Goal: Task Accomplishment & Management: Complete application form

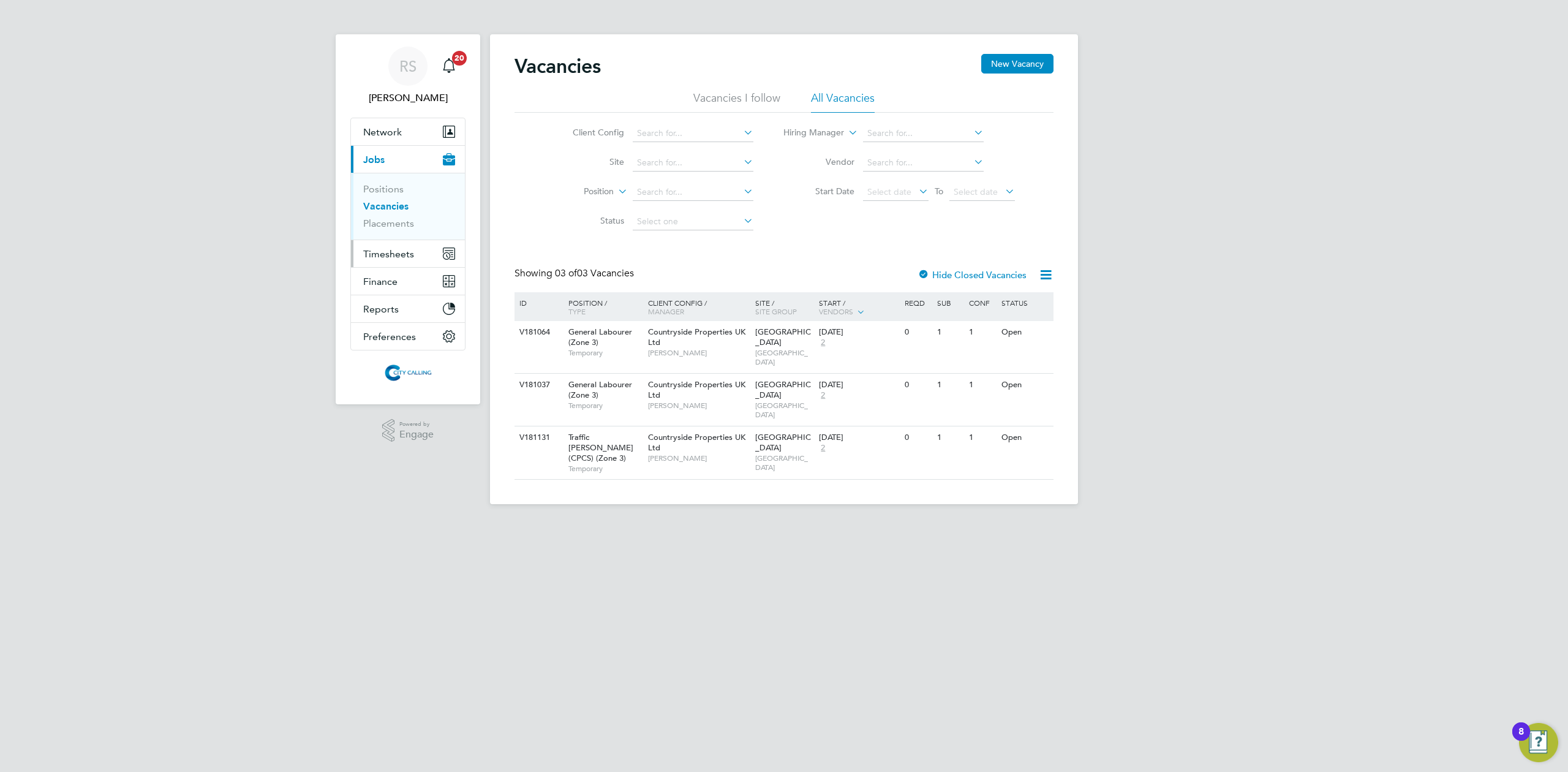
click at [402, 248] on span "Timesheets" at bounding box center [389, 254] width 50 height 12
click at [378, 213] on link "Timesheets" at bounding box center [389, 217] width 50 height 12
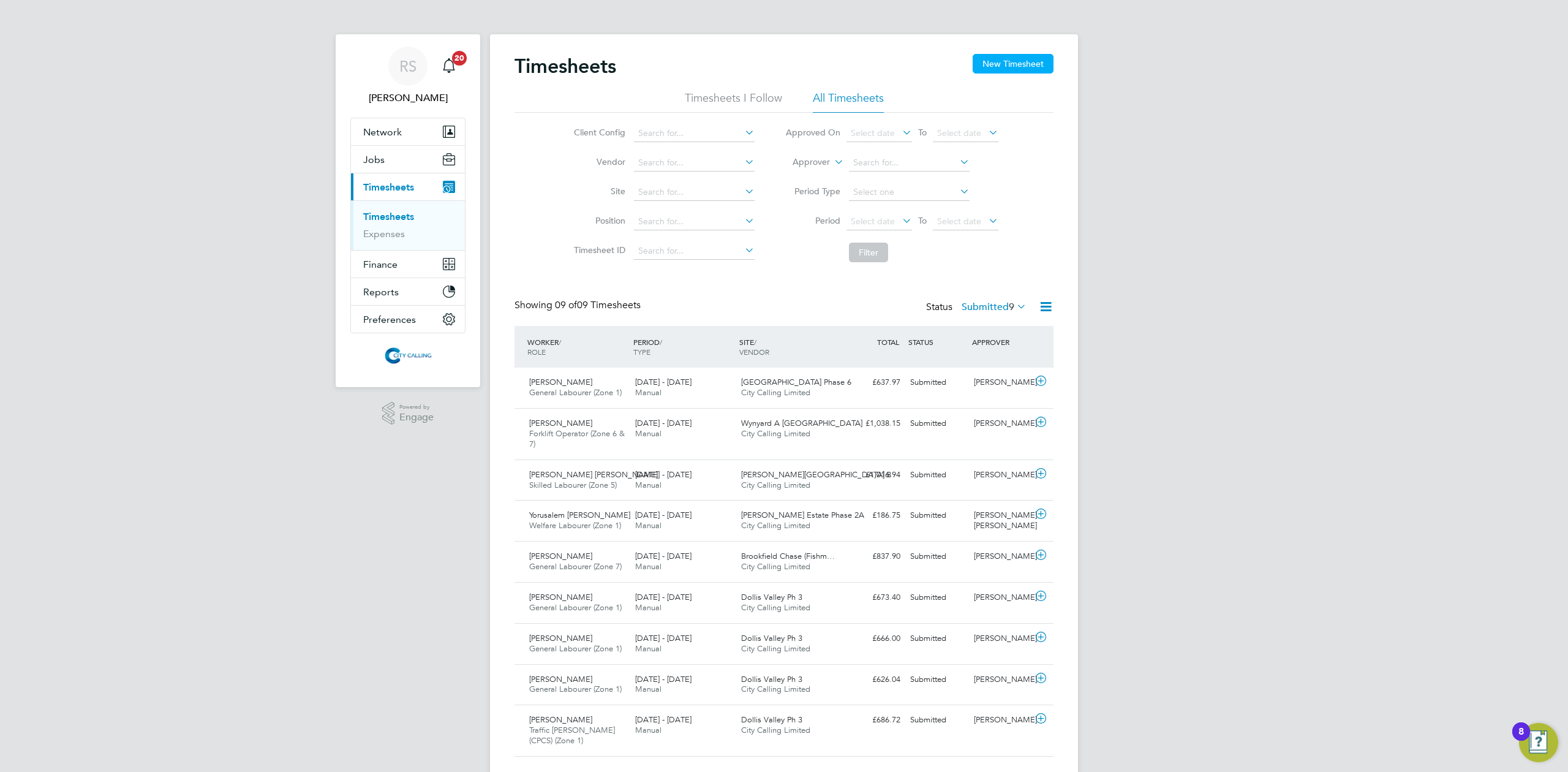
click at [1018, 56] on button "New Timesheet" at bounding box center [1013, 63] width 81 height 19
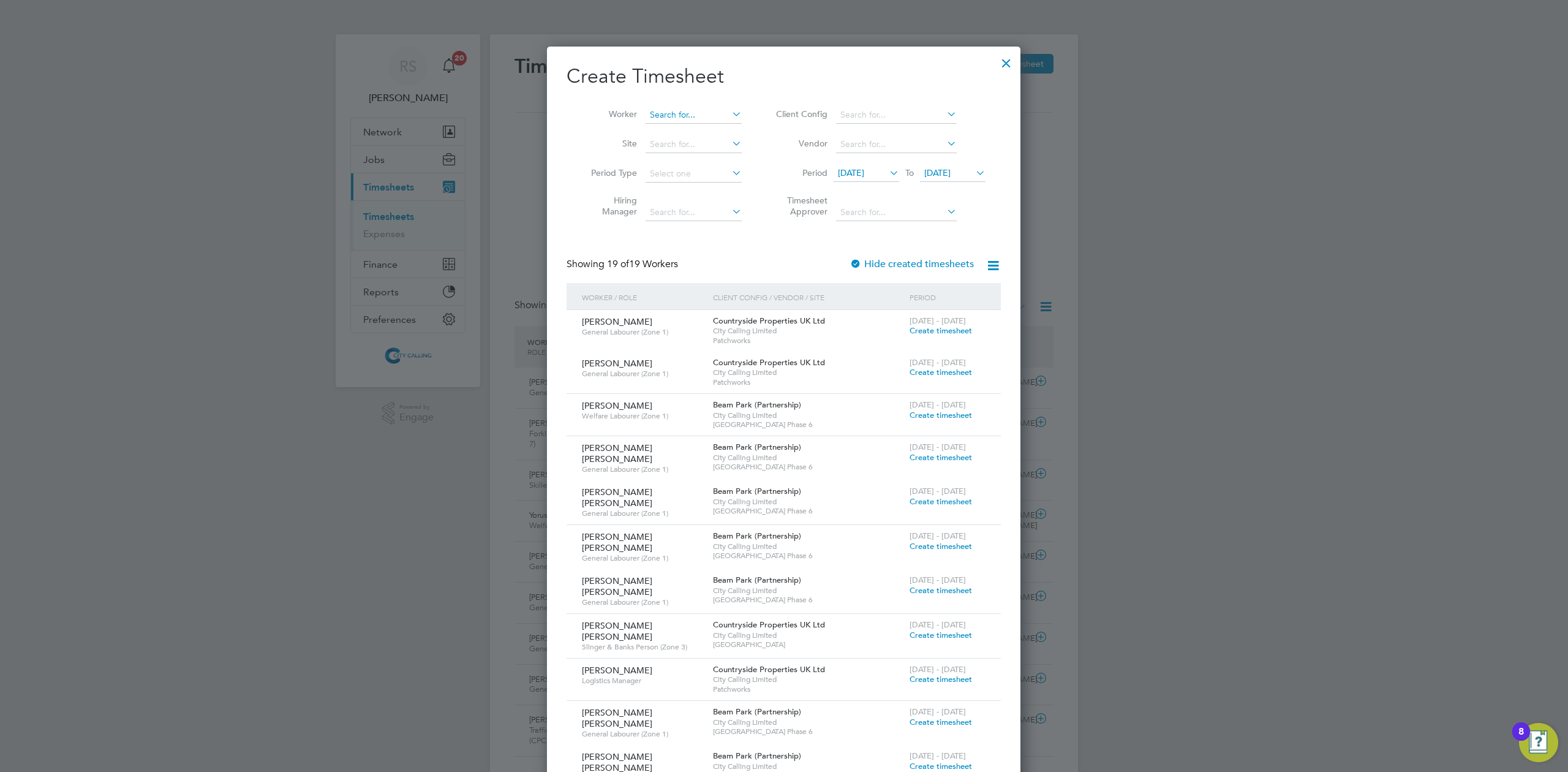
click at [652, 116] on input at bounding box center [694, 115] width 96 height 17
click at [722, 175] on li "Daniel Zere K elati" at bounding box center [721, 182] width 151 height 17
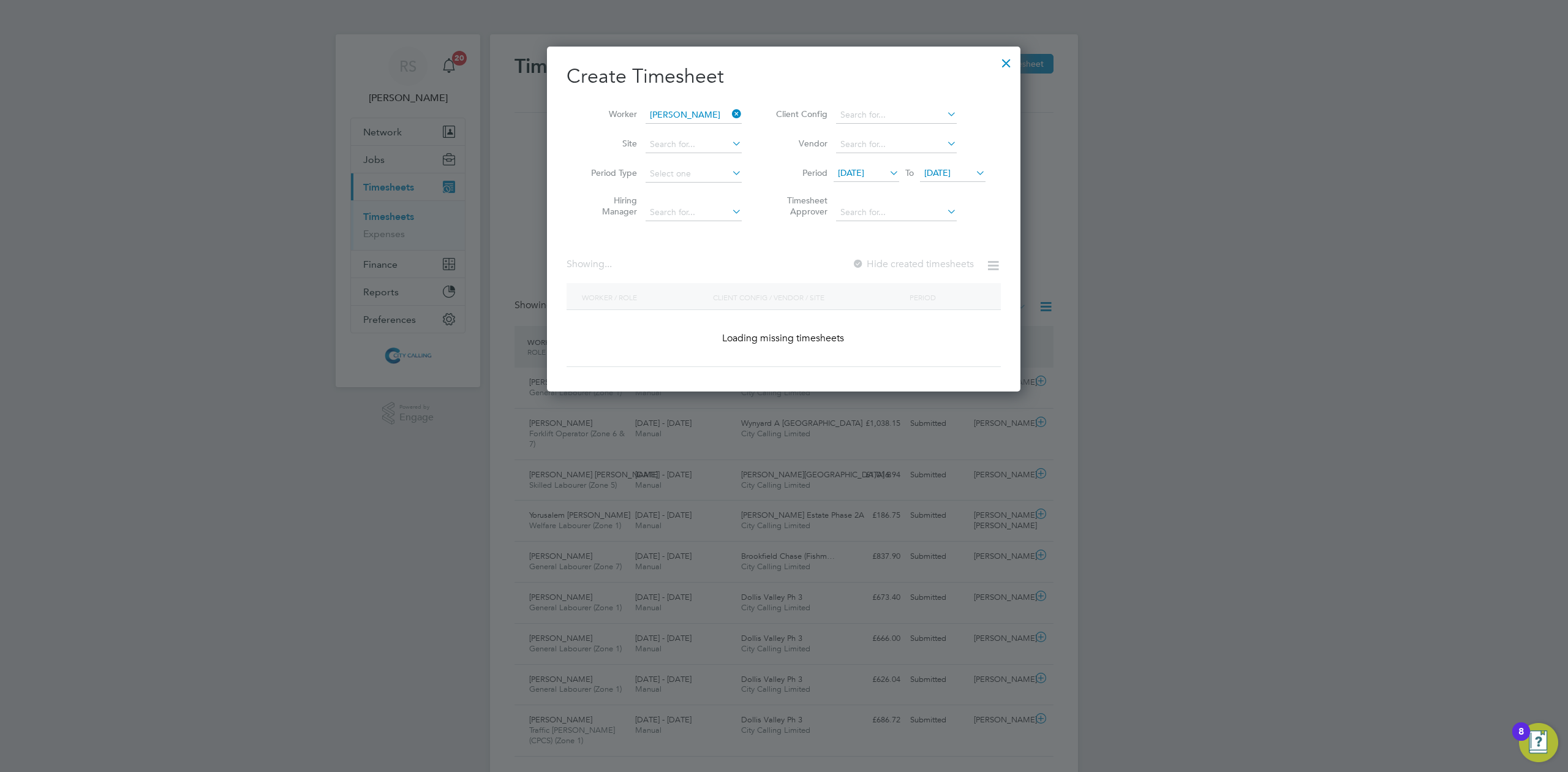
type input "[PERSON_NAME]"
click at [866, 265] on label "Hide created timesheets" at bounding box center [912, 264] width 124 height 13
click at [883, 163] on li "Period 09 Sep 2025 To 16 Sep 2025" at bounding box center [879, 173] width 244 height 29
click at [864, 172] on span "09 Sep 2025" at bounding box center [850, 172] width 26 height 11
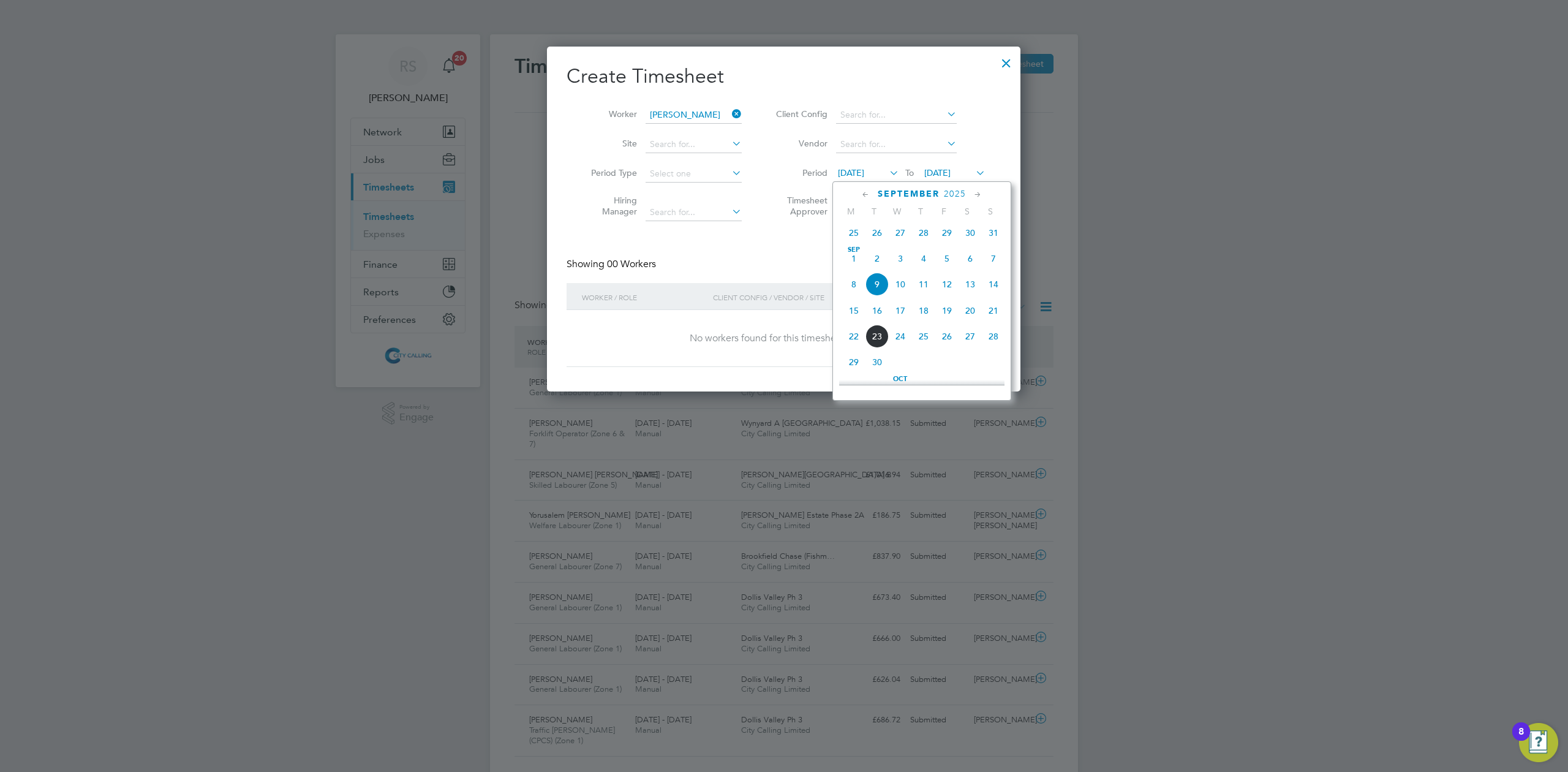
click at [890, 234] on span "27" at bounding box center [901, 233] width 24 height 24
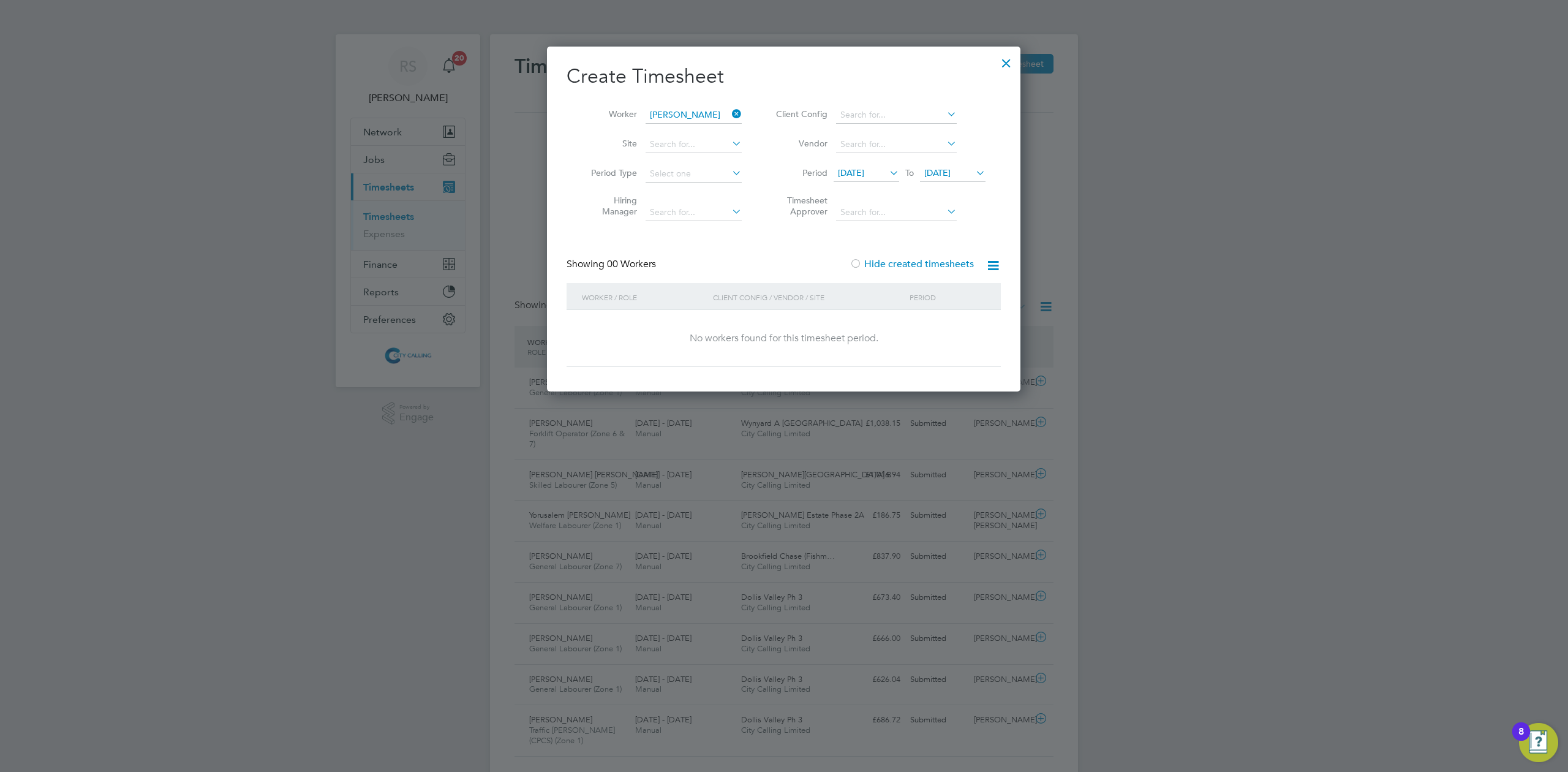
click at [936, 172] on span "16 Sep 2025" at bounding box center [937, 172] width 26 height 11
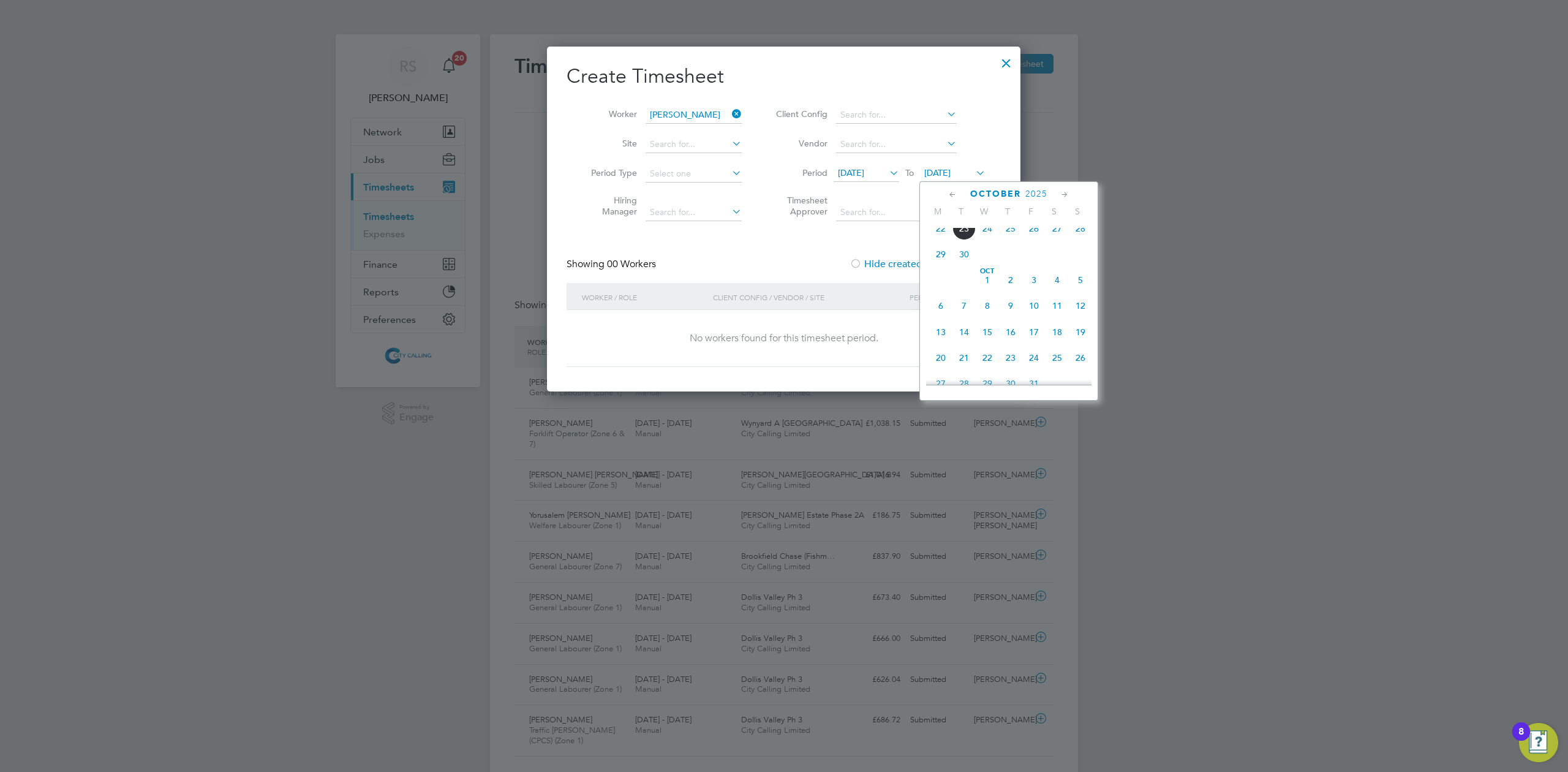
click at [1011, 287] on span "2" at bounding box center [1011, 280] width 24 height 24
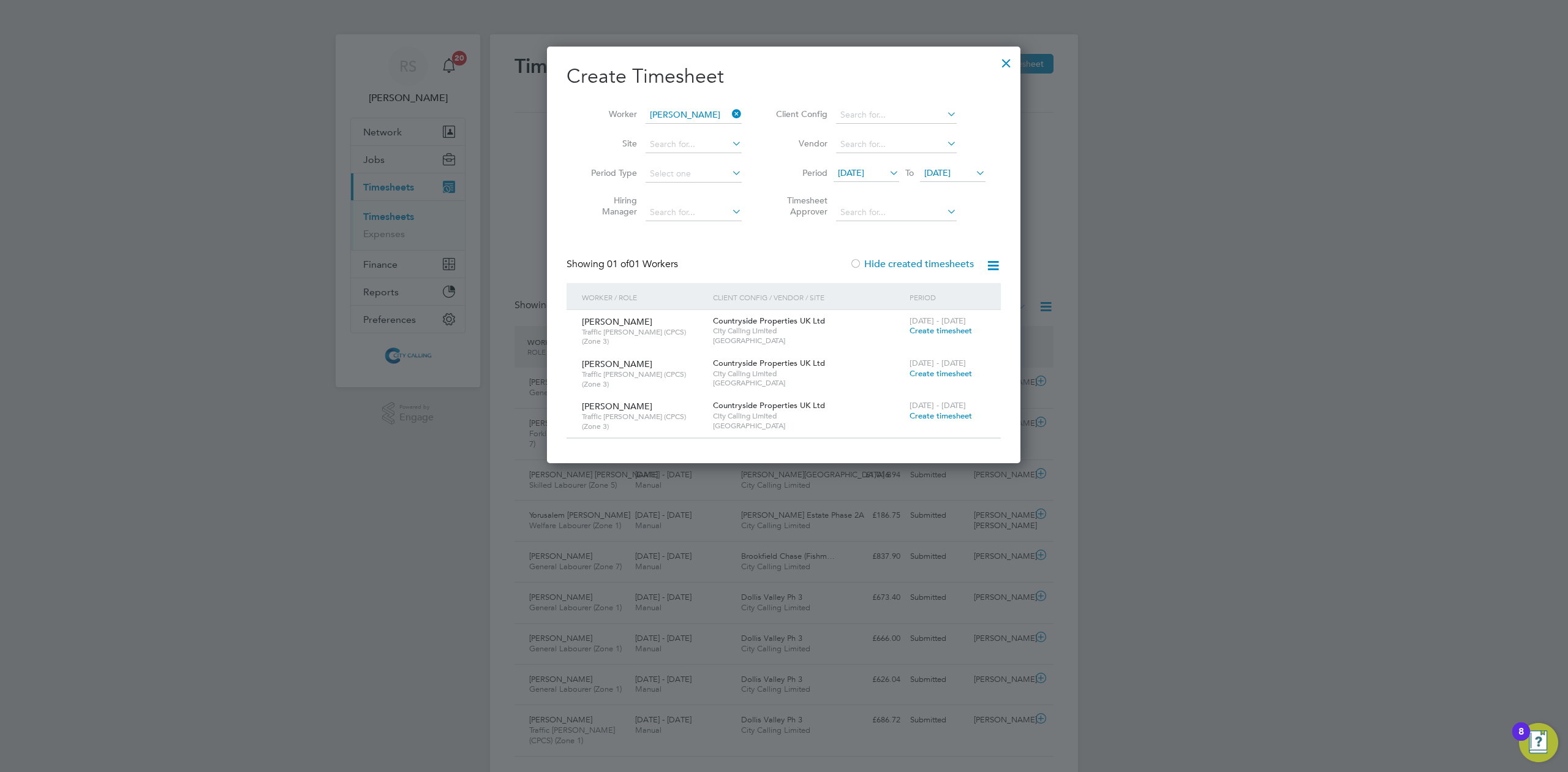
click at [944, 330] on span "Create timesheet" at bounding box center [940, 330] width 62 height 10
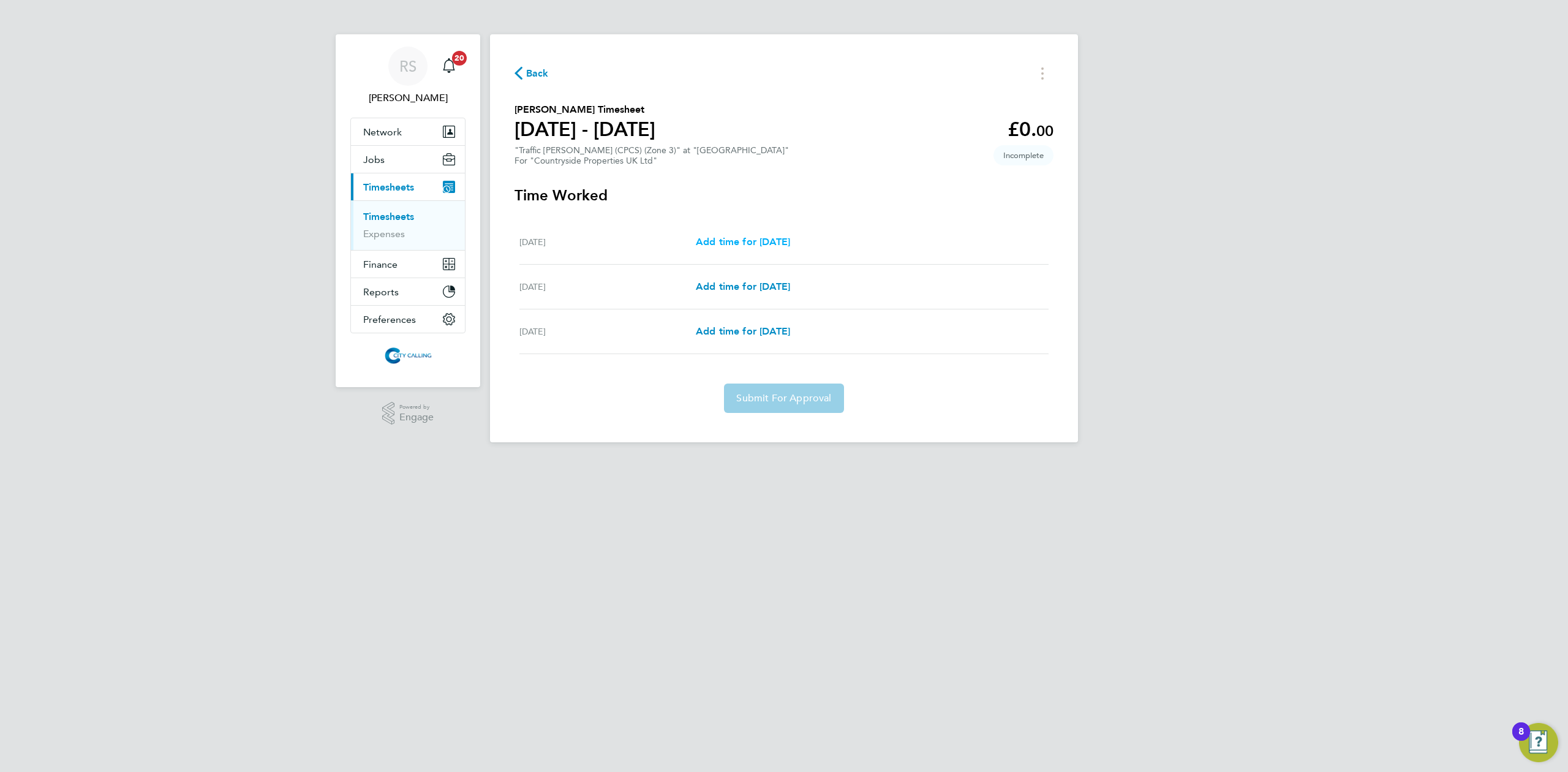
click at [772, 241] on span "Add time for Fri 19 Sep" at bounding box center [743, 241] width 94 height 12
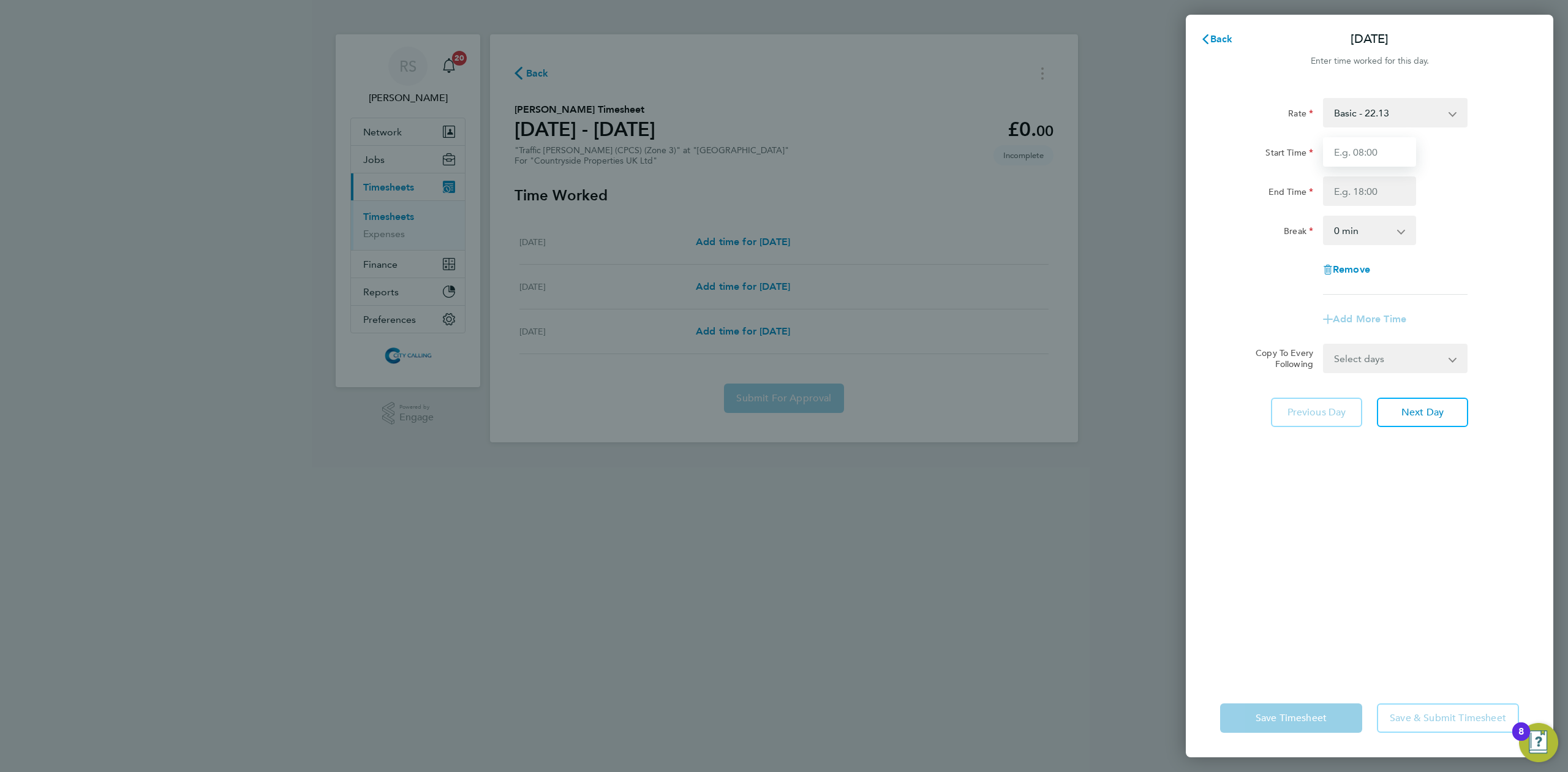
click at [1344, 156] on input "Start Time" at bounding box center [1369, 151] width 93 height 29
click at [1343, 155] on input "Start Time" at bounding box center [1369, 151] width 93 height 29
click at [1458, 150] on div "Start Time" at bounding box center [1369, 151] width 309 height 29
click at [1370, 159] on input "Start Time" at bounding box center [1369, 151] width 93 height 29
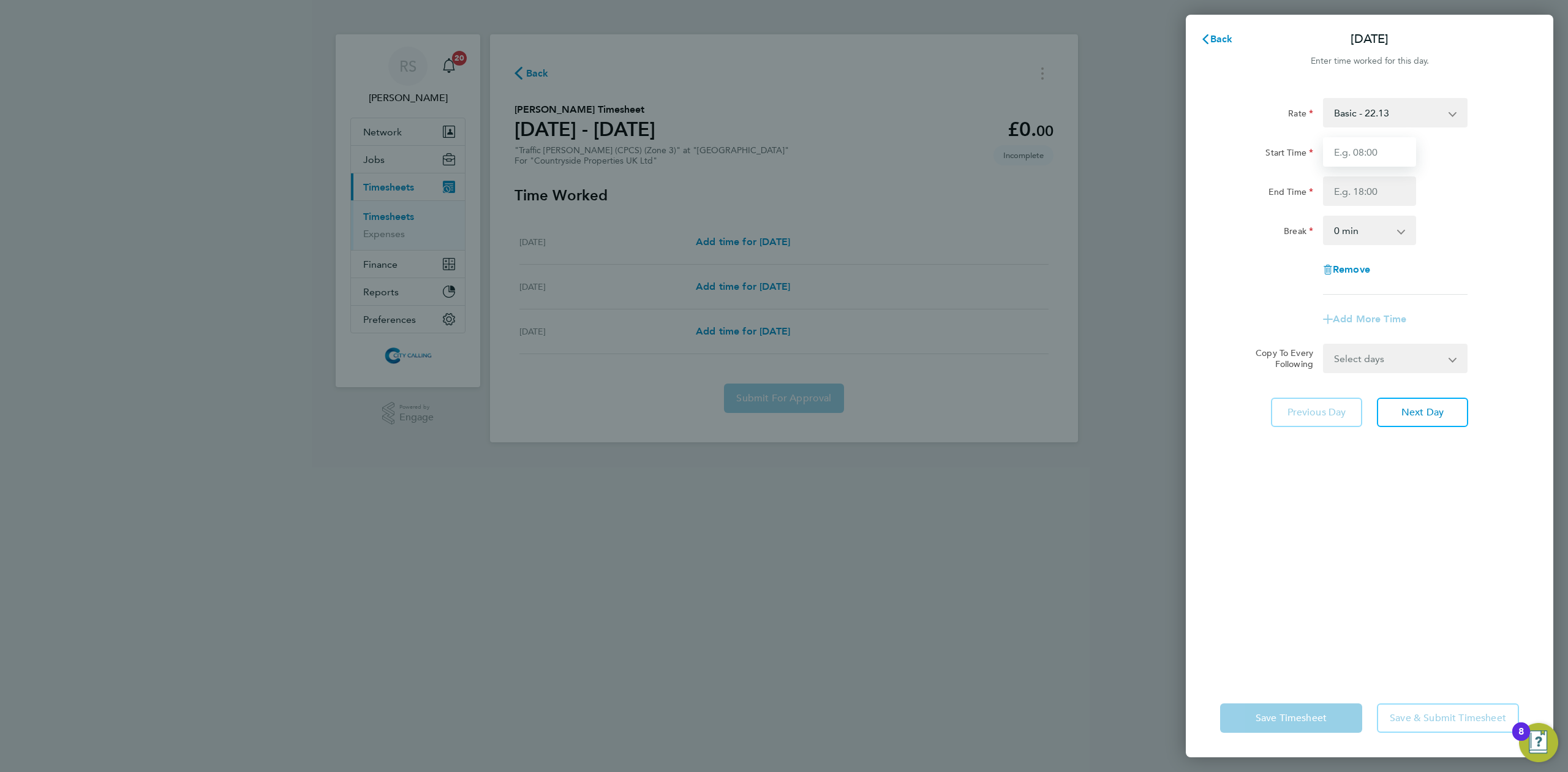
click at [1370, 159] on input "Start Time" at bounding box center [1369, 151] width 93 height 29
click at [1370, 158] on input "Start Time" at bounding box center [1369, 151] width 93 height 29
click at [1229, 37] on span "Back" at bounding box center [1221, 39] width 23 height 12
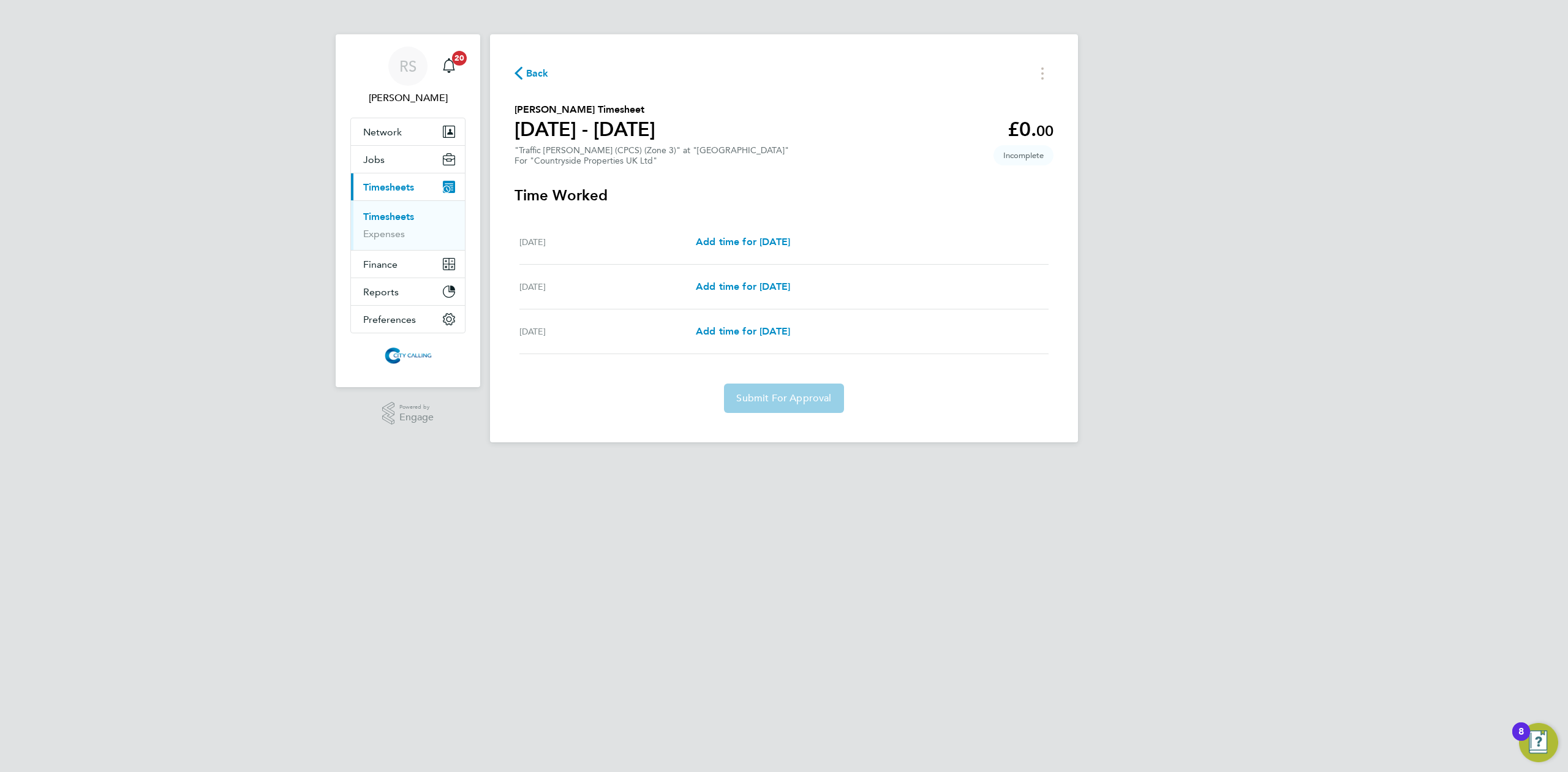
click at [523, 74] on span "Back" at bounding box center [532, 72] width 34 height 12
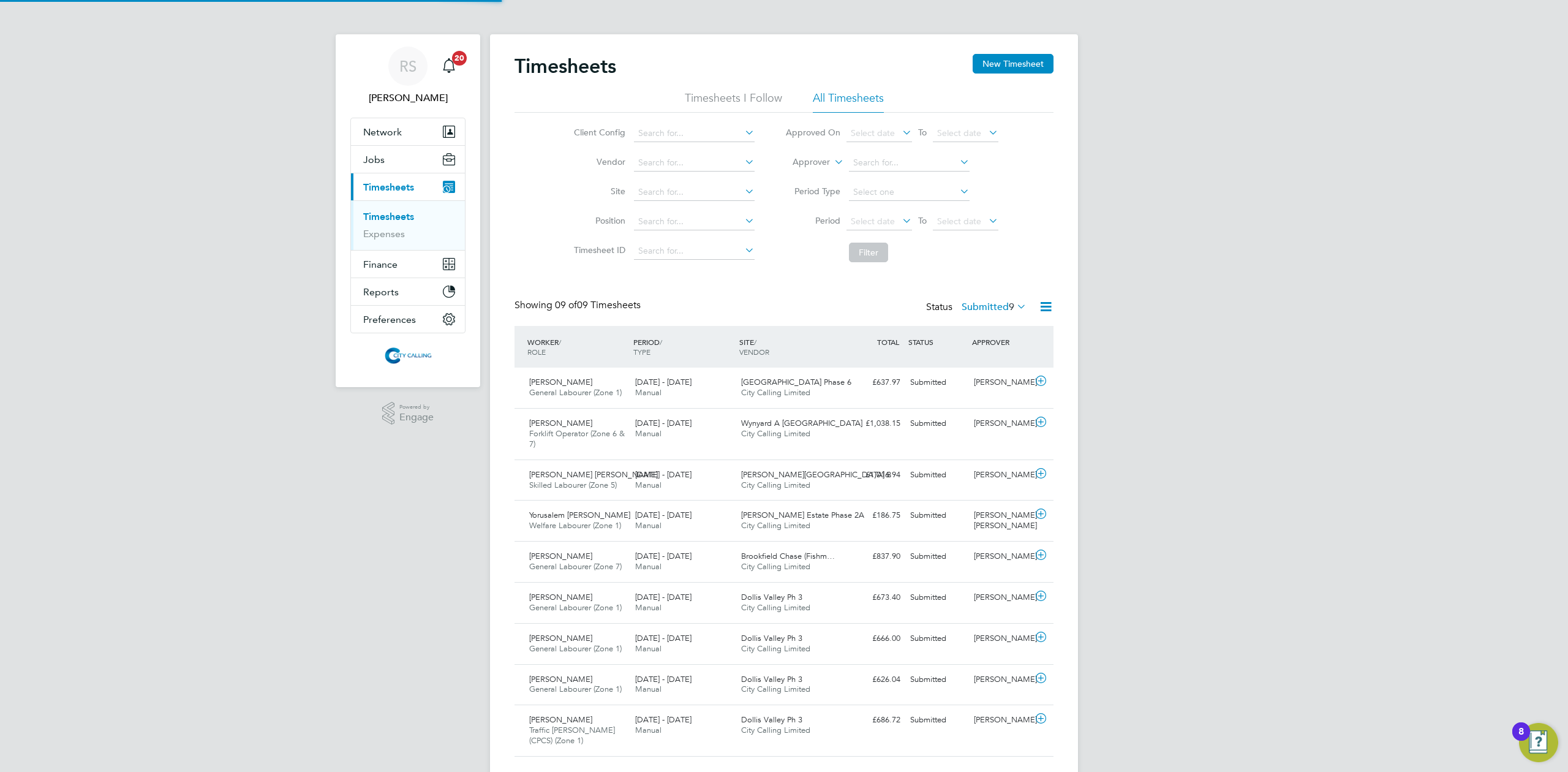
scroll to position [30, 107]
click at [384, 158] on span "Jobs" at bounding box center [373, 160] width 21 height 12
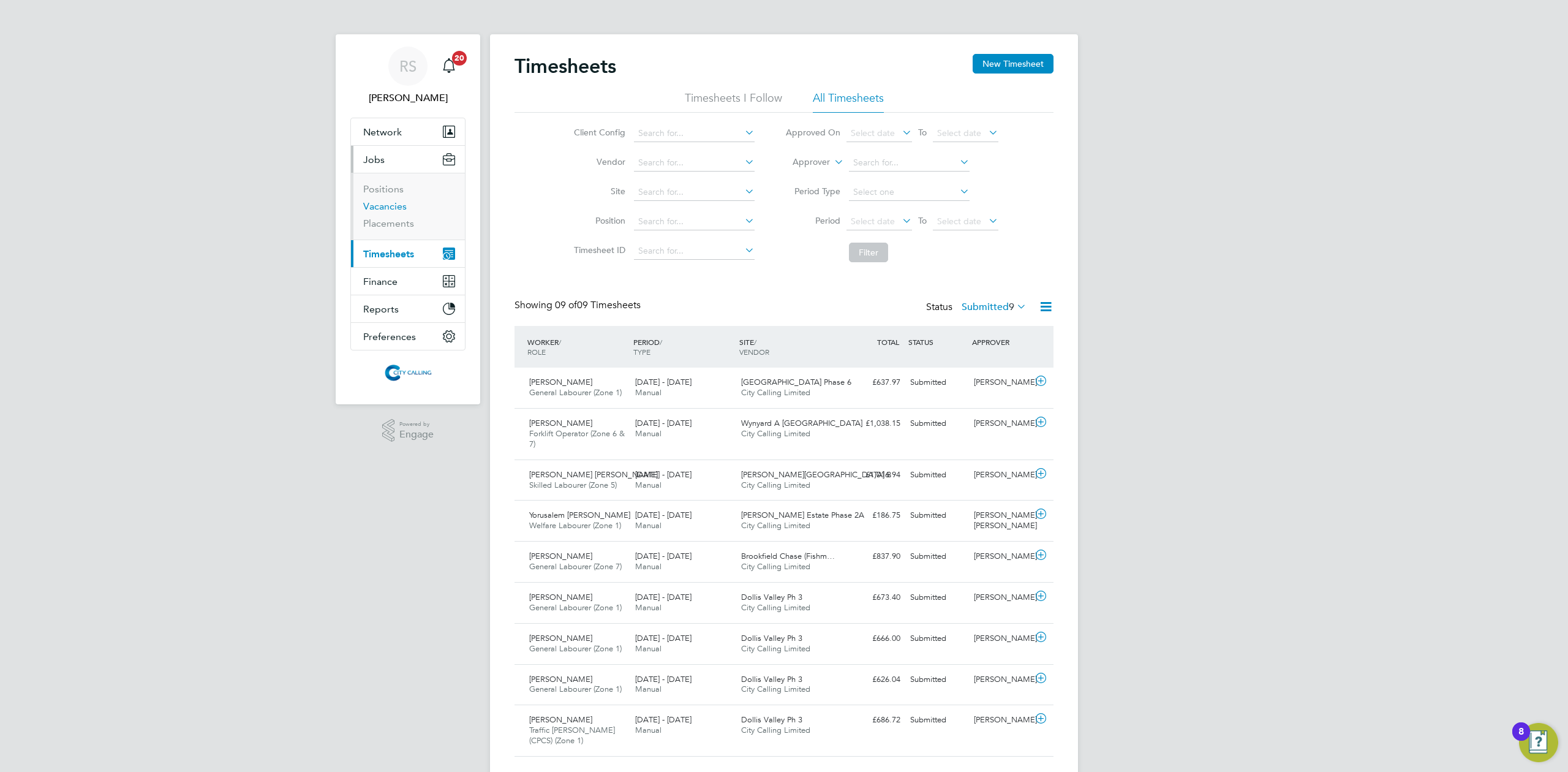
click at [395, 204] on link "Vacancies" at bounding box center [385, 206] width 44 height 12
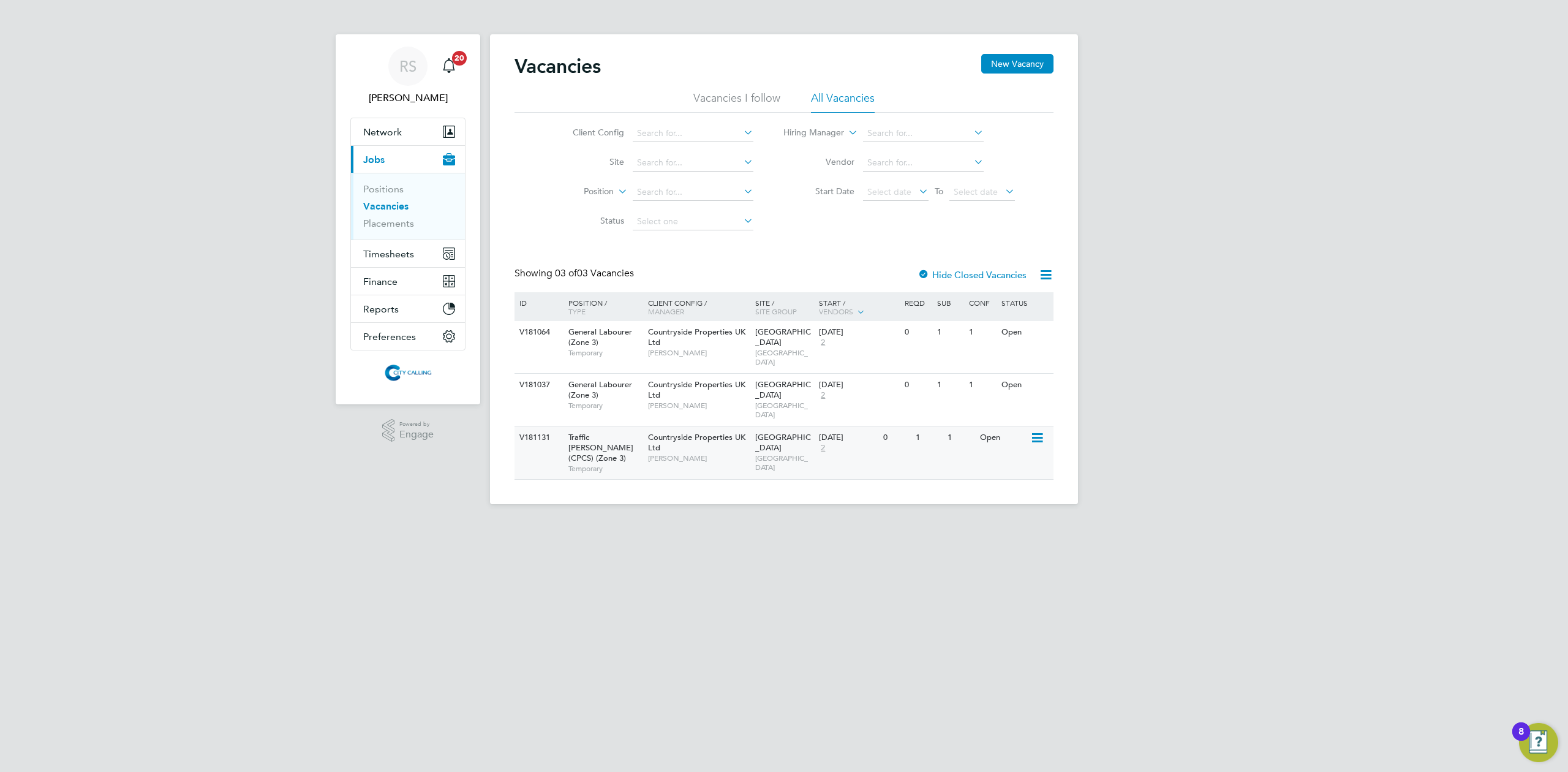
click at [735, 431] on div "Countryside Properties UK Ltd Charlie Hughes" at bounding box center [698, 447] width 107 height 42
click at [390, 152] on button "Current page: Jobs" at bounding box center [407, 159] width 114 height 27
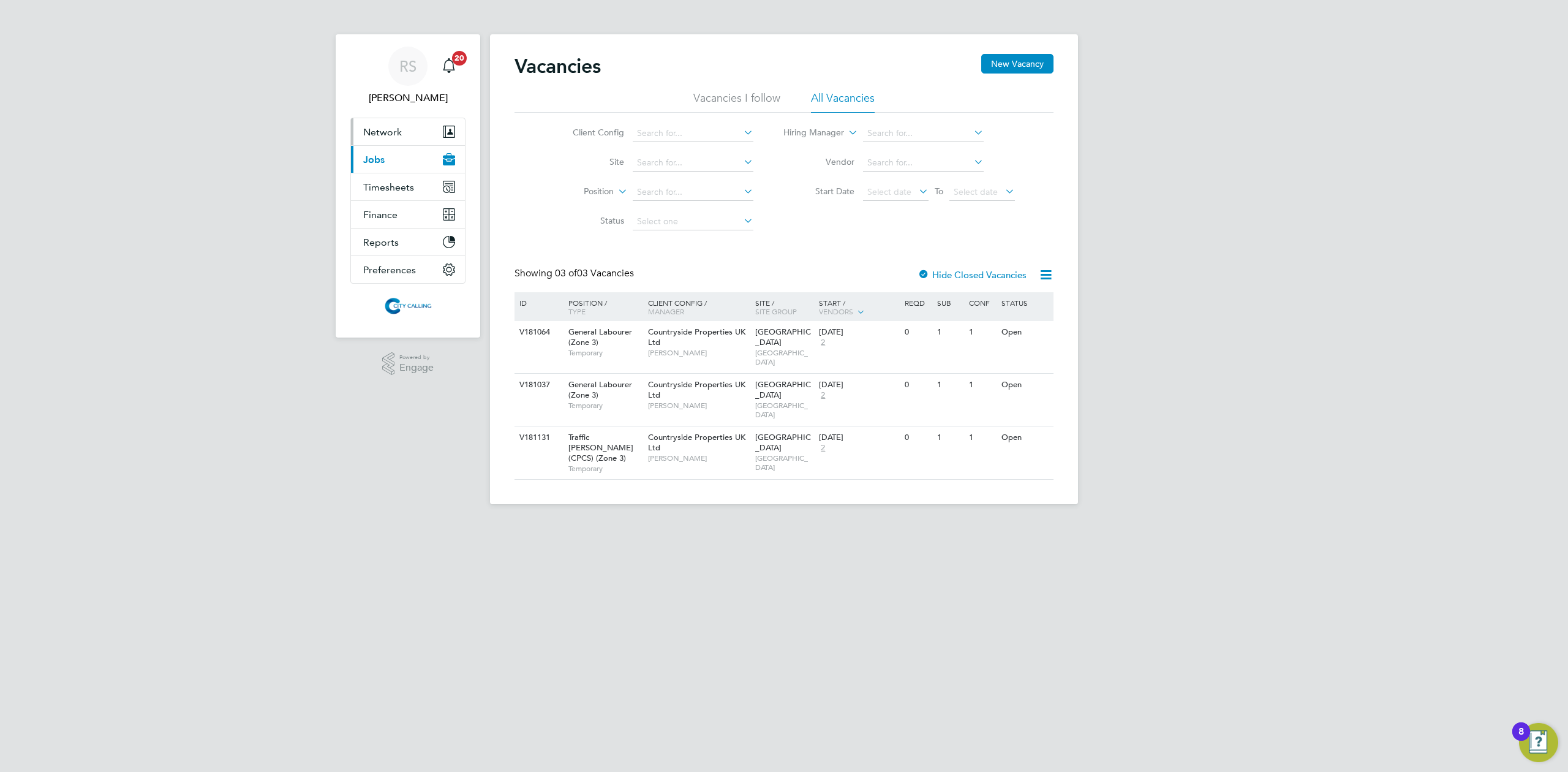
click at [386, 125] on button "Network" at bounding box center [407, 132] width 114 height 27
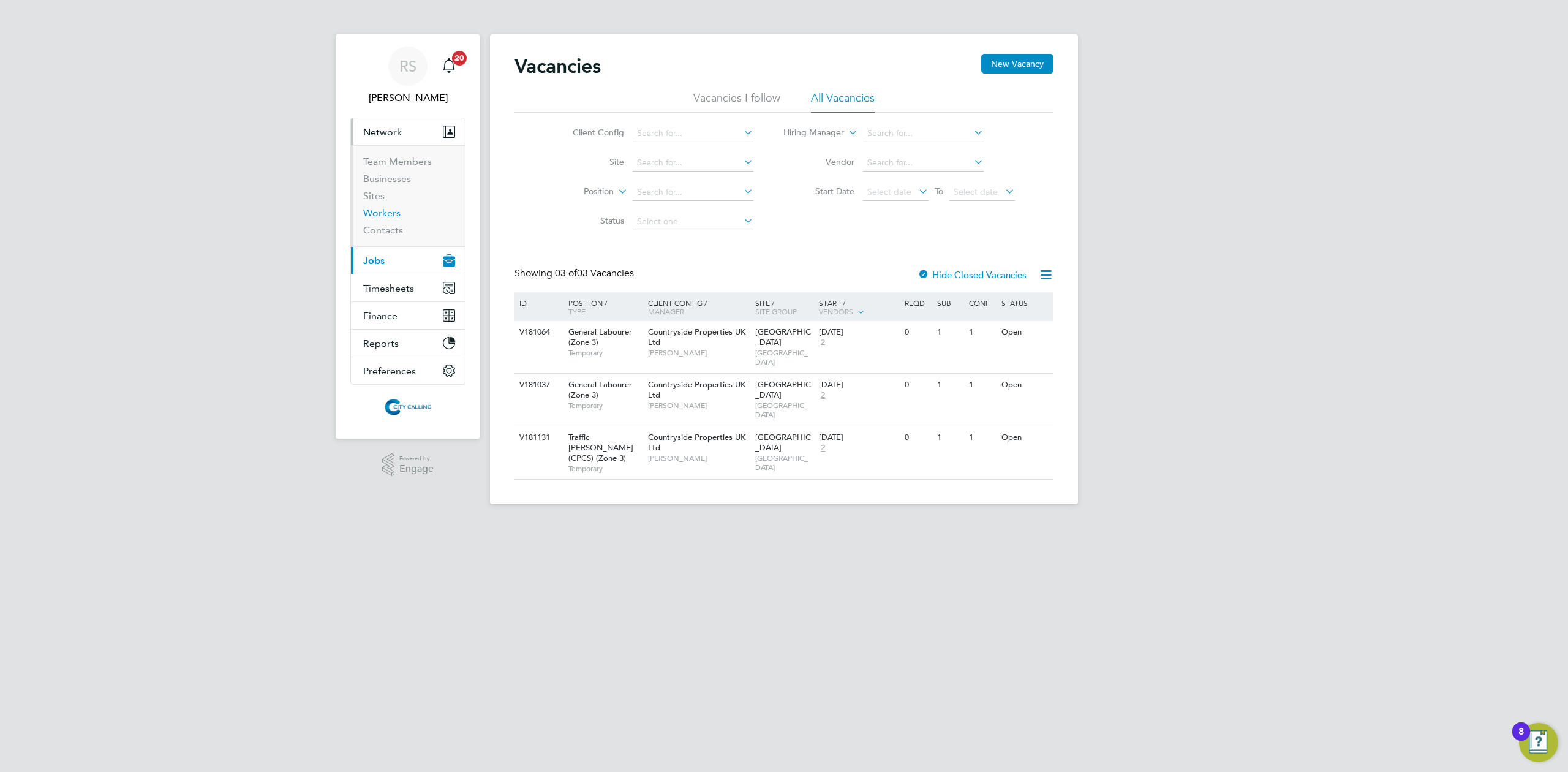
click at [393, 211] on link "Workers" at bounding box center [382, 213] width 37 height 12
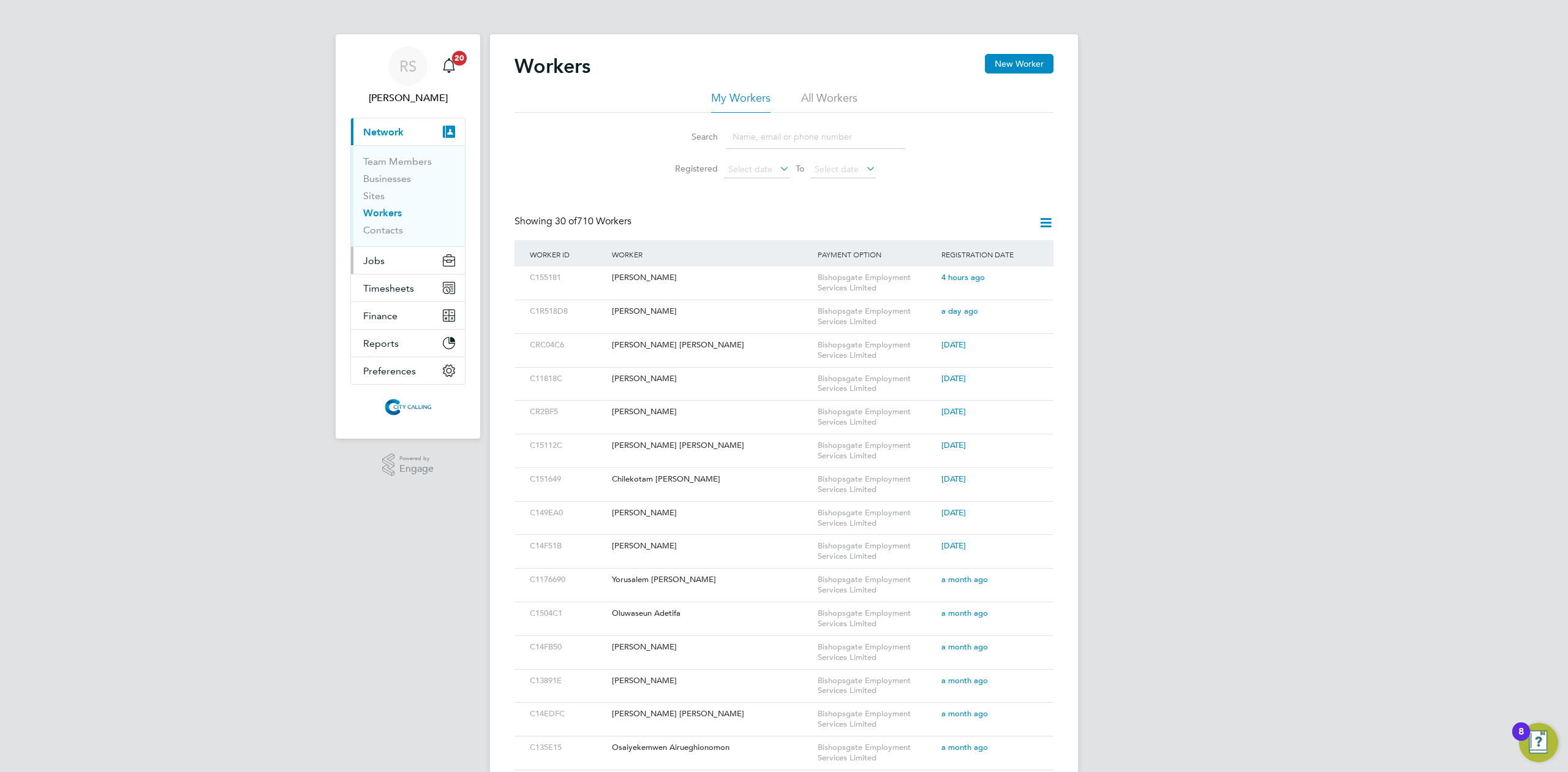
click at [389, 268] on button "Jobs" at bounding box center [407, 260] width 114 height 27
click at [390, 217] on li "Vacancies" at bounding box center [409, 209] width 92 height 17
click at [389, 209] on link "Vacancies" at bounding box center [385, 206] width 44 height 12
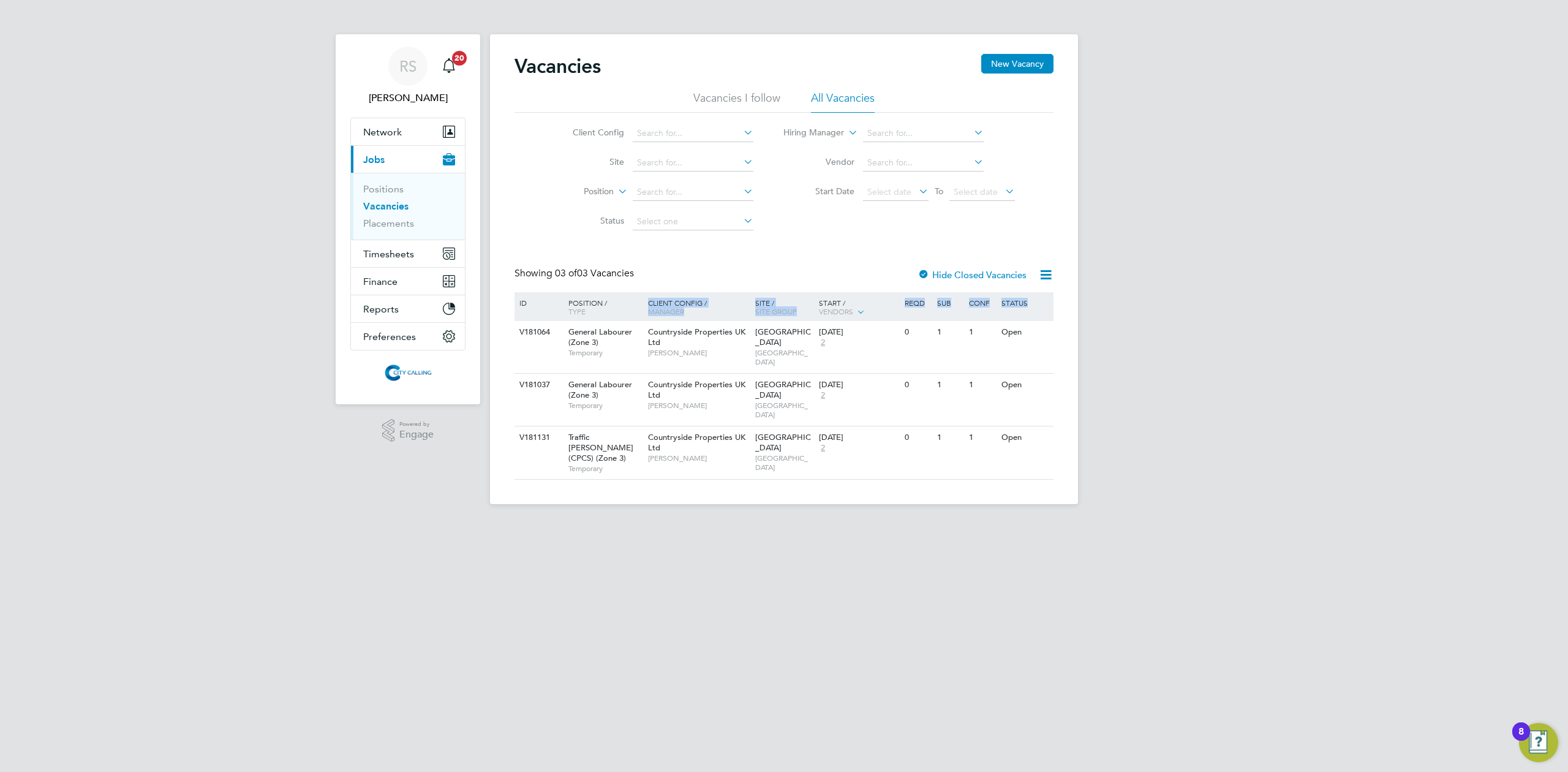
drag, startPoint x: 1079, startPoint y: 422, endPoint x: 507, endPoint y: 265, distance: 593.2
click at [522, 293] on div "RS Raje Saravanamuthu Notifications 20 Applications: Network Team Members Busin…" at bounding box center [784, 262] width 1568 height 524
drag, startPoint x: 503, startPoint y: 260, endPoint x: 1106, endPoint y: 454, distance: 633.4
click at [1106, 454] on div "RS Raje Saravanamuthu Notifications 20 Applications: Network Team Members Busin…" at bounding box center [784, 262] width 1568 height 524
click at [1105, 454] on div "RS Raje Saravanamuthu Notifications 20 Applications: Network Team Members Busin…" at bounding box center [784, 262] width 1568 height 524
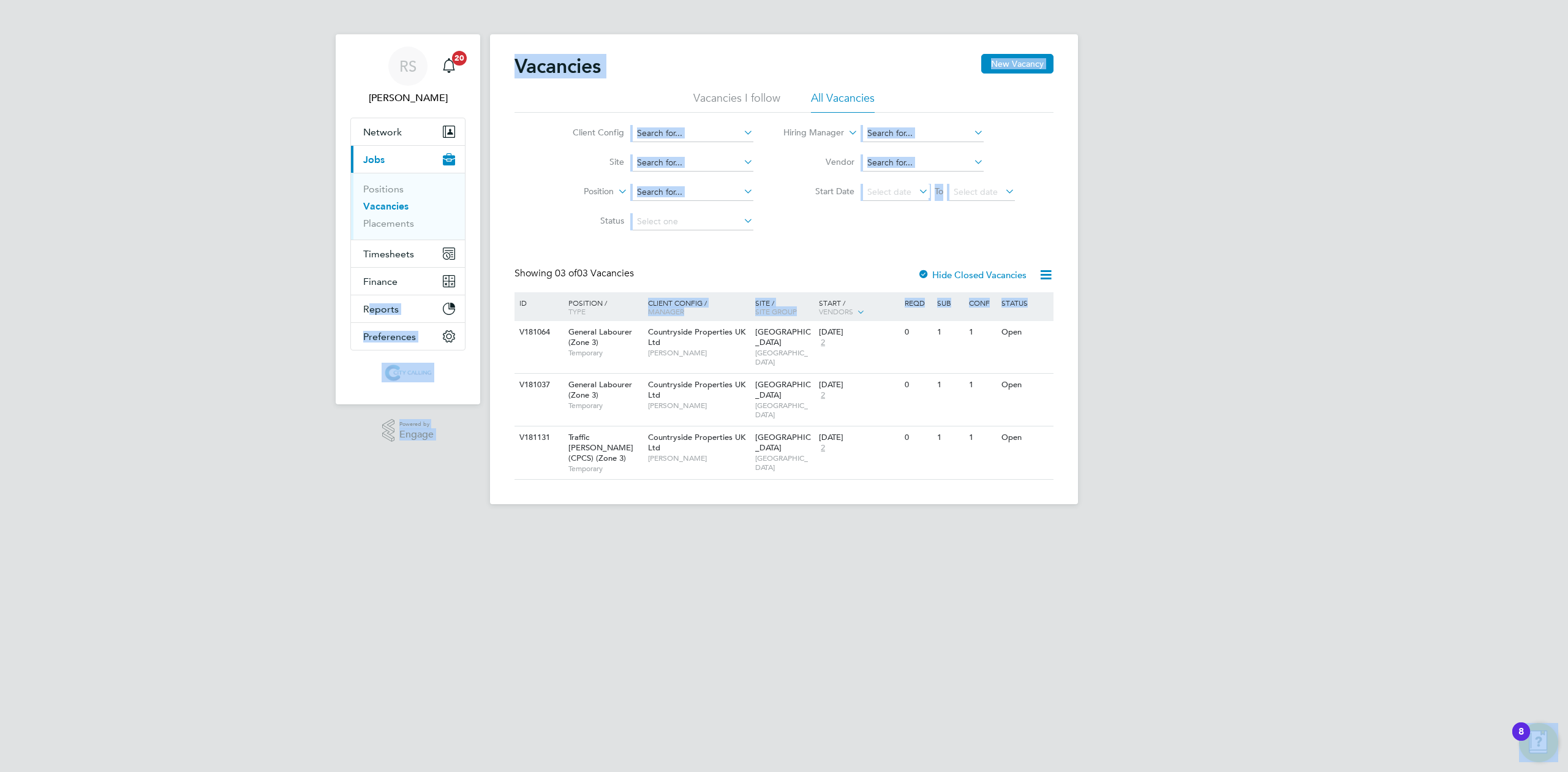
drag, startPoint x: 1105, startPoint y: 454, endPoint x: 479, endPoint y: 278, distance: 650.3
click at [479, 278] on div "RS Raje Saravanamuthu Notifications 20 Applications: Network Team Members Busin…" at bounding box center [784, 262] width 1568 height 524
click at [303, 289] on div "RS Raje Saravanamuthu Notifications 20 Applications: Network Team Members Busin…" at bounding box center [784, 262] width 1568 height 524
drag, startPoint x: 336, startPoint y: 107, endPoint x: 1167, endPoint y: 525, distance: 930.2
click at [1167, 524] on html "RS Raje Saravanamuthu Notifications 20 Applications: Network Team Members Busin…" at bounding box center [784, 262] width 1568 height 524
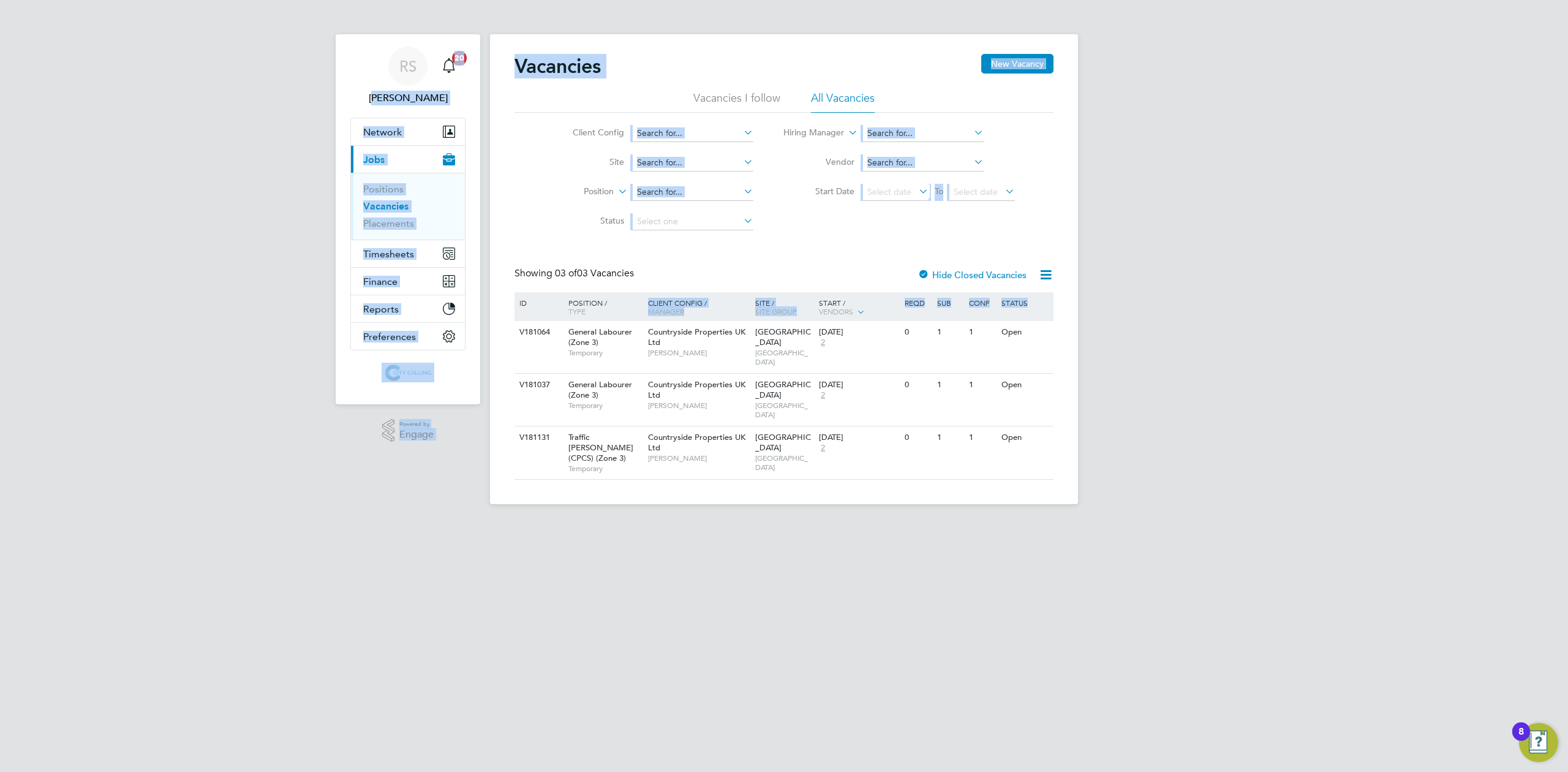
click at [417, 524] on html "RS Raje Saravanamuthu Notifications 20 Applications: Network Team Members Busin…" at bounding box center [784, 262] width 1568 height 524
drag, startPoint x: 402, startPoint y: 481, endPoint x: 331, endPoint y: 140, distance: 348.3
click at [342, 129] on div "RS Raje Saravanamuthu Notifications 20 Applications: Network Team Members Busin…" at bounding box center [784, 262] width 1568 height 524
click at [225, 297] on div "RS Raje Saravanamuthu Notifications 20 Applications: Network Team Members Busin…" at bounding box center [784, 262] width 1568 height 524
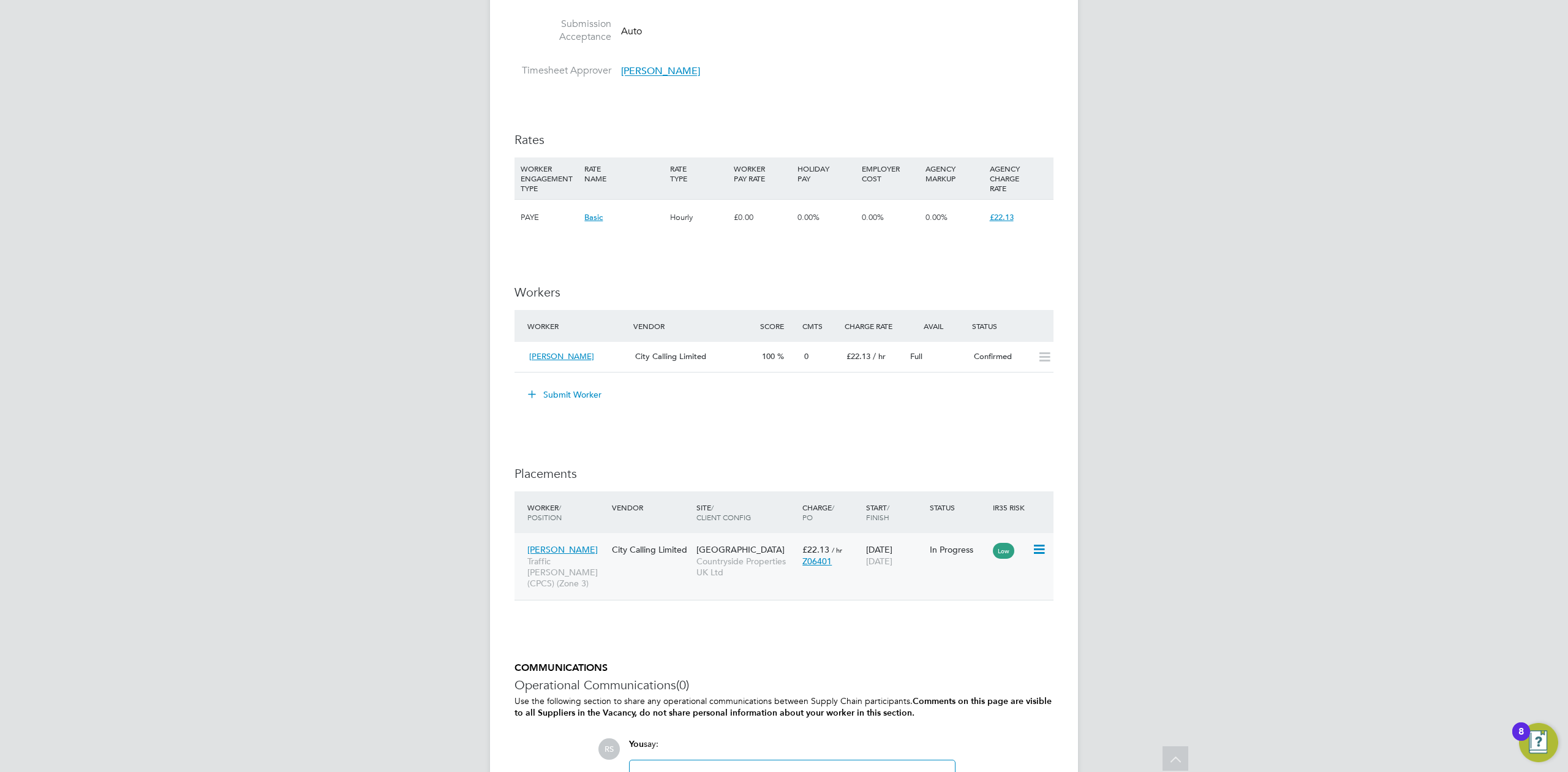
click at [1040, 550] on icon at bounding box center [1038, 548] width 13 height 14
drag, startPoint x: 985, startPoint y: 662, endPoint x: 1301, endPoint y: 666, distance: 316.0
click at [1301, 666] on div "[PERSON_NAME] Notifications 20 Applications: Network Team Members Businesses Si…" at bounding box center [784, 107] width 1568 height 1626
click at [956, 567] on div "[PERSON_NAME] Traffic [PERSON_NAME] (CPCS) (Zone 3) City Calling Limited [GEOGR…" at bounding box center [784, 566] width 539 height 66
click at [944, 561] on div "In Progress" at bounding box center [959, 549] width 64 height 24
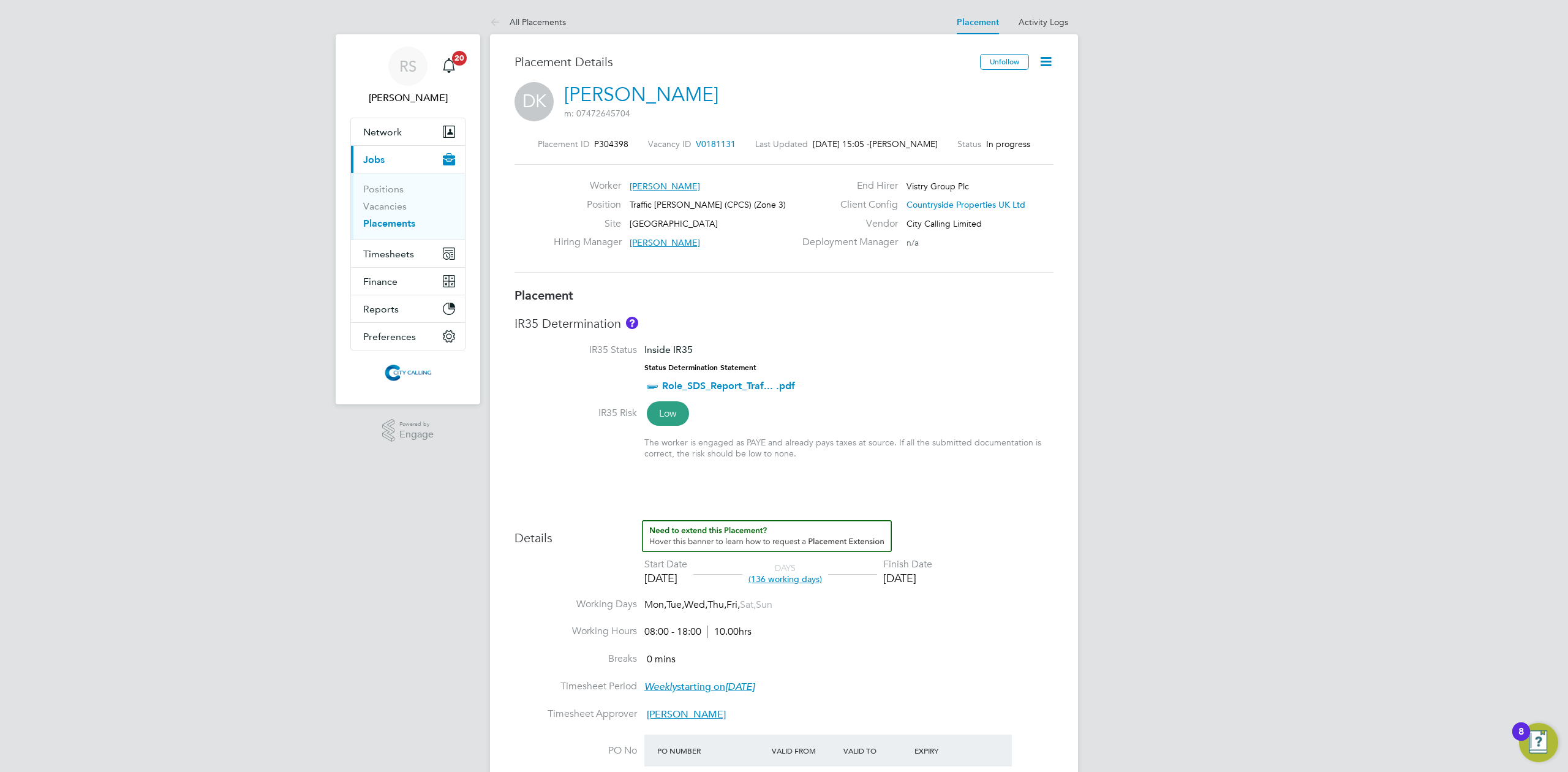
click at [1045, 66] on icon at bounding box center [1046, 61] width 15 height 15
click at [993, 108] on li "Timesheet Settings" at bounding box center [1006, 108] width 90 height 17
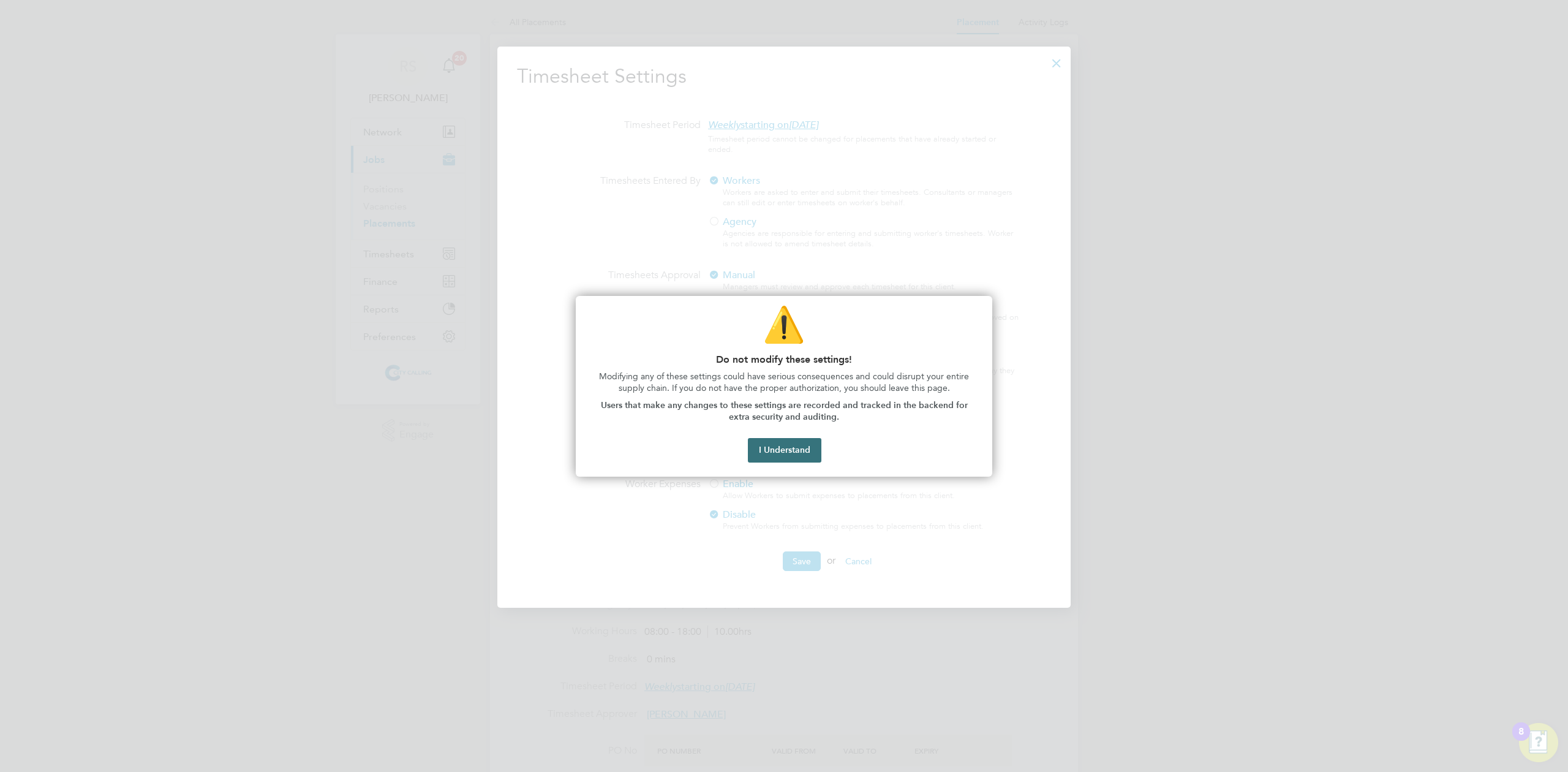
click at [767, 451] on button "I Understand" at bounding box center [784, 450] width 73 height 24
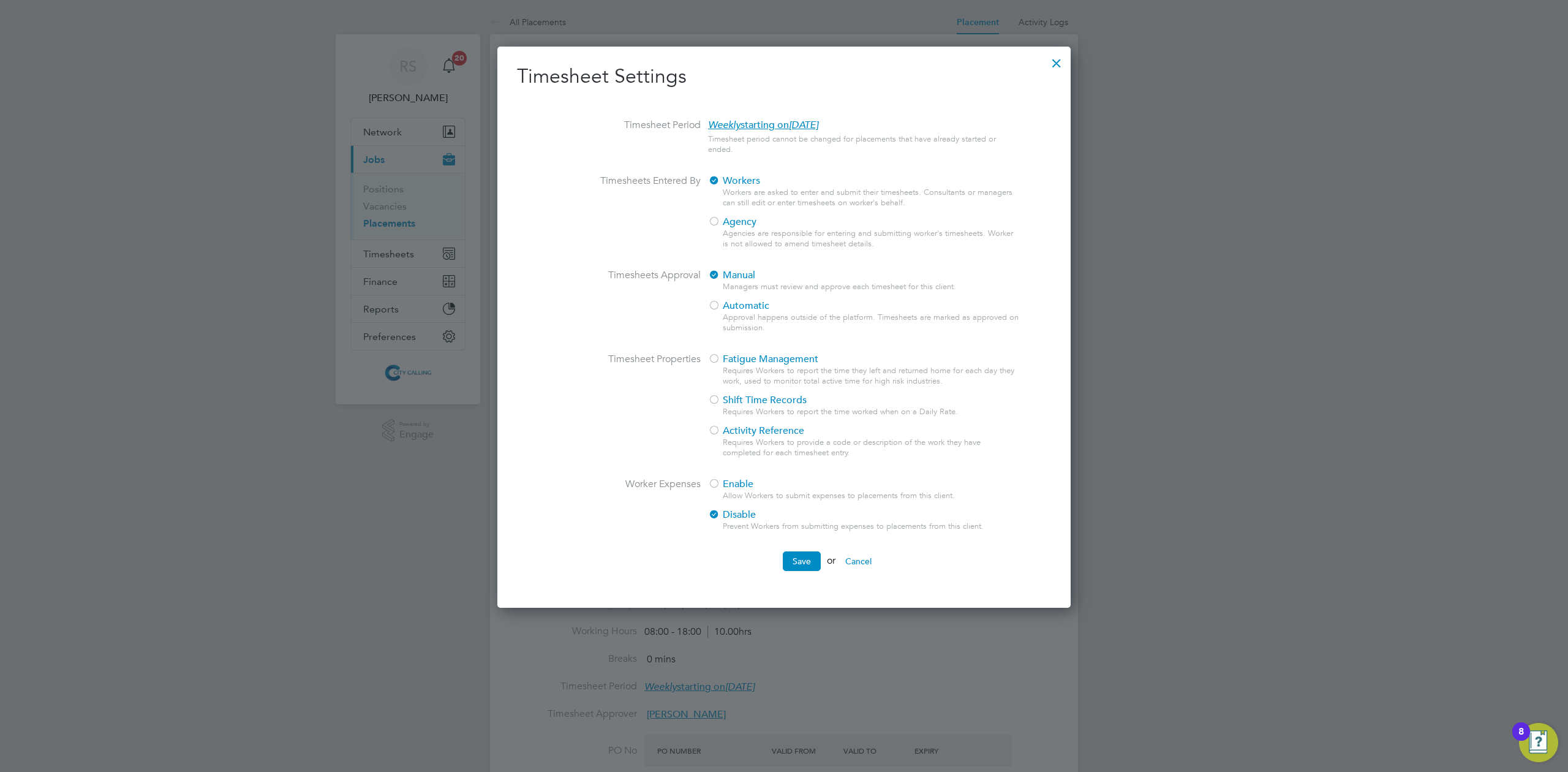
click at [1052, 56] on div at bounding box center [1057, 60] width 22 height 22
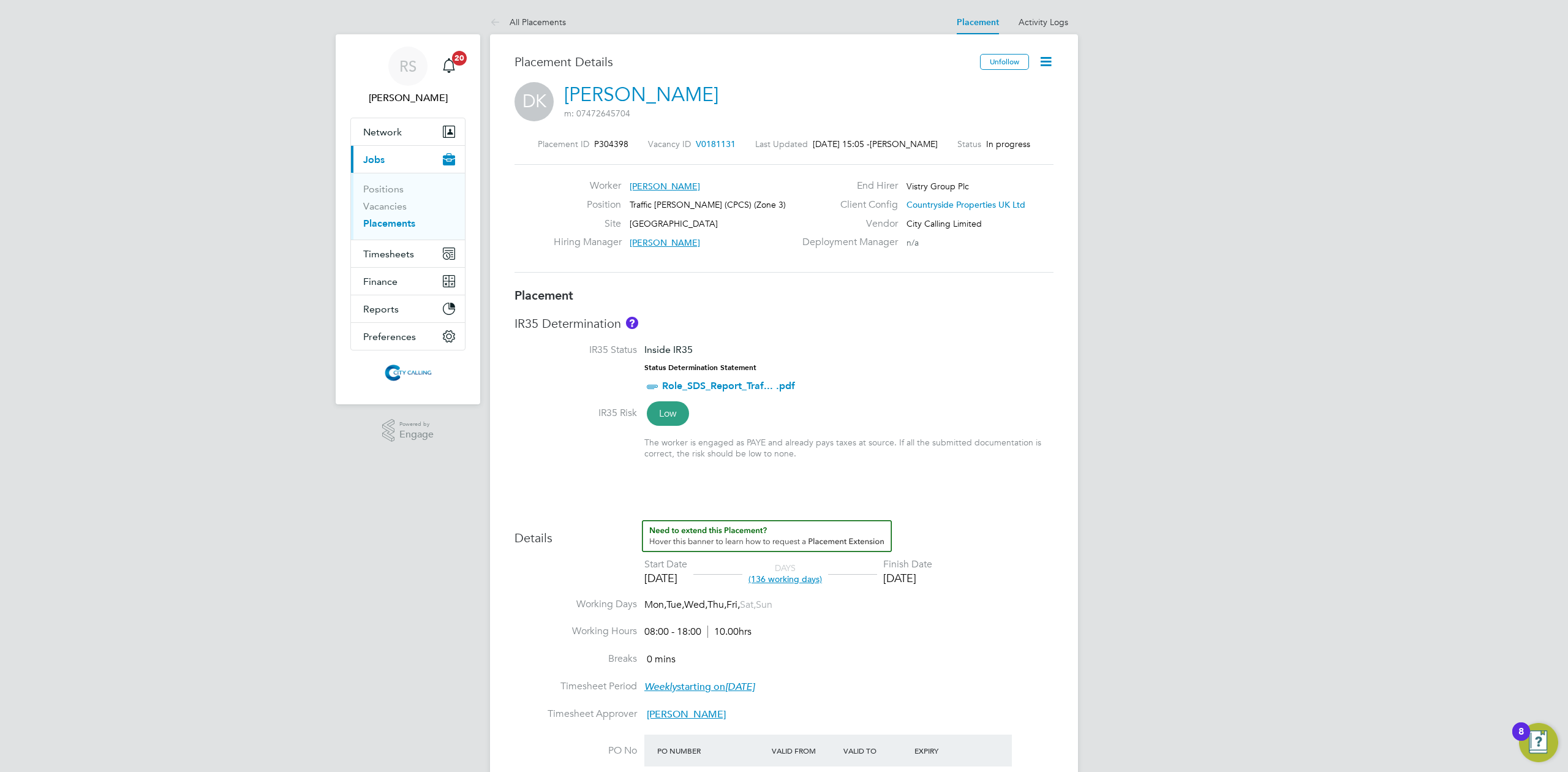
click at [1046, 64] on icon at bounding box center [1046, 61] width 15 height 15
click at [996, 89] on li "Edit Placement e" at bounding box center [1006, 91] width 90 height 17
type input "[PERSON_NAME]"
type input "[DATE]"
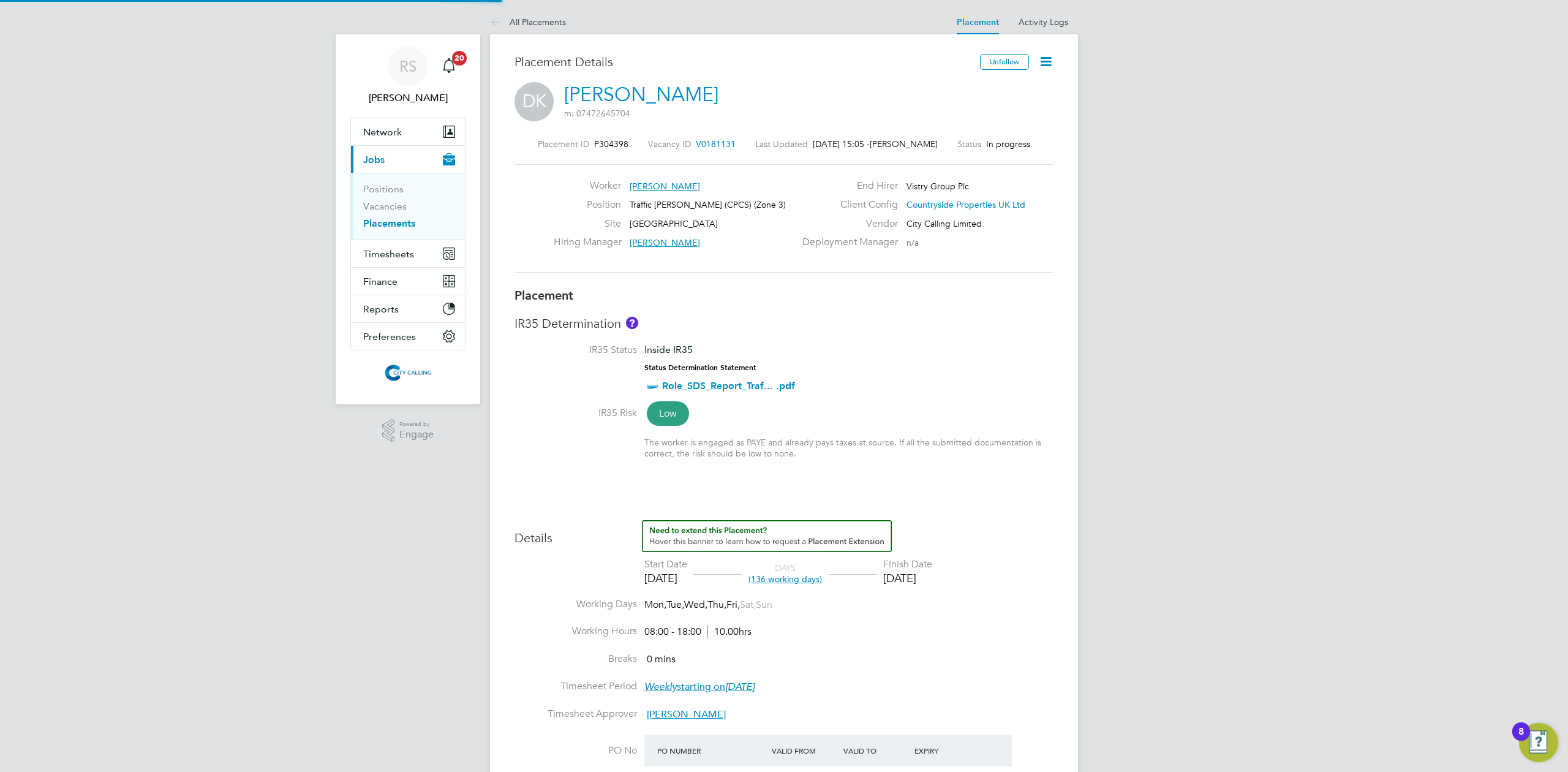
type input "[DATE]"
type input "08:00"
type input "18:00"
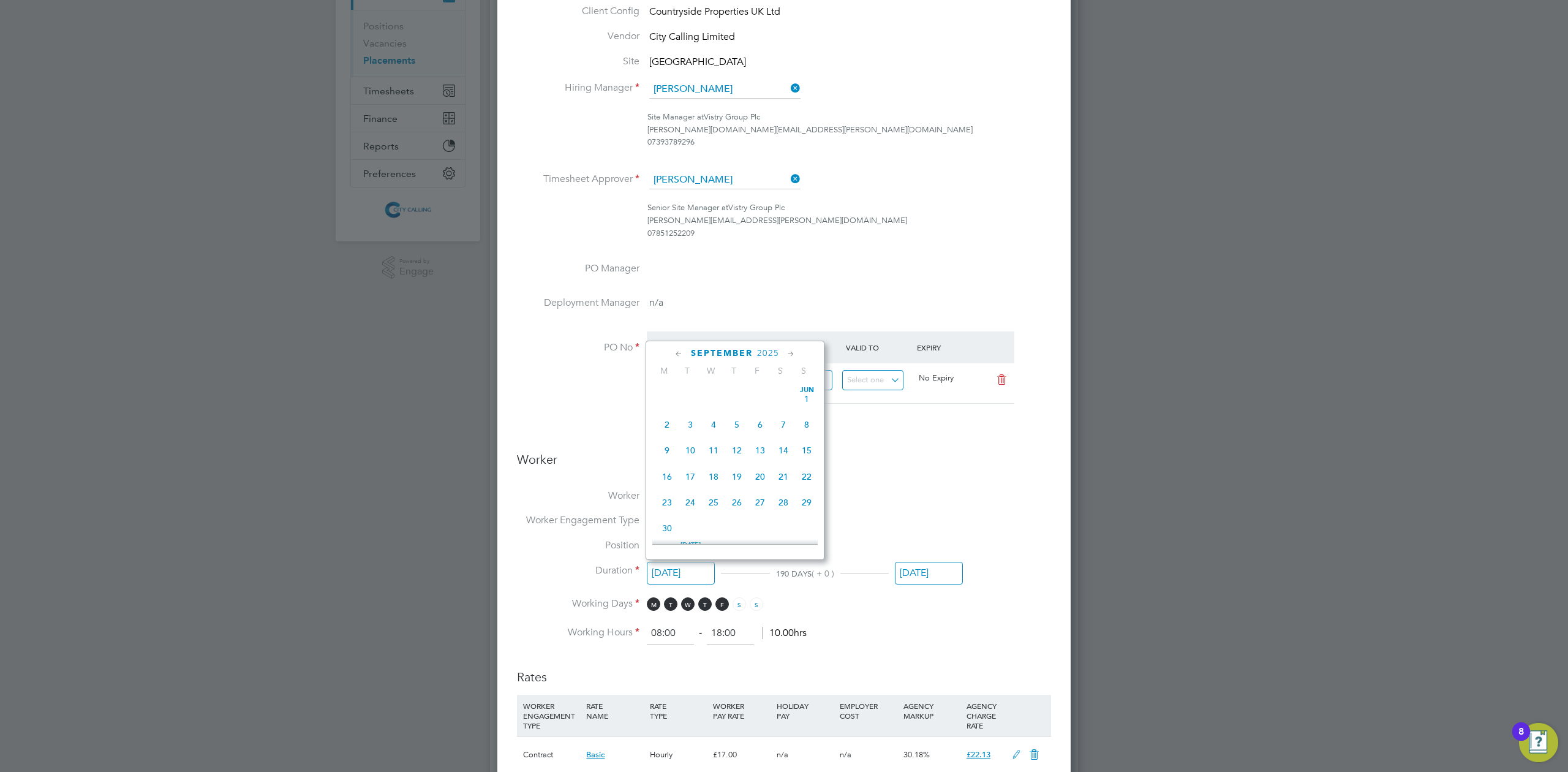
click at [679, 569] on input "[DATE]" at bounding box center [681, 573] width 68 height 23
click at [743, 446] on span "18" at bounding box center [737, 443] width 24 height 24
type input "[DATE]"
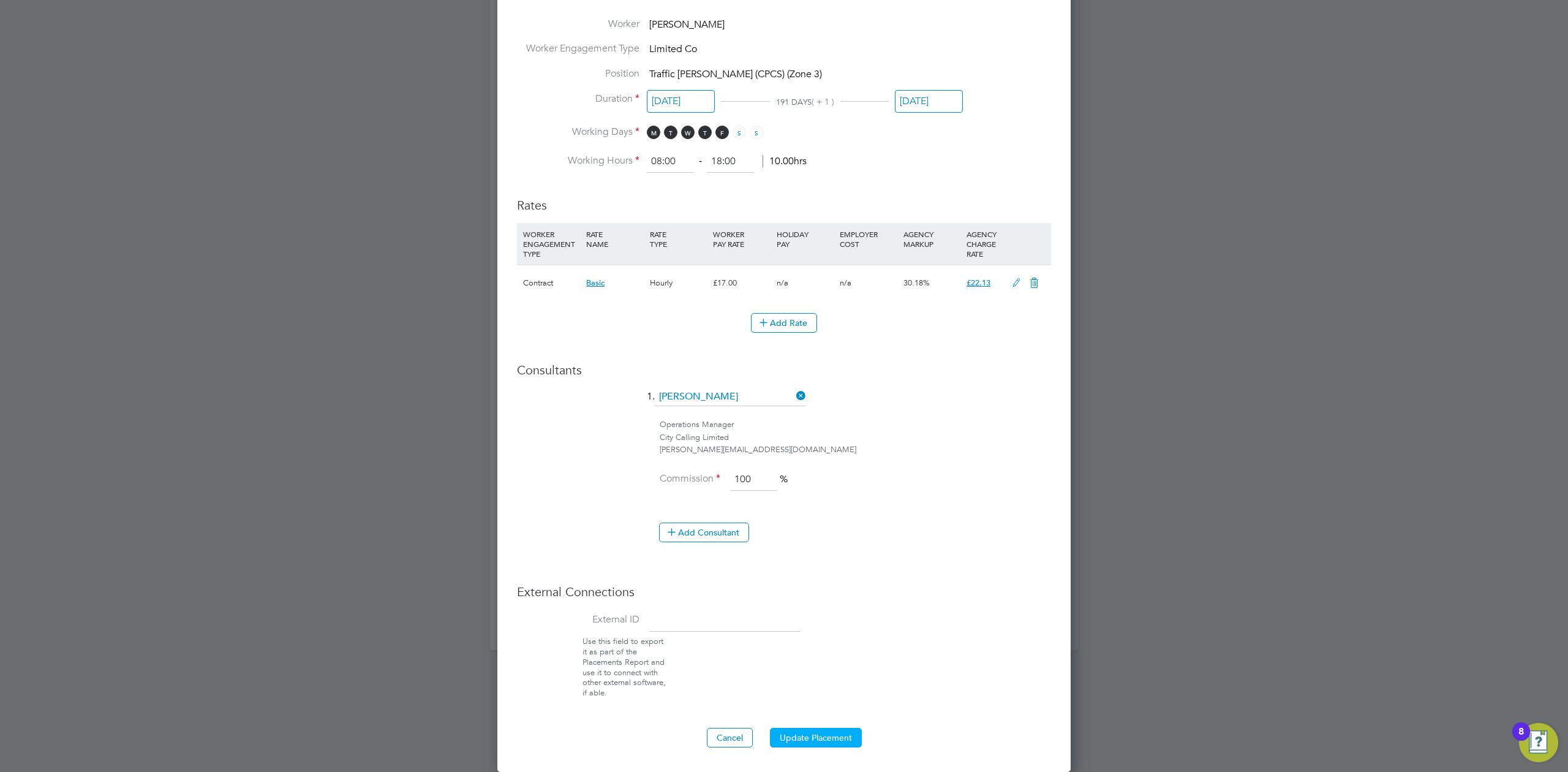
click at [812, 732] on button "Update Placement" at bounding box center [815, 737] width 92 height 19
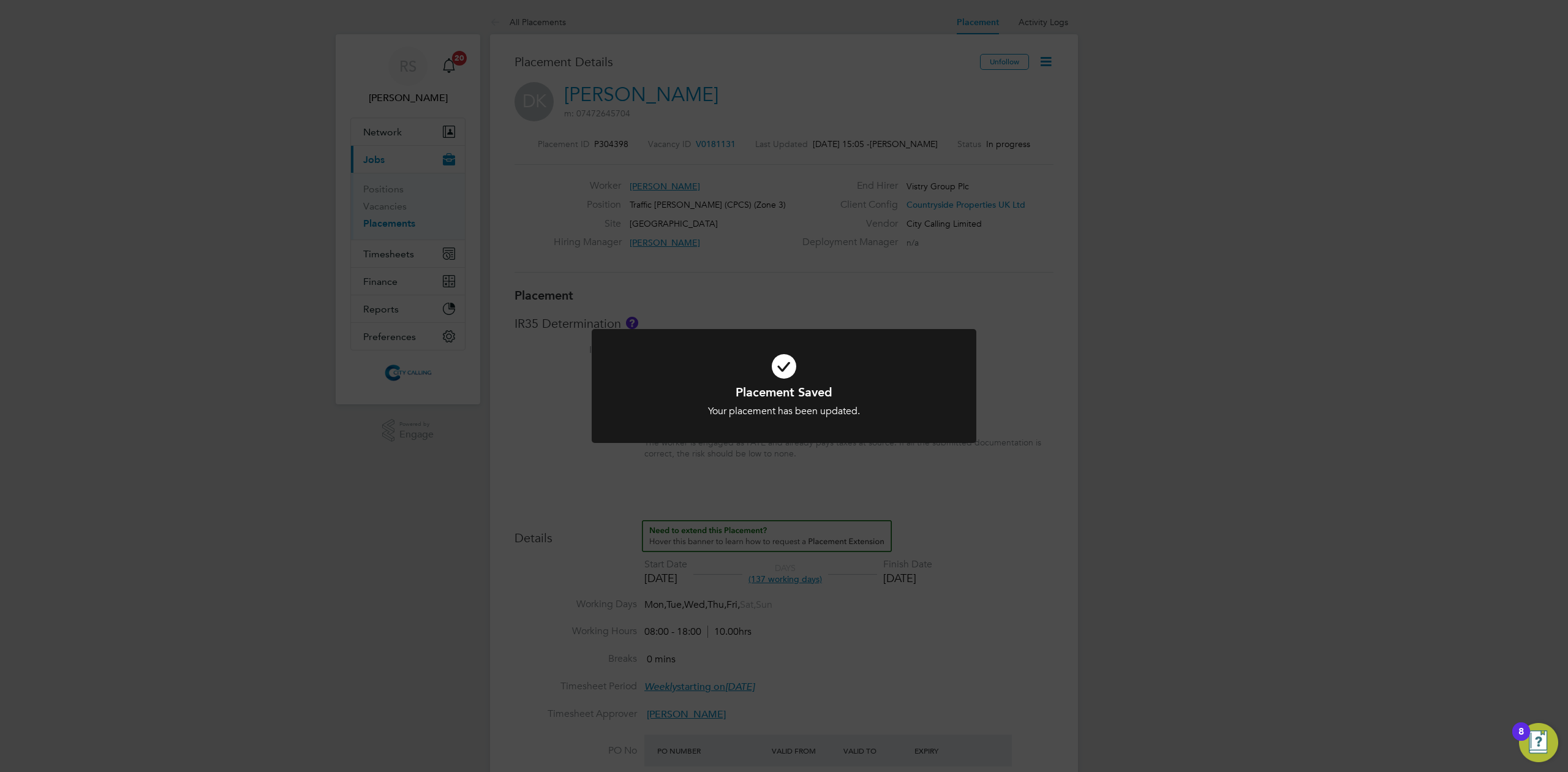
click at [1144, 442] on div "Placement Saved Your placement has been updated. Cancel Okay" at bounding box center [784, 386] width 1568 height 772
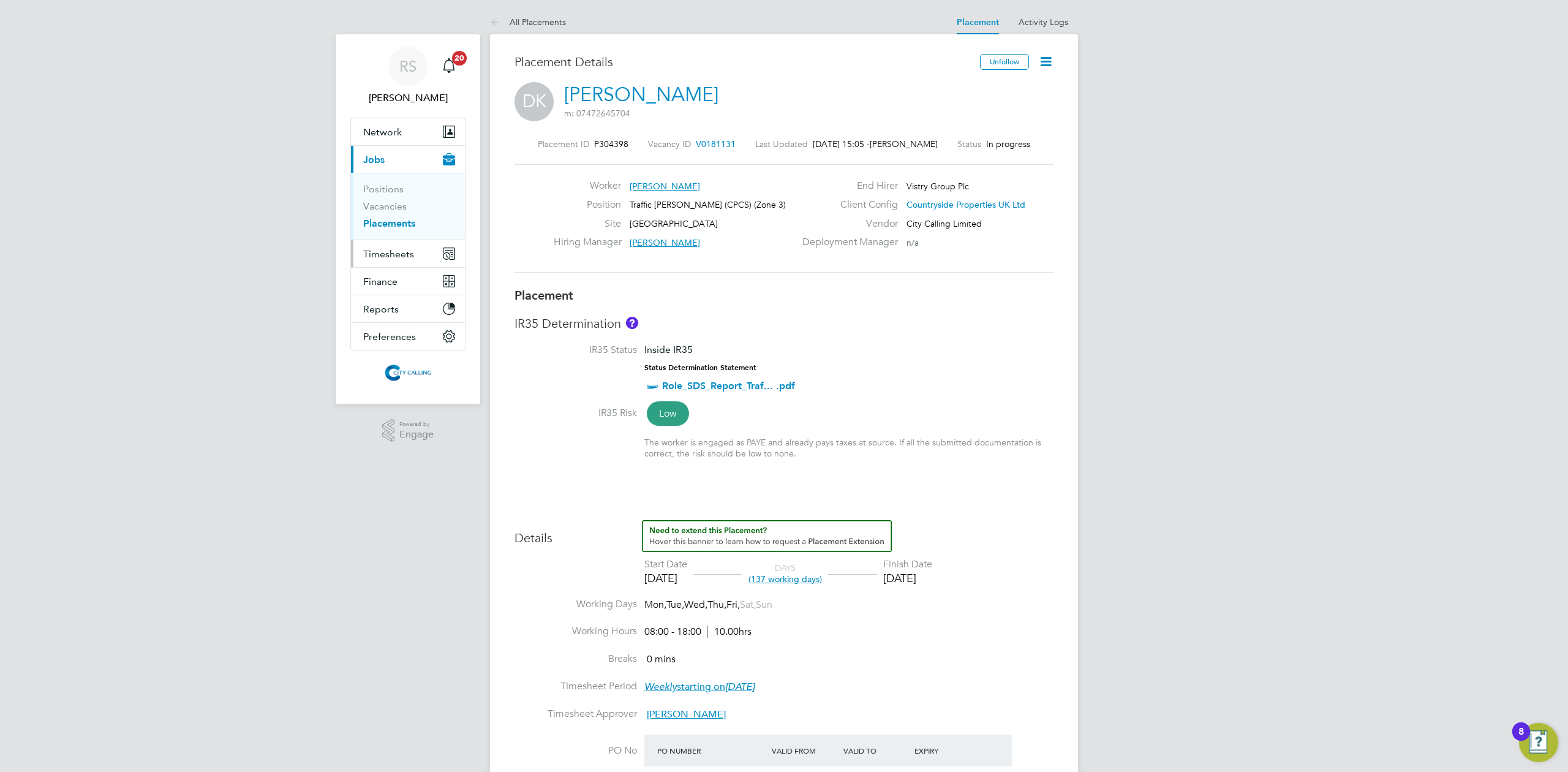
click at [388, 253] on span "Timesheets" at bounding box center [389, 254] width 50 height 12
click at [383, 218] on link "Timesheets" at bounding box center [389, 217] width 50 height 12
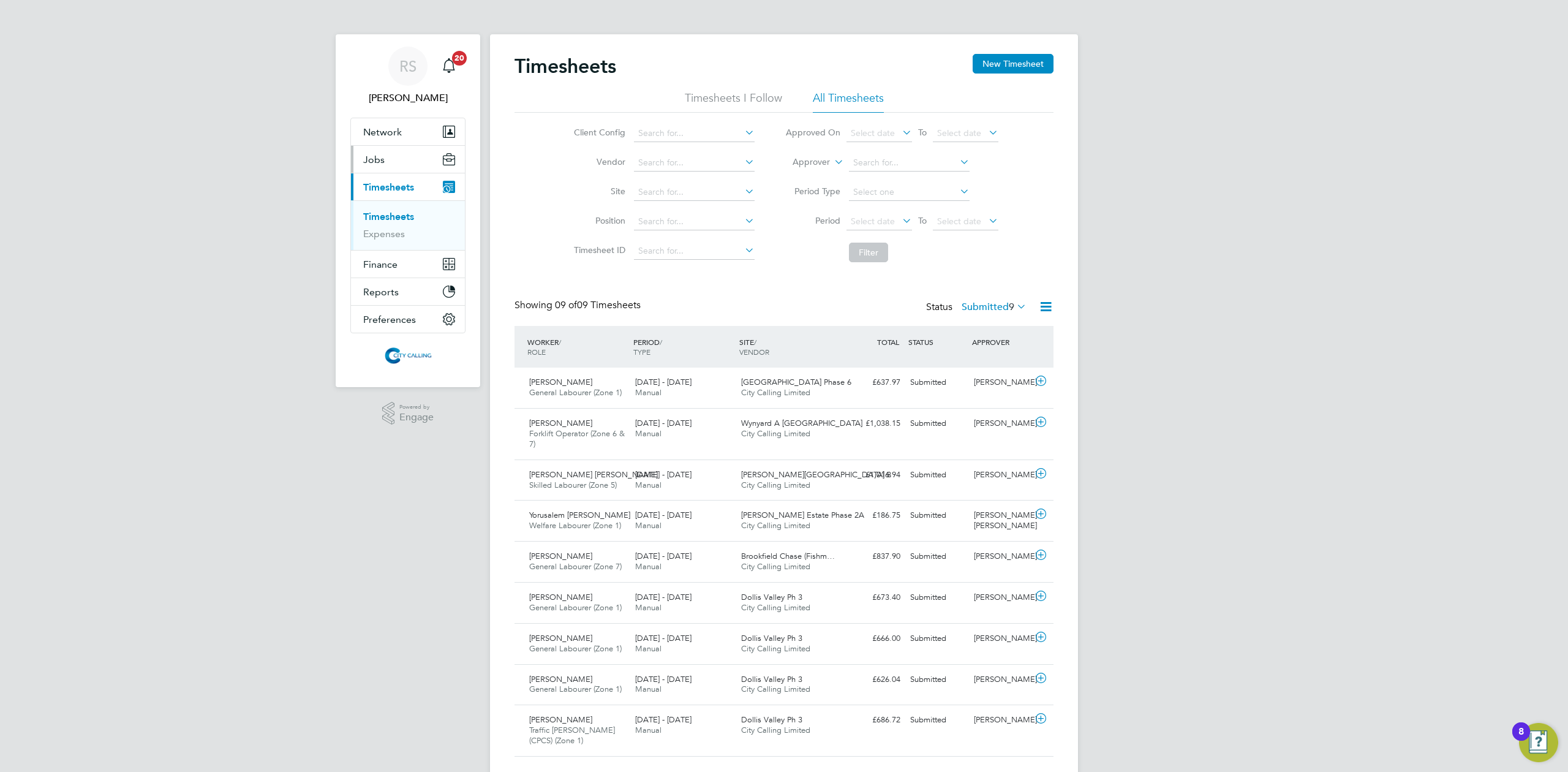
click at [395, 166] on button "Jobs" at bounding box center [407, 159] width 114 height 27
click at [389, 209] on link "Vacancies" at bounding box center [385, 206] width 44 height 12
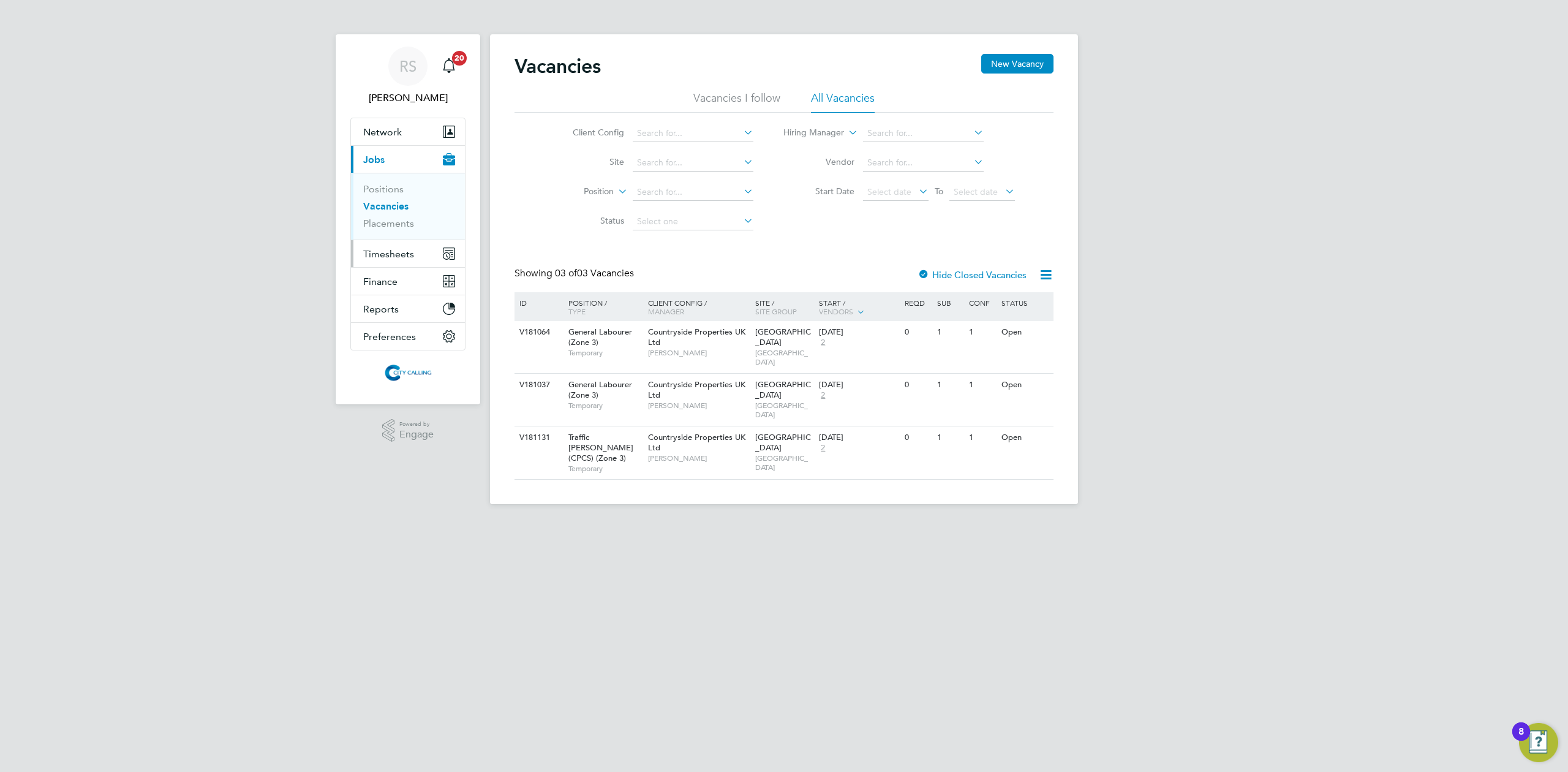
click at [371, 253] on span "Timesheets" at bounding box center [389, 254] width 50 height 12
click at [387, 221] on link "Timesheets" at bounding box center [389, 217] width 50 height 12
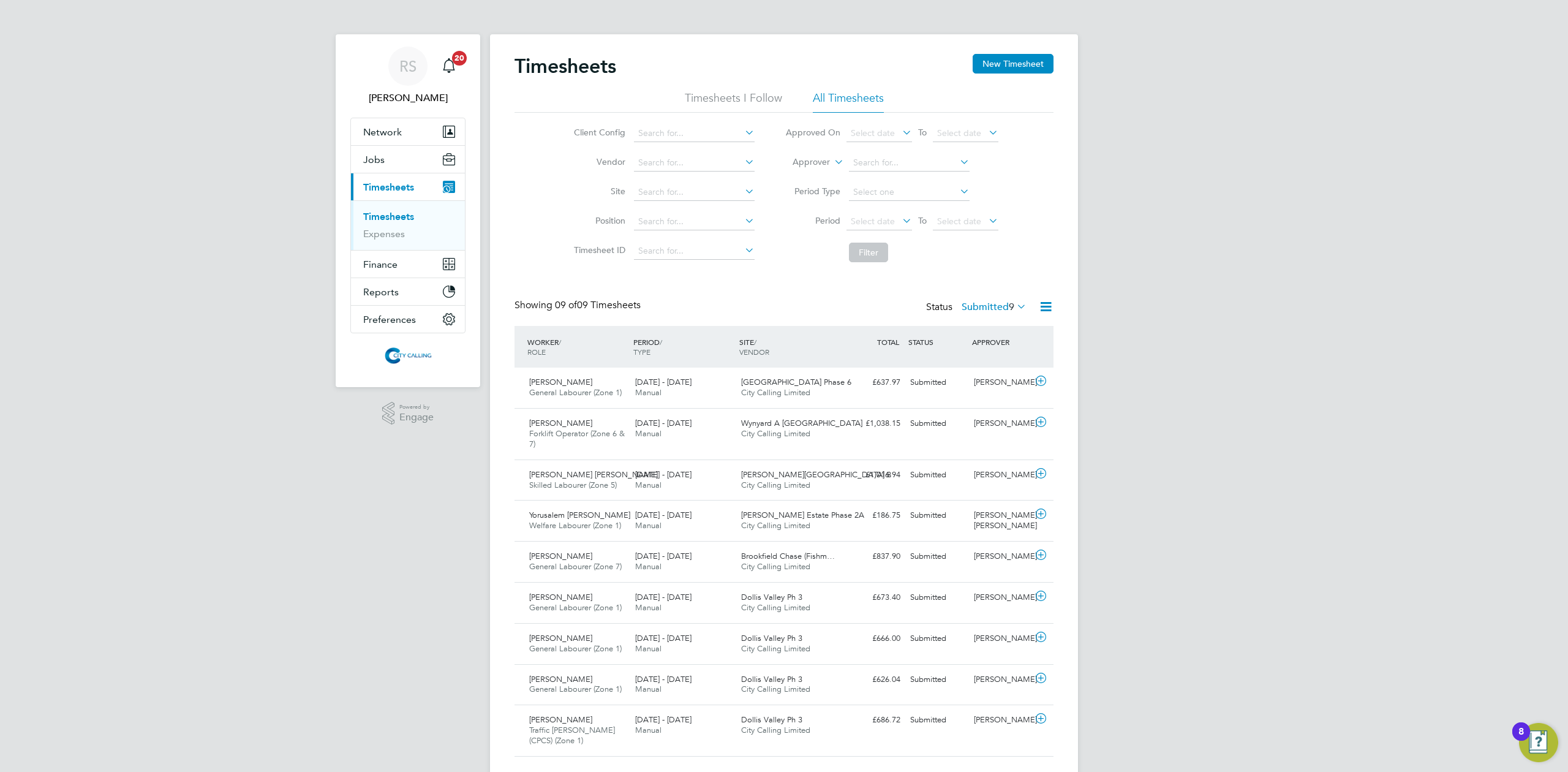
click at [1056, 303] on div "Timesheets New Timesheet Timesheets I Follow All Timesheets Client Config Vendo…" at bounding box center [784, 408] width 588 height 747
click at [1014, 66] on button "New Timesheet" at bounding box center [1013, 63] width 81 height 19
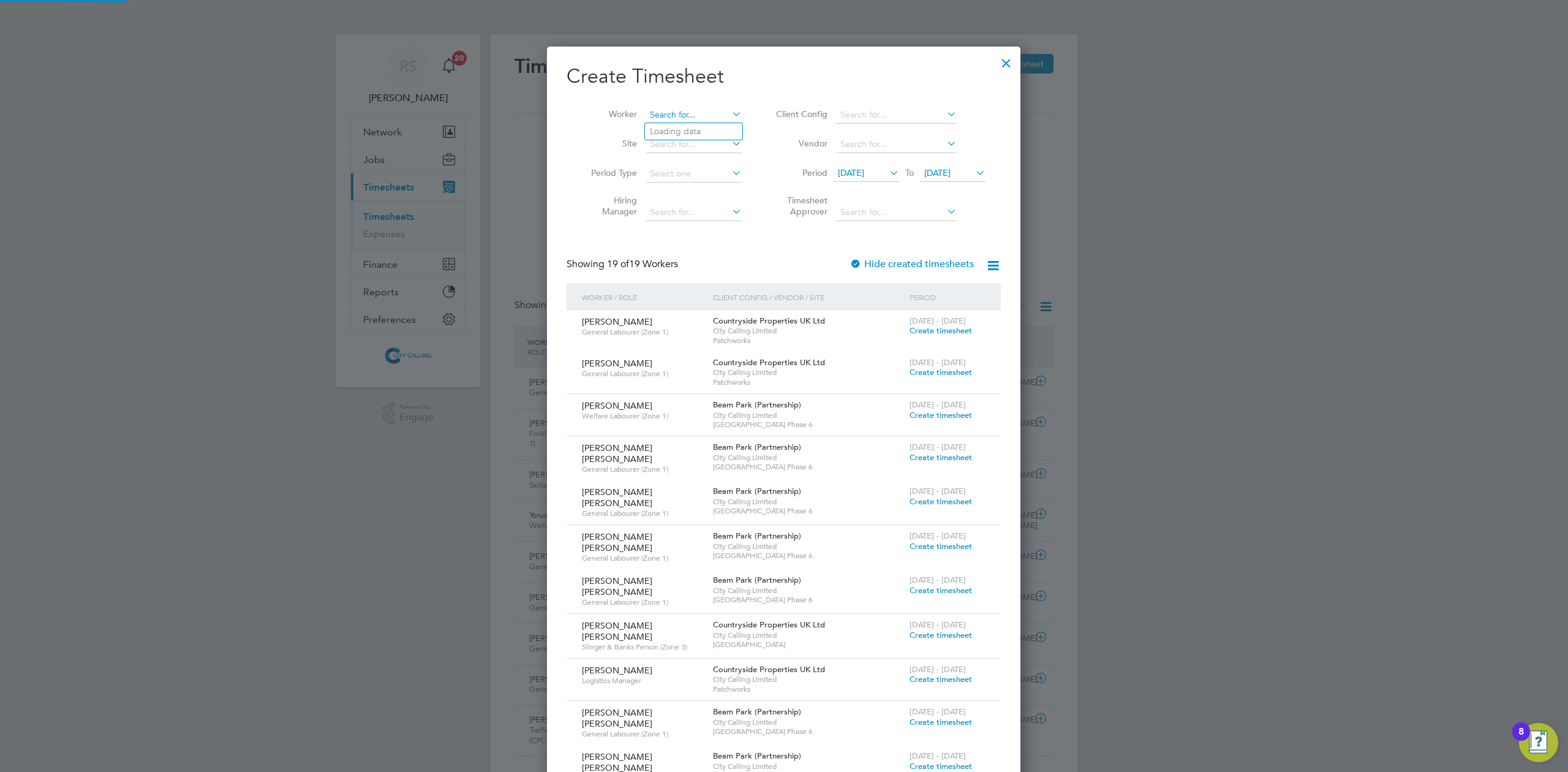
click at [675, 123] on div "Timesheets New Timesheet Timesheets I Follow All Timesheets Client Config Vendo…" at bounding box center [784, 408] width 588 height 747
click at [739, 179] on b "K" at bounding box center [741, 182] width 6 height 10
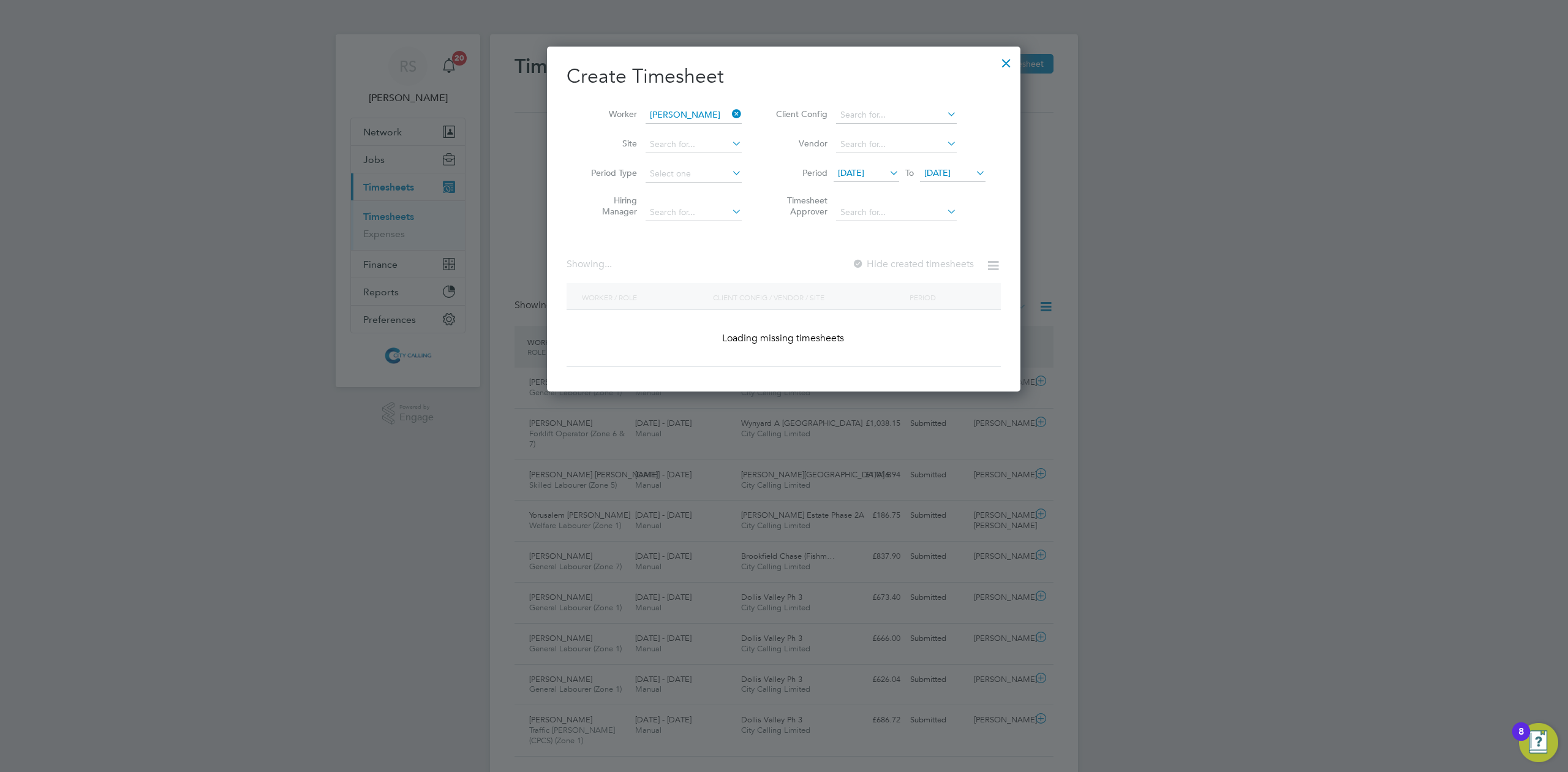
type input "[PERSON_NAME]"
click at [863, 172] on span "09 Sep 2025" at bounding box center [850, 172] width 26 height 11
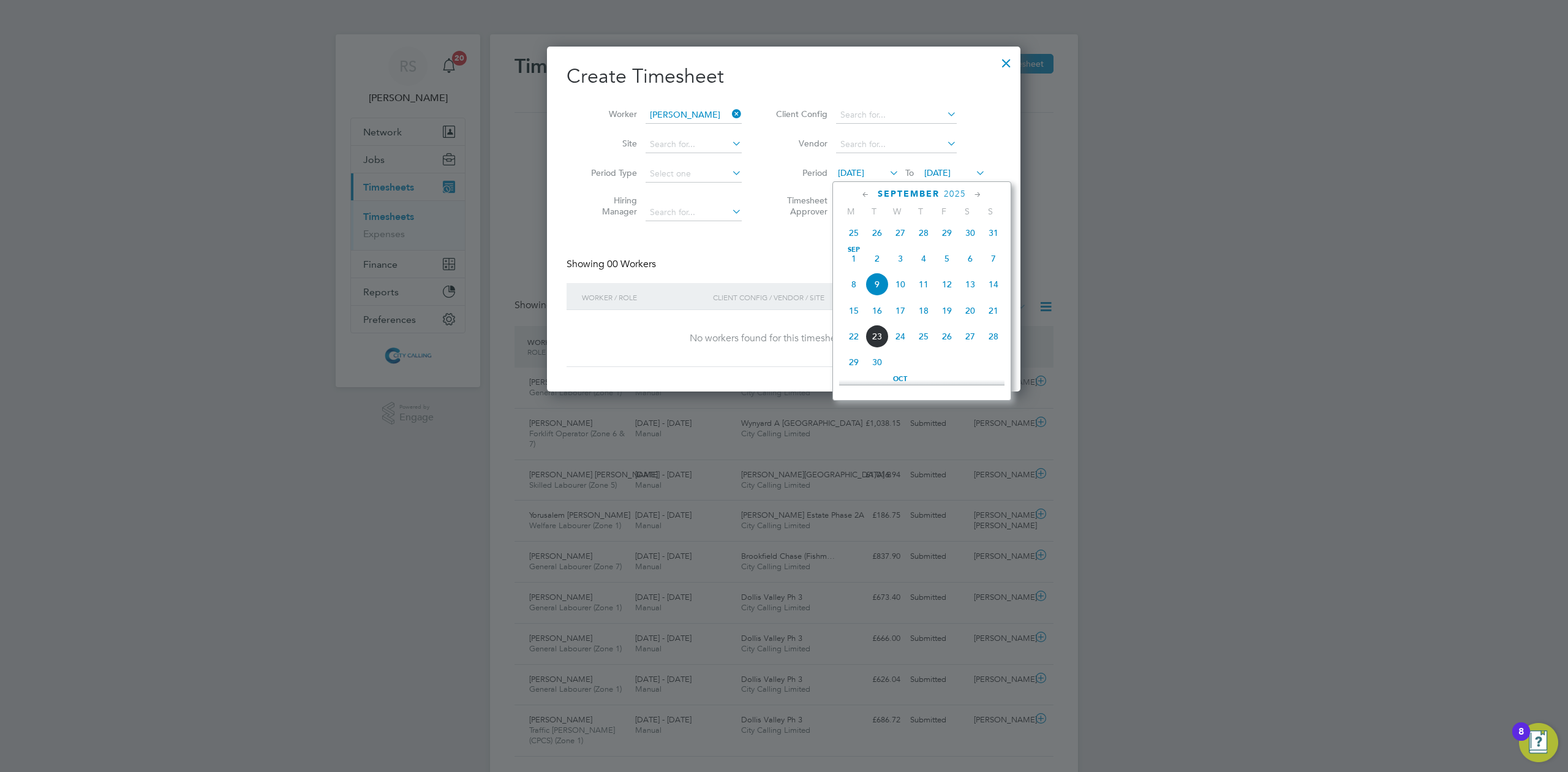
click at [871, 231] on span "26" at bounding box center [877, 233] width 24 height 24
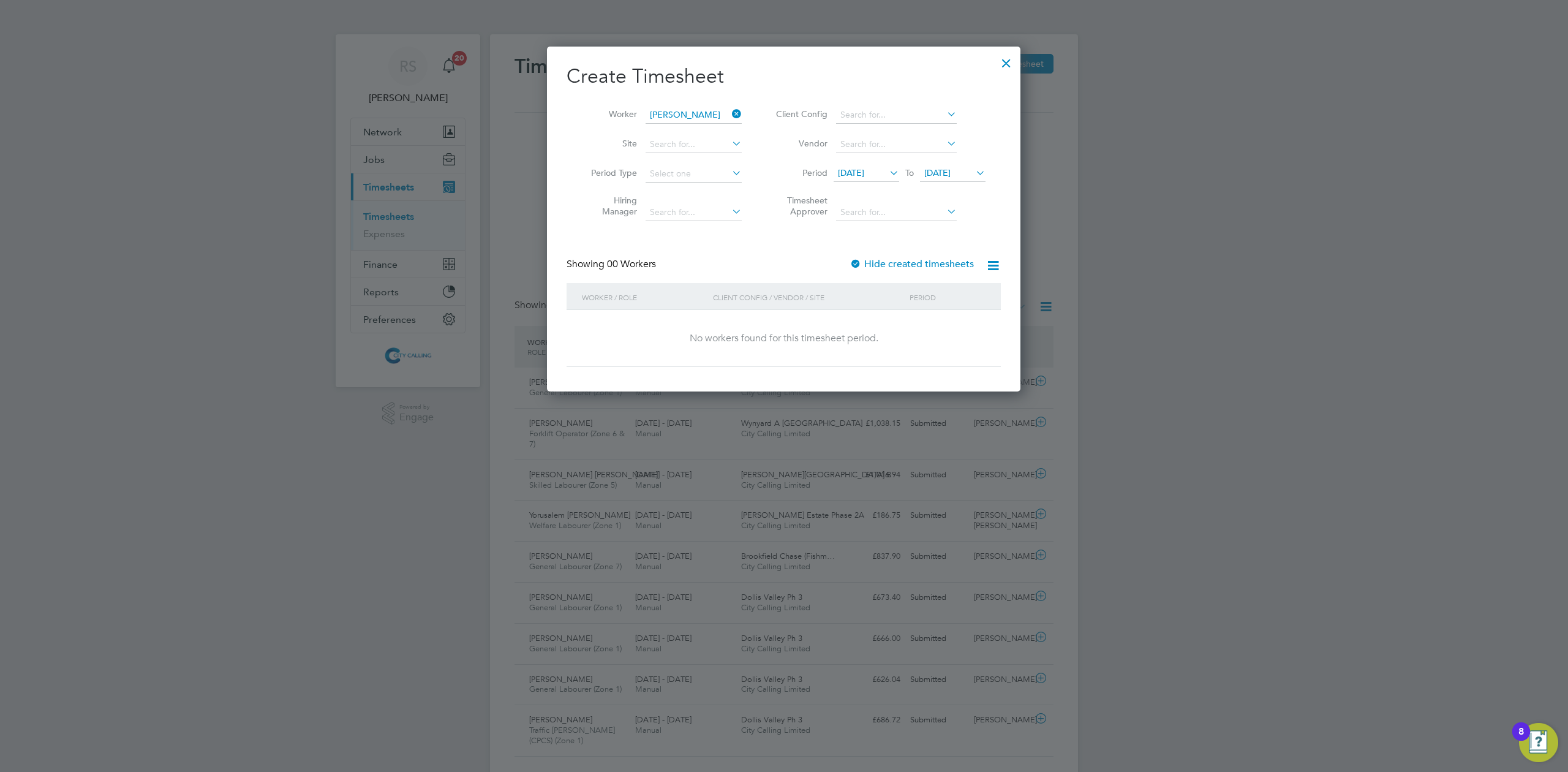
click at [864, 174] on span "26 Aug 2025" at bounding box center [850, 172] width 26 height 11
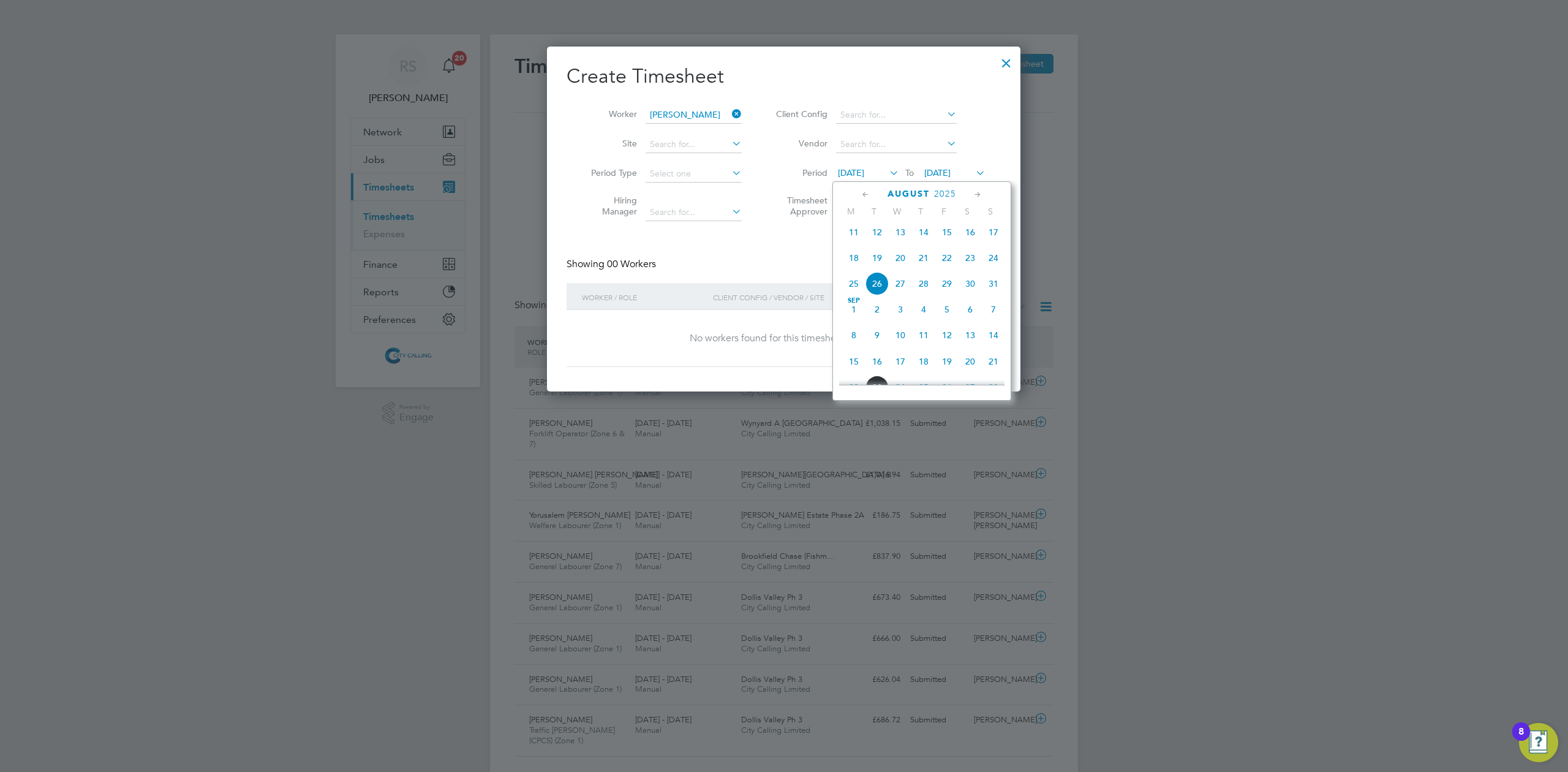
click at [949, 170] on span "16 Sep 2025" at bounding box center [937, 172] width 26 height 11
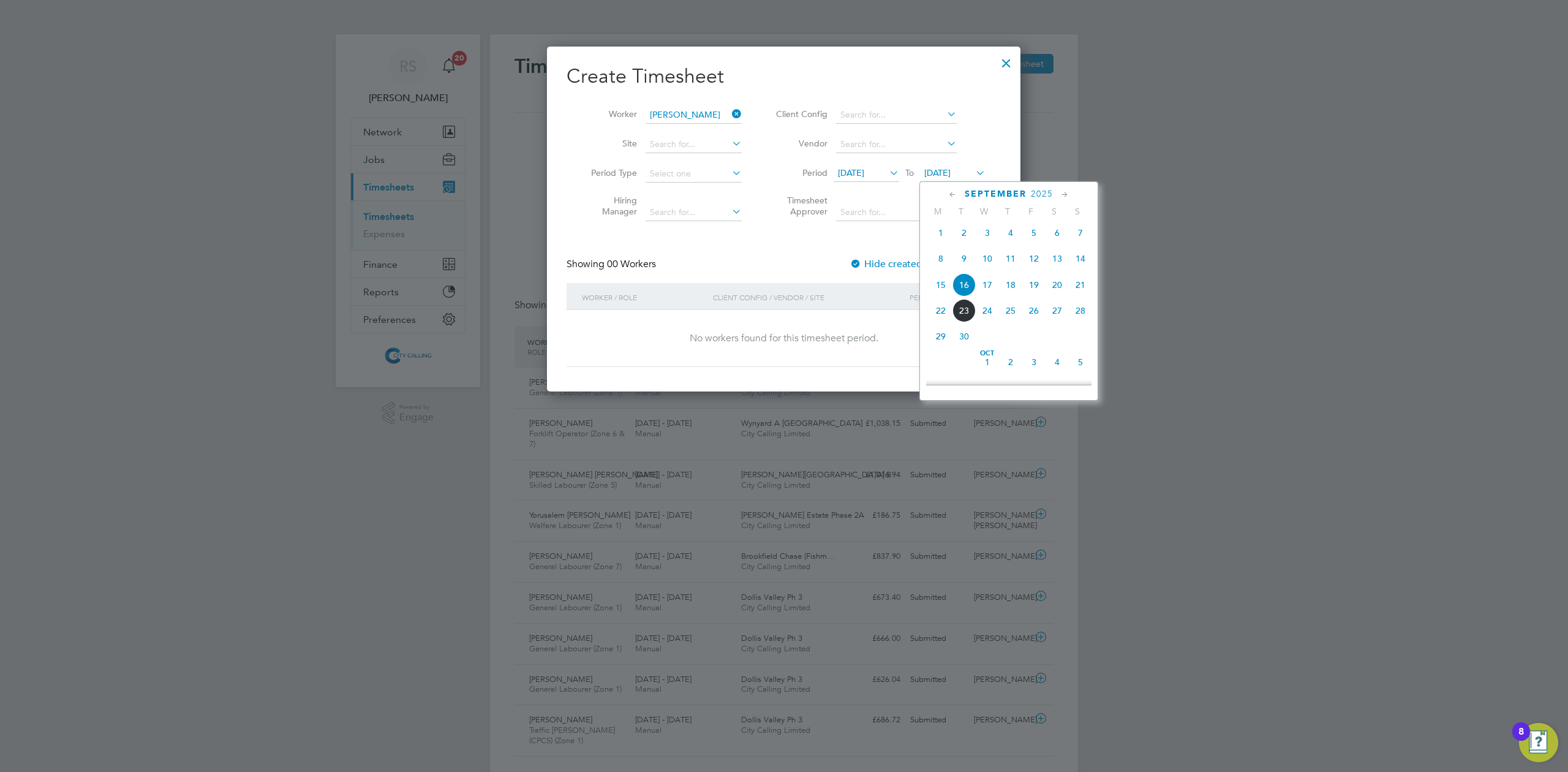
click at [1011, 367] on span "2" at bounding box center [1011, 362] width 24 height 24
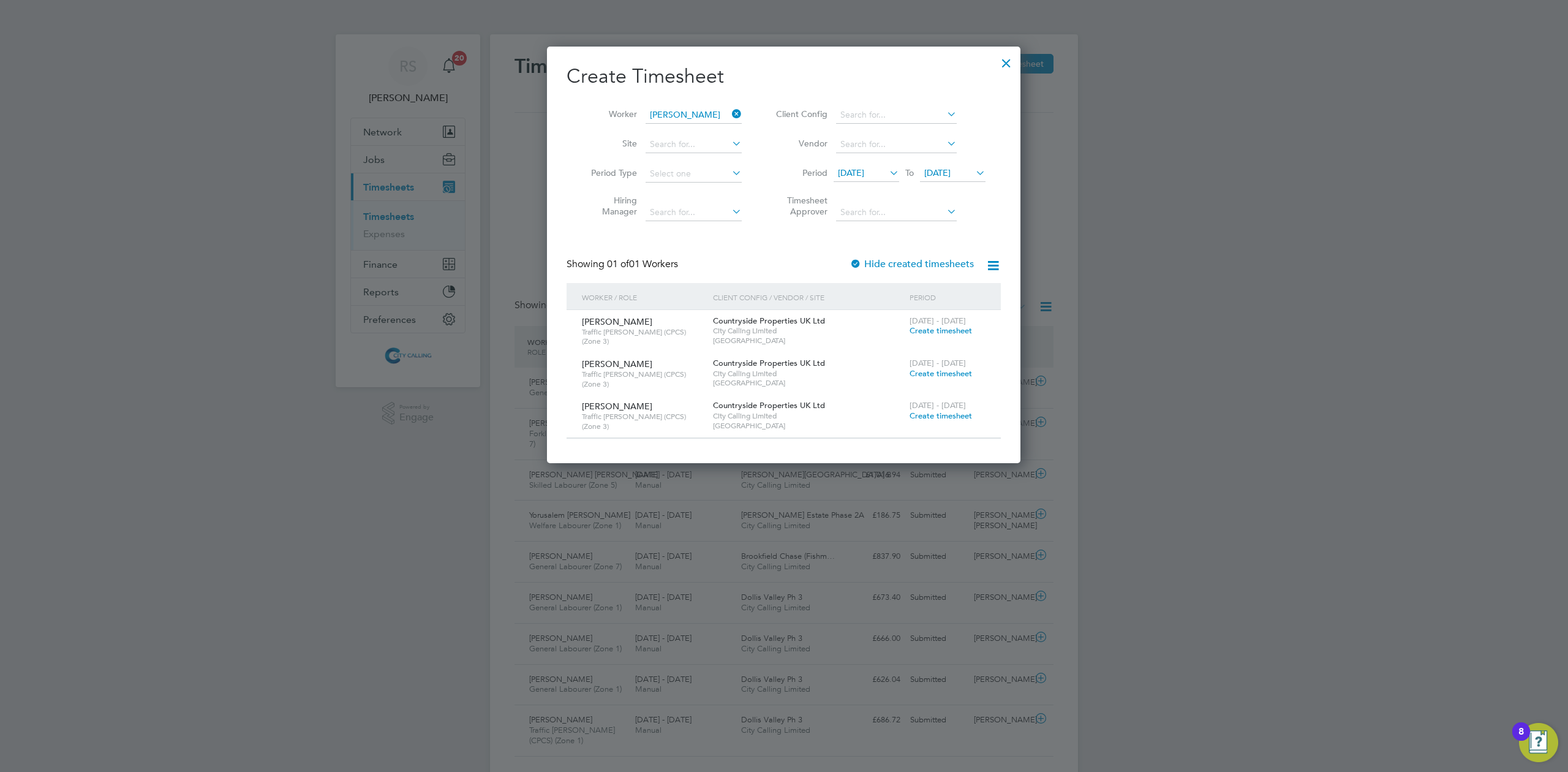
click at [927, 317] on span "15 - 21 Sep 2025" at bounding box center [937, 320] width 56 height 10
click at [924, 330] on span "Create timesheet" at bounding box center [940, 330] width 62 height 10
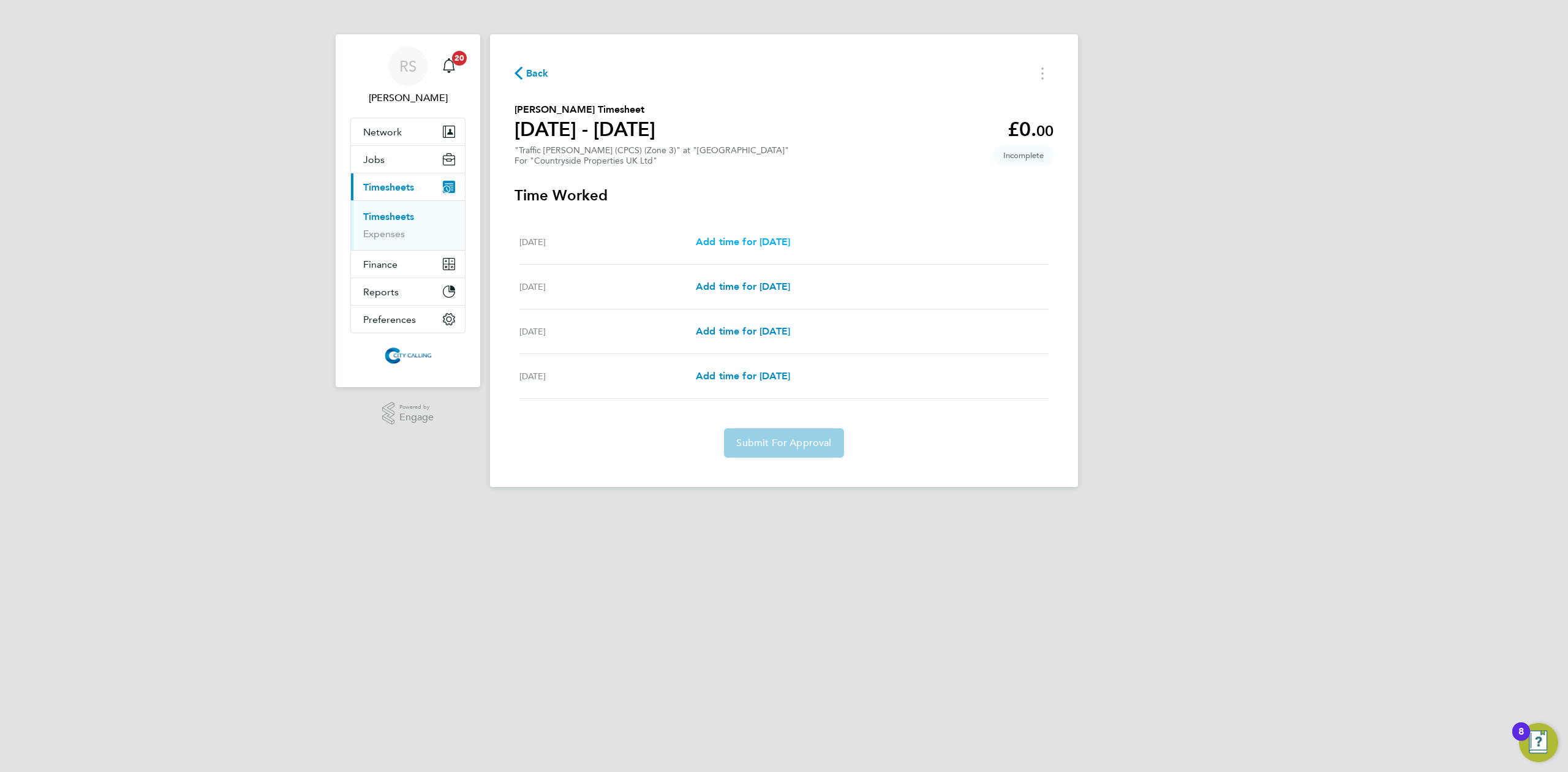
click at [733, 240] on span "Add time for Thu 18 Sep" at bounding box center [743, 241] width 94 height 12
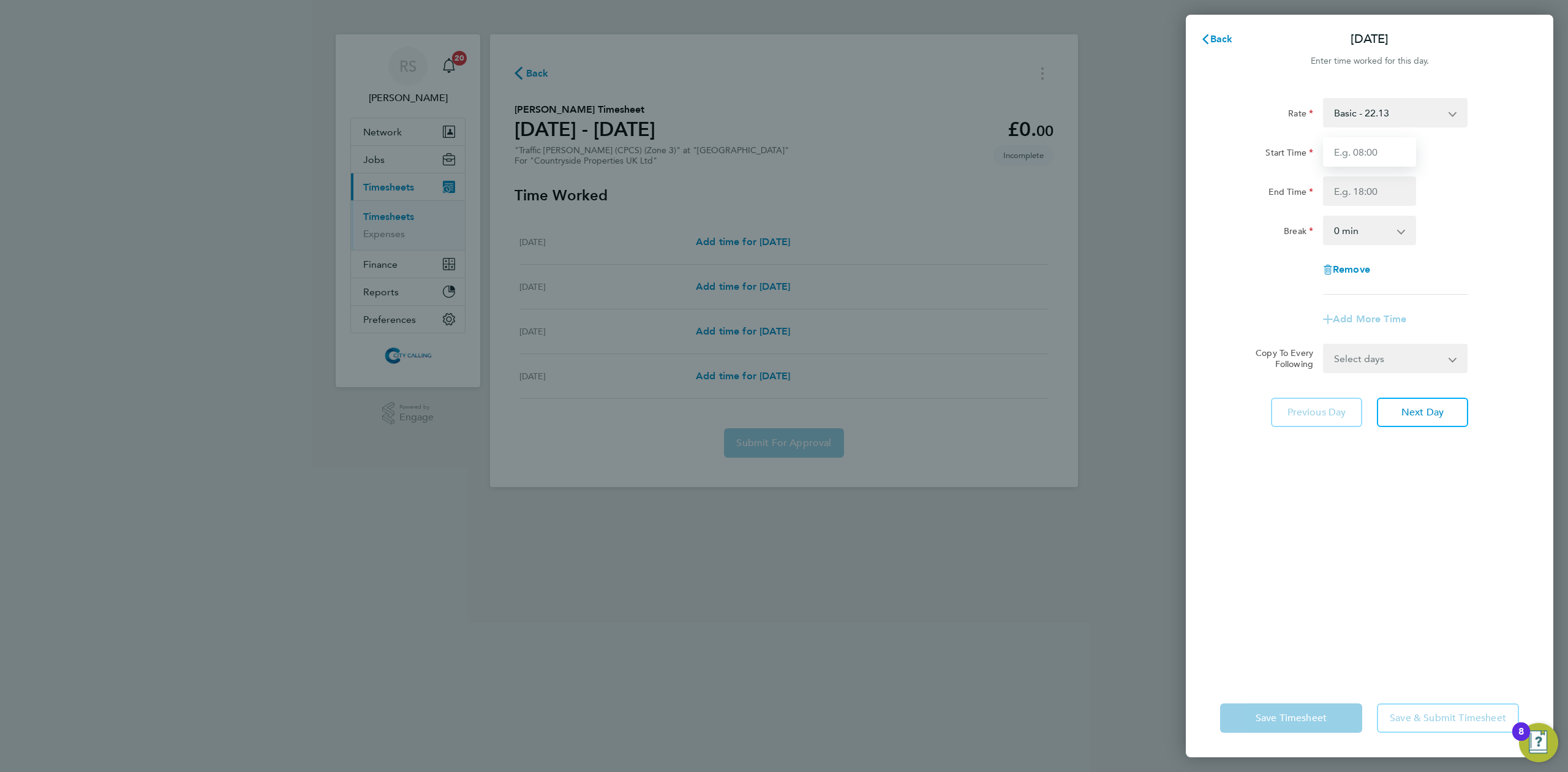
click at [1366, 145] on input "Start Time" at bounding box center [1369, 151] width 93 height 29
type input "08:00"
click at [1340, 185] on input "End Time" at bounding box center [1369, 191] width 93 height 29
type input "17:00"
click at [1279, 236] on div "Break" at bounding box center [1267, 227] width 93 height 24
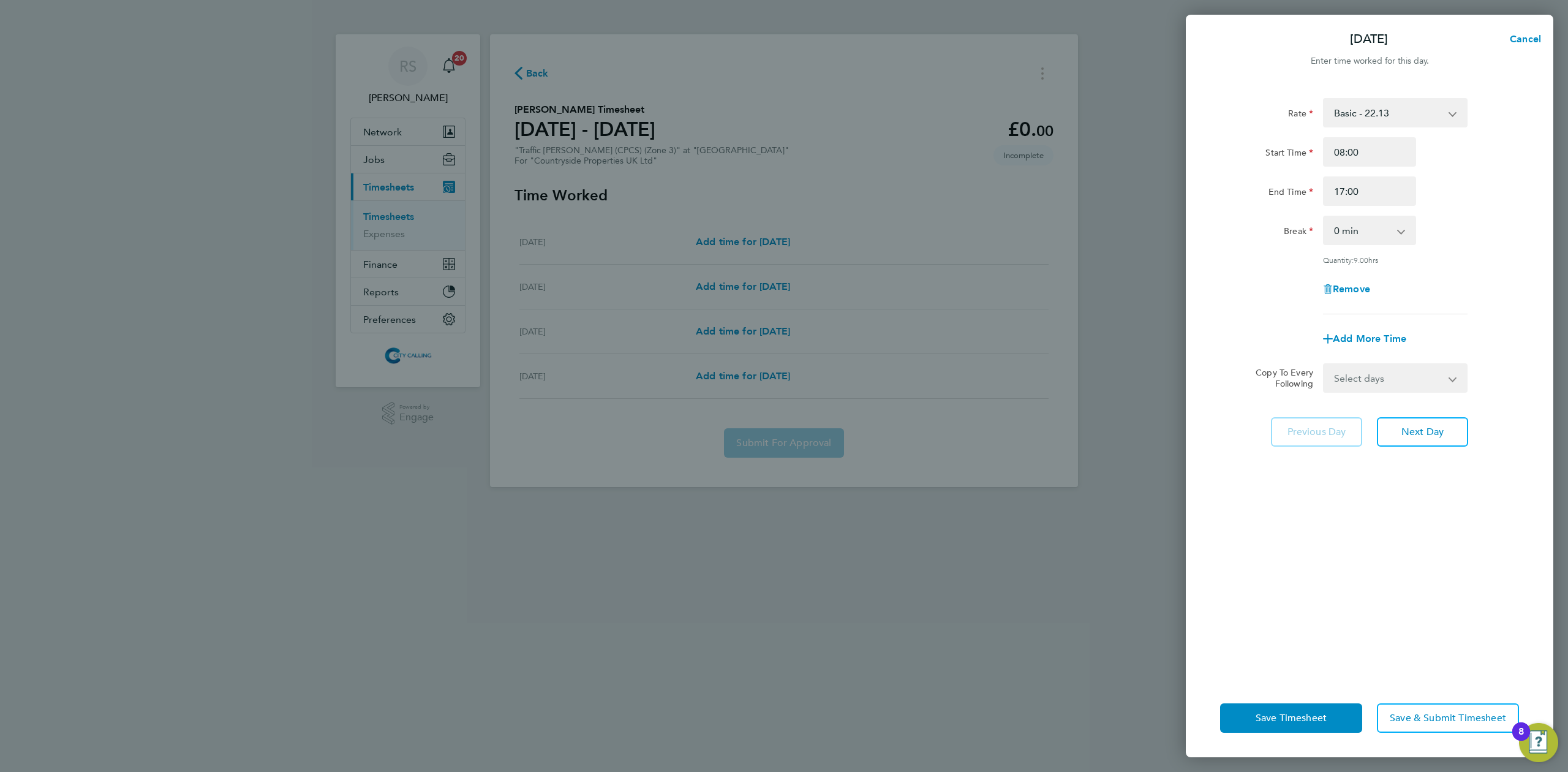
click at [1343, 233] on select "0 min 15 min 30 min 45 min 60 min 75 min 90 min" at bounding box center [1362, 230] width 76 height 27
select select "30"
click at [1324, 217] on select "0 min 15 min 30 min 45 min 60 min 75 min 90 min" at bounding box center [1362, 230] width 76 height 27
click at [1387, 378] on select "Select days Day Weekend (Sat-Sun) Friday Saturday Sunday" at bounding box center [1388, 378] width 129 height 27
click at [1464, 361] on form "Rate Basic - 22.13 Start Time 08:00 End Time 17:00 Break 0 min 15 min 30 min 45…" at bounding box center [1369, 246] width 299 height 294
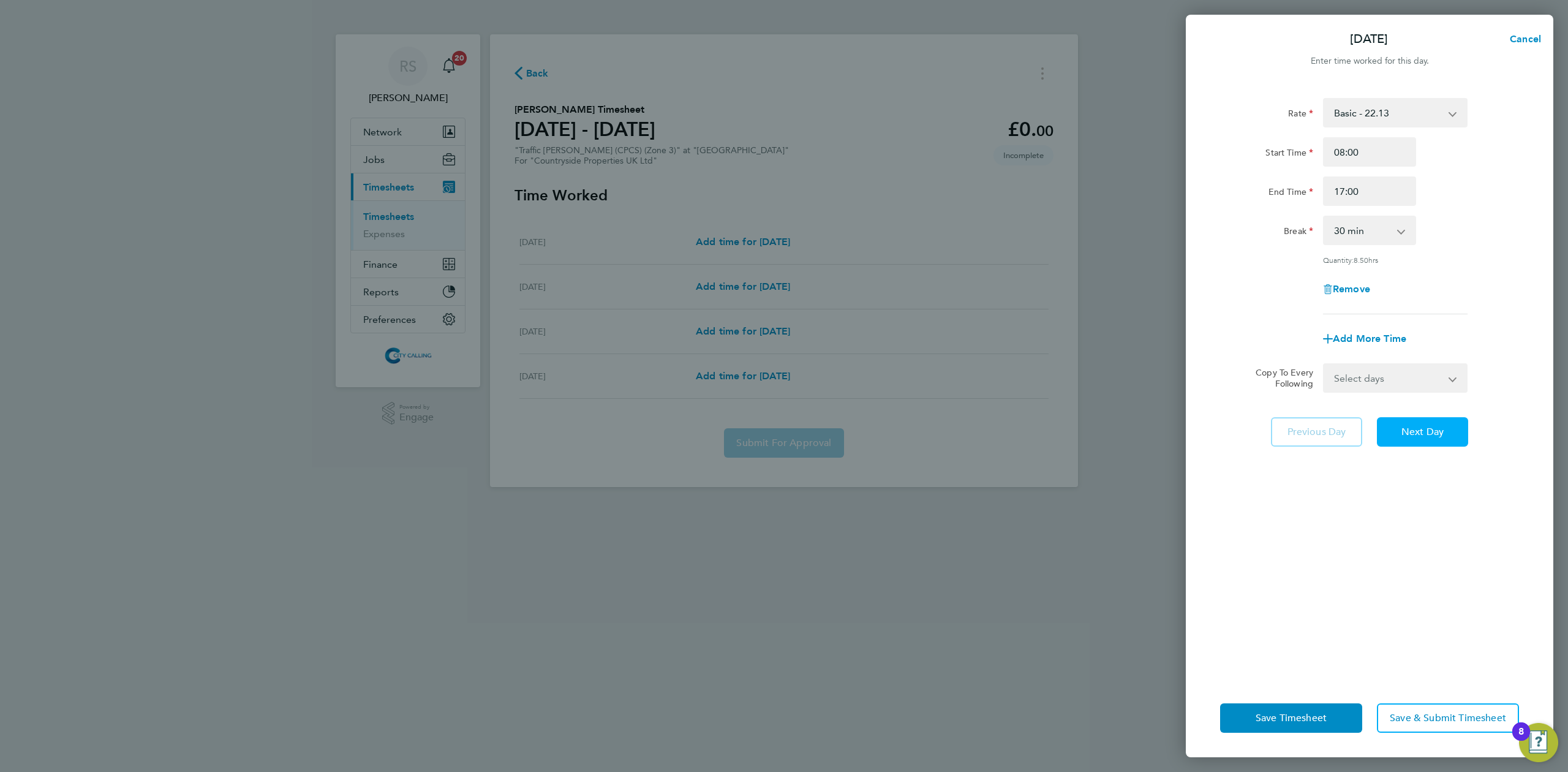
click at [1426, 432] on span "Next Day" at bounding box center [1422, 431] width 42 height 13
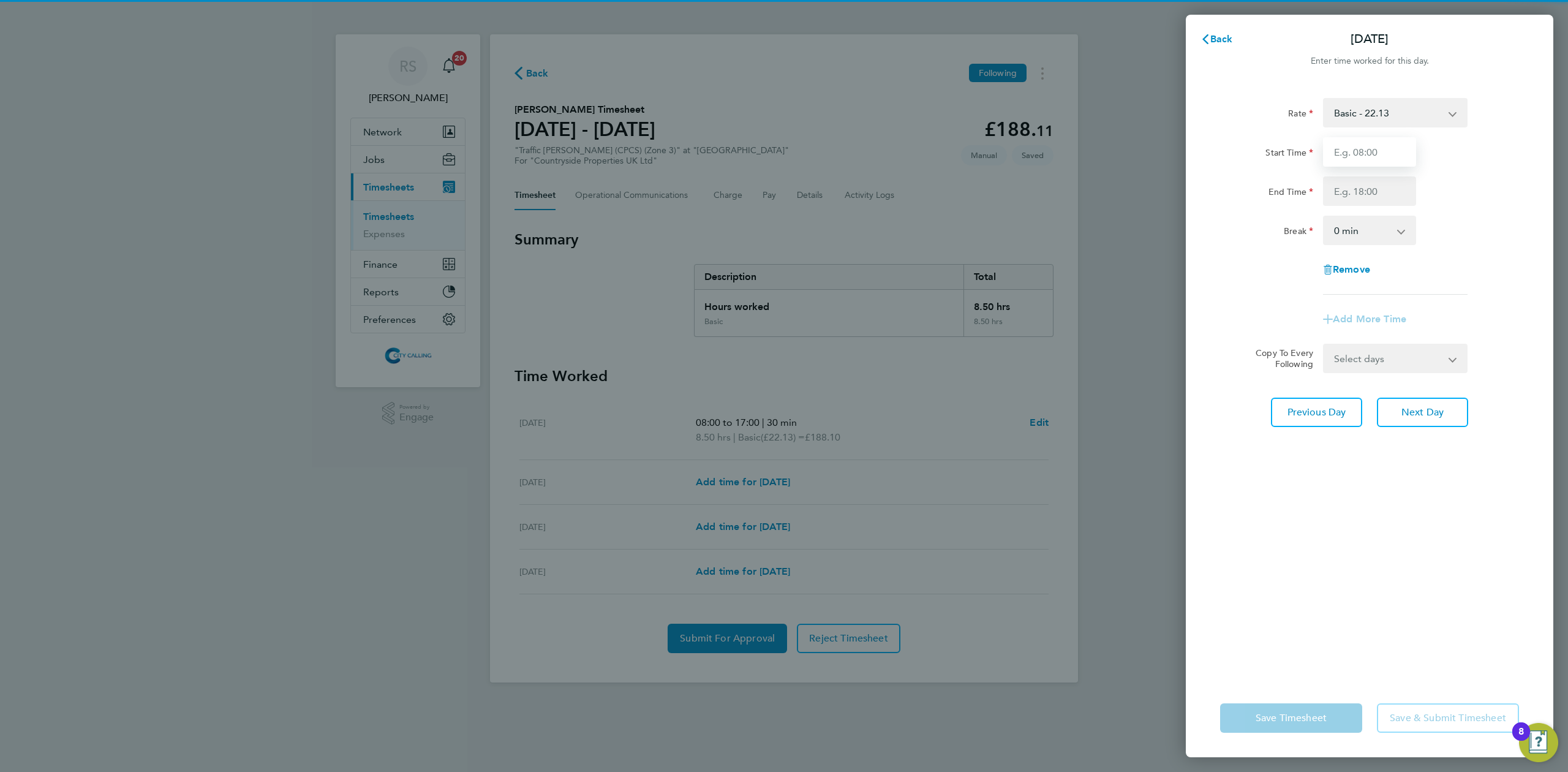
click at [1350, 161] on input "Start Time" at bounding box center [1369, 151] width 93 height 29
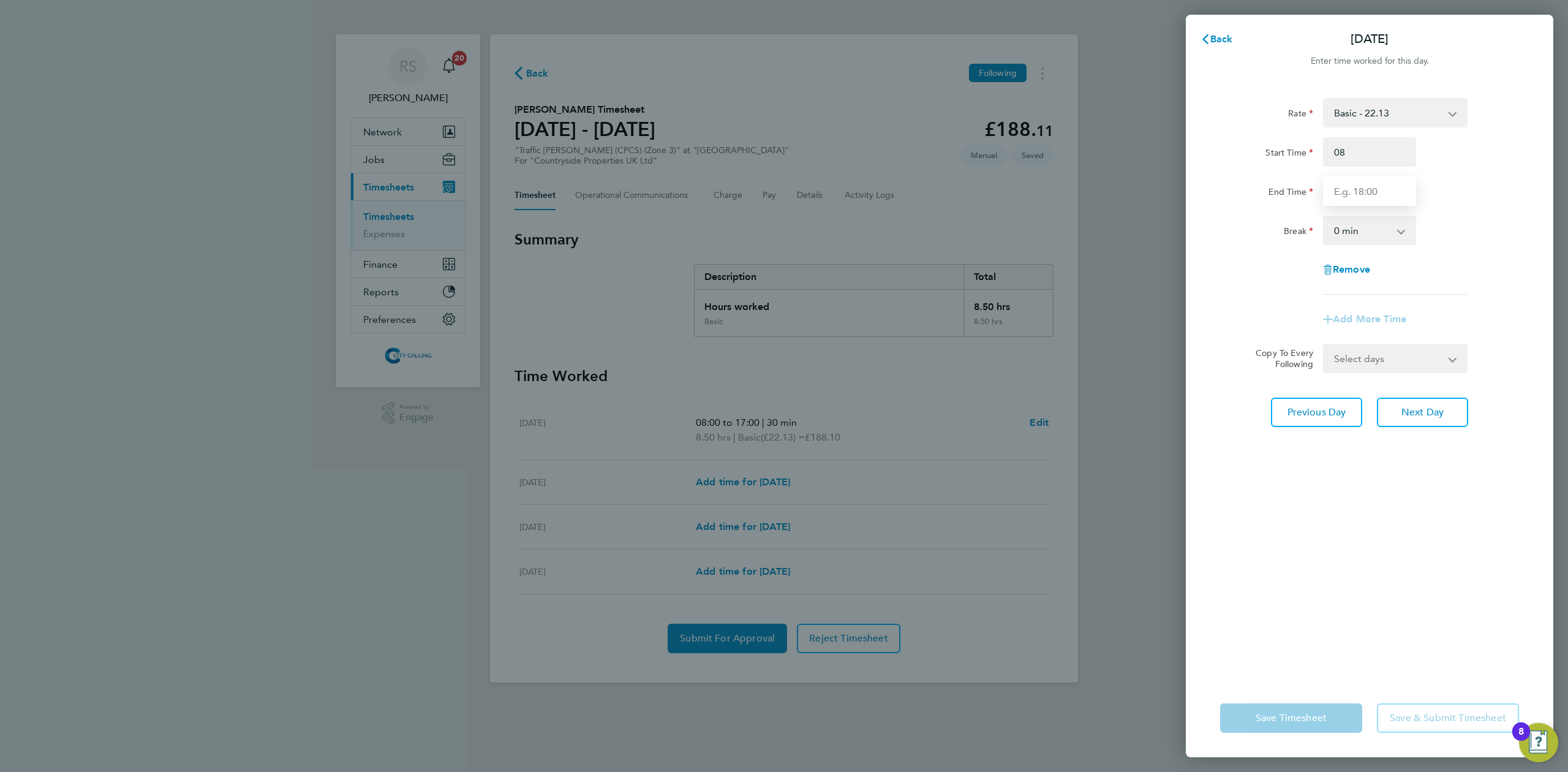
type input "08:00"
click at [1333, 193] on input "End Time" at bounding box center [1369, 191] width 93 height 29
type input "17:00"
click at [1344, 233] on select "0 min 15 min 30 min 45 min 60 min 75 min 90 min" at bounding box center [1362, 230] width 76 height 27
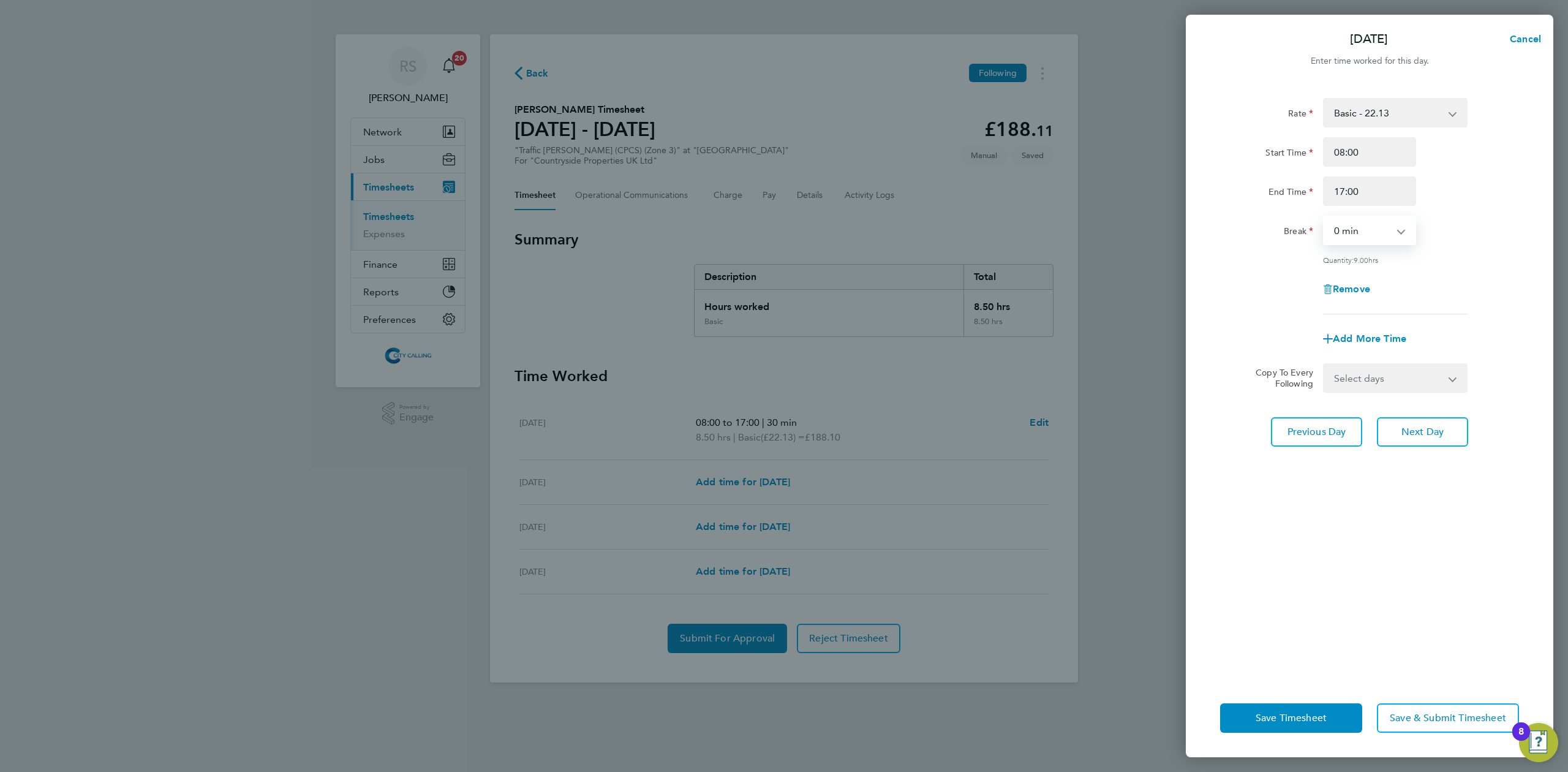
select select "30"
click at [1324, 217] on select "0 min 15 min 30 min 45 min 60 min 75 min 90 min" at bounding box center [1362, 230] width 76 height 27
click at [1403, 426] on span "Next Day" at bounding box center [1422, 431] width 42 height 13
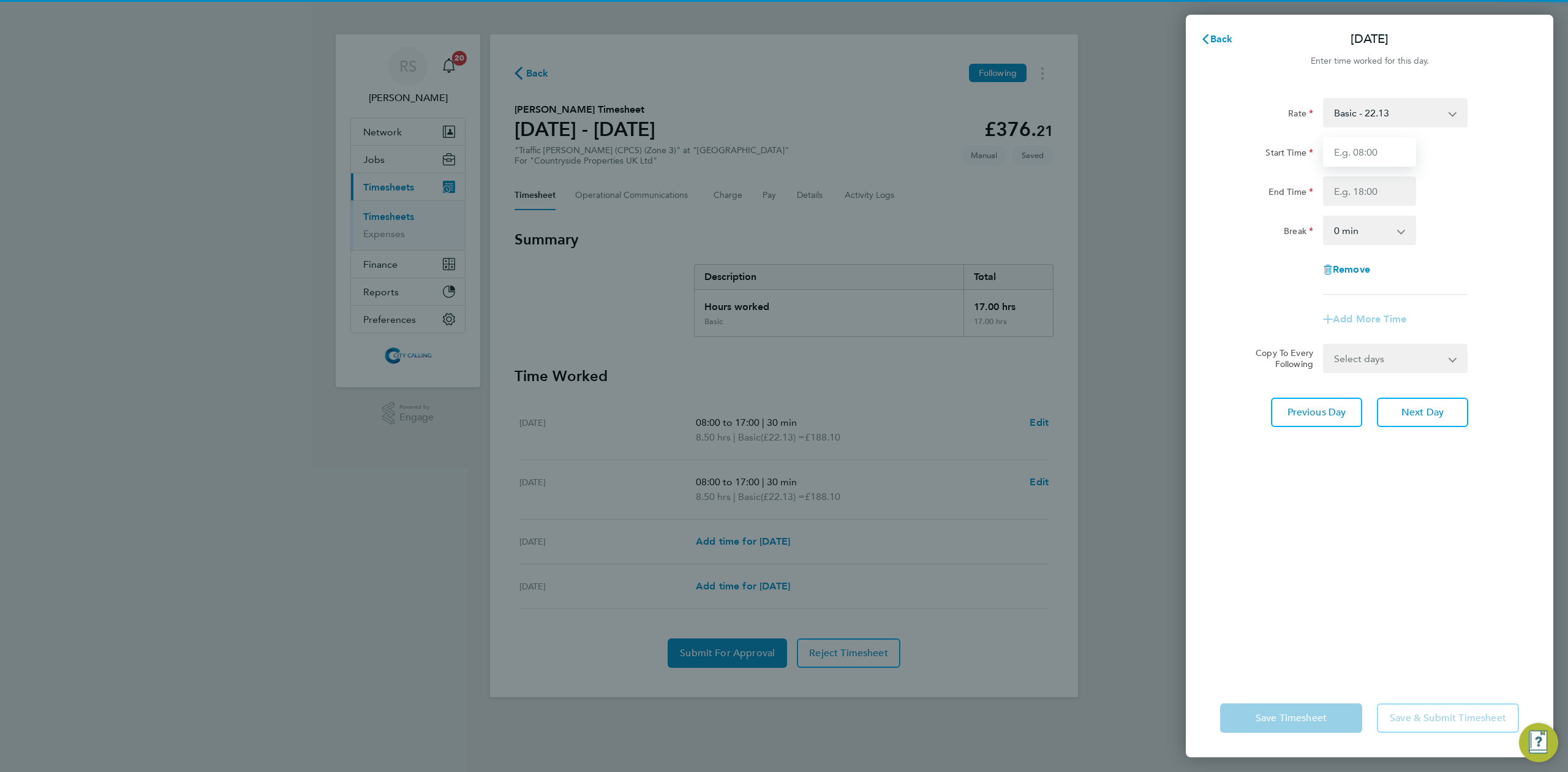
click at [1356, 157] on input "Start Time" at bounding box center [1369, 151] width 93 height 29
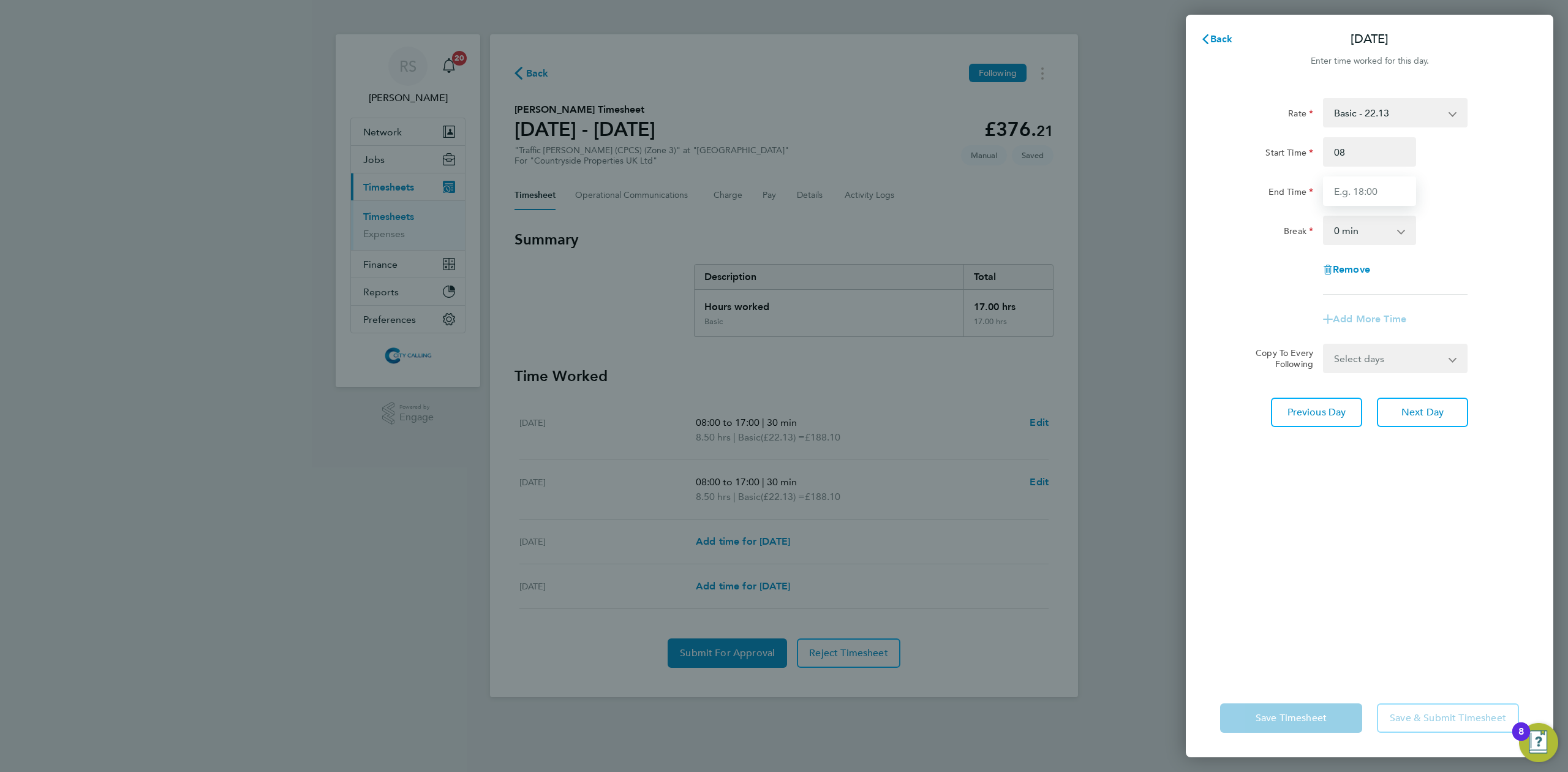
type input "08:00"
click at [1338, 197] on input "End Time" at bounding box center [1369, 191] width 93 height 29
type input "17:00"
click at [1343, 228] on select "0 min 15 min 30 min 45 min 60 min 75 min 90 min" at bounding box center [1362, 230] width 76 height 27
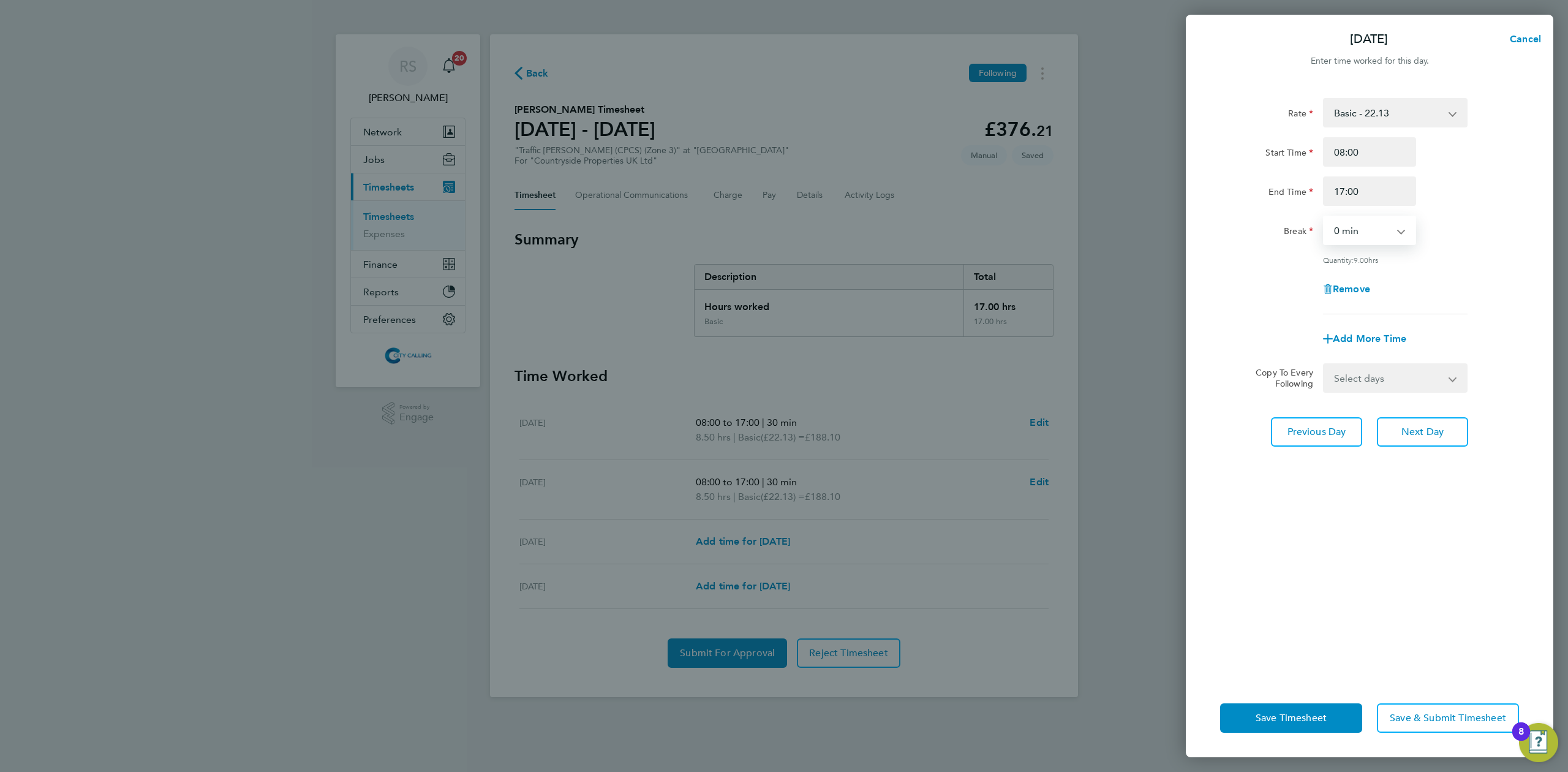
select select "30"
click at [1324, 217] on select "0 min 15 min 30 min 45 min 60 min 75 min 90 min" at bounding box center [1362, 230] width 76 height 27
click at [1438, 266] on div "Rate Basic - 22.13 Start Time 08:00 End Time 17:00 Break 0 min 15 min 30 min 45…" at bounding box center [1369, 206] width 299 height 216
click at [1439, 266] on div "Rate Basic - 22.13 Start Time 08:00 End Time 17:00 Break 0 min 15 min 30 min 45…" at bounding box center [1369, 206] width 299 height 216
drag, startPoint x: 1438, startPoint y: 265, endPoint x: 1268, endPoint y: 103, distance: 234.8
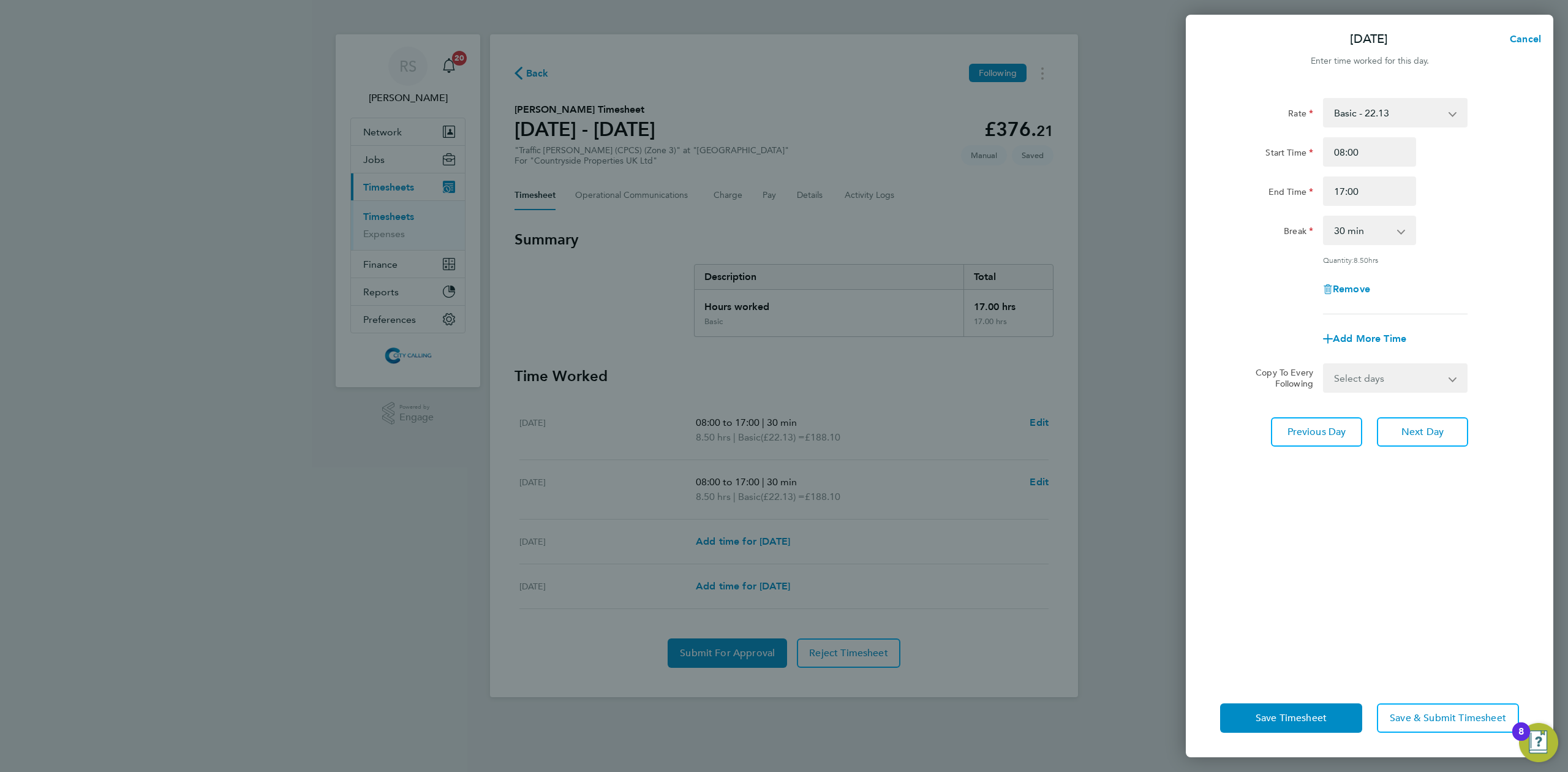
click at [1268, 103] on div "Rate Basic - 22.13 Start Time 08:00 End Time 17:00 Break 0 min 15 min 30 min 45…" at bounding box center [1369, 206] width 299 height 216
click at [1268, 103] on div "Rate" at bounding box center [1267, 110] width 93 height 24
drag, startPoint x: 1268, startPoint y: 103, endPoint x: 1471, endPoint y: 293, distance: 278.0
click at [1471, 293] on div "Rate Basic - 22.13 Start Time 08:00 End Time 17:00 Break 0 min 15 min 30 min 45…" at bounding box center [1369, 206] width 299 height 216
click at [1459, 262] on div "Quantity: 8.50 hrs" at bounding box center [1396, 260] width 145 height 10
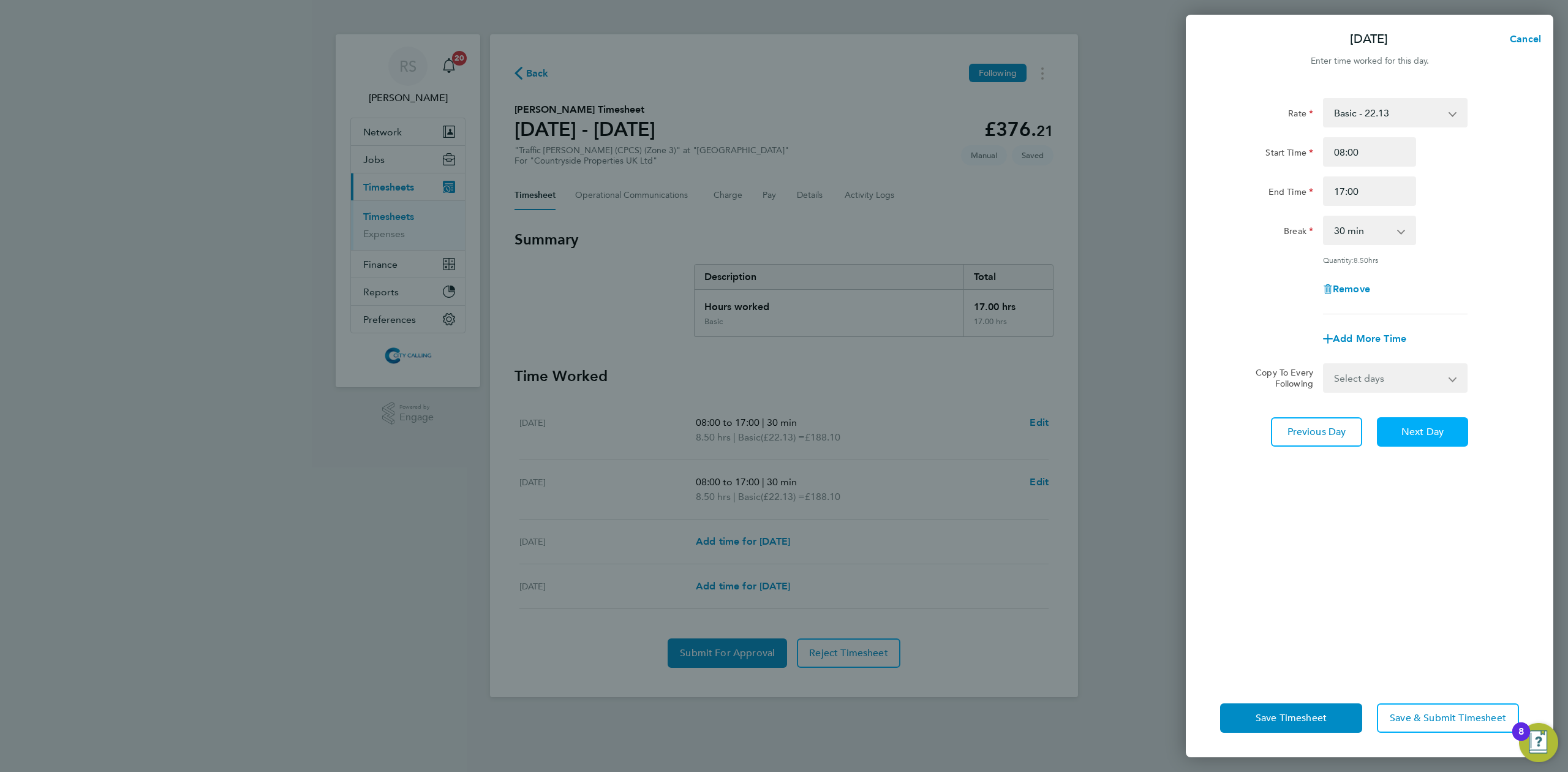
click at [1417, 426] on span "Next Day" at bounding box center [1422, 431] width 42 height 13
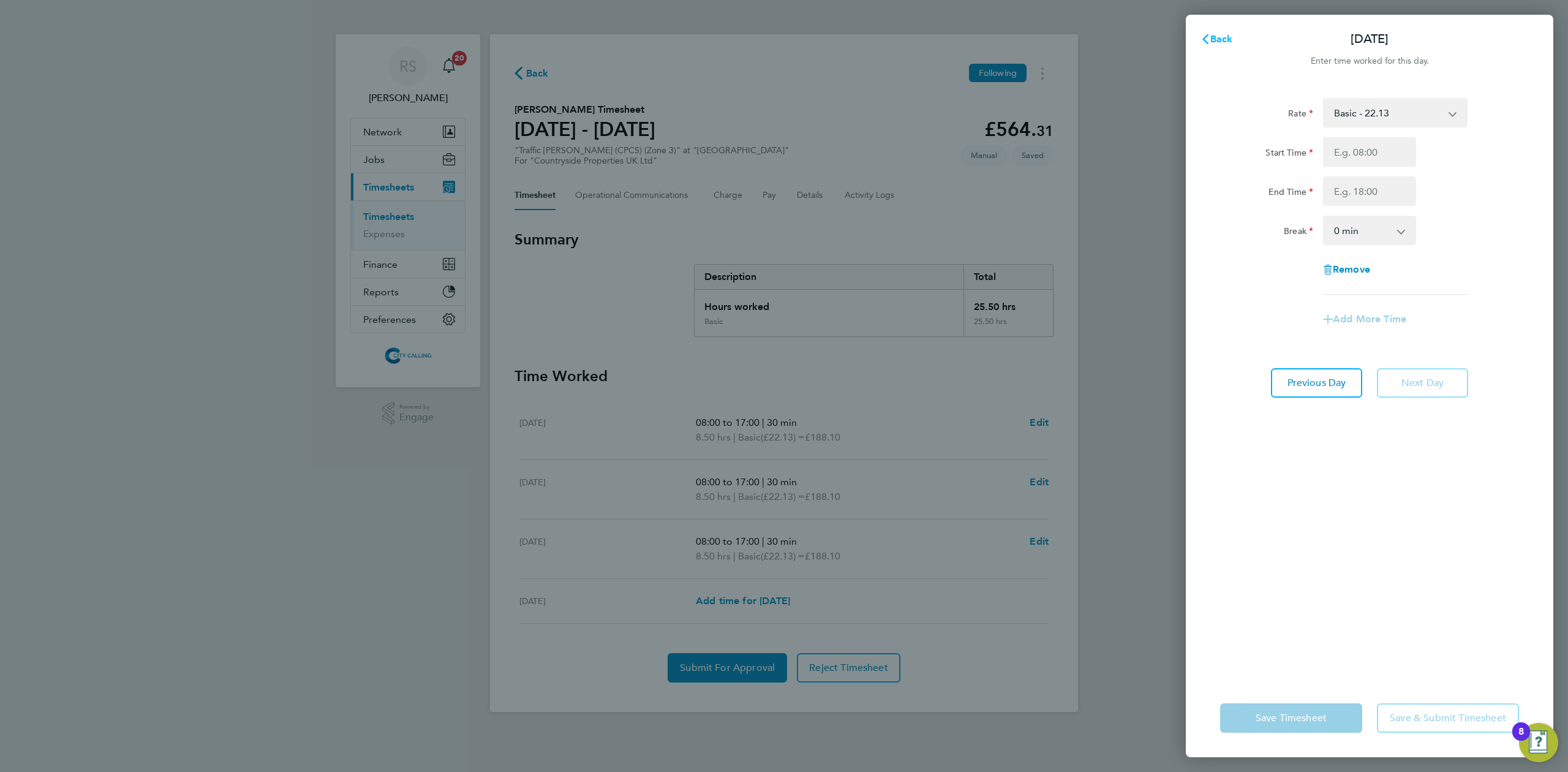
click at [1207, 33] on svg-icon "button" at bounding box center [1205, 39] width 10 height 12
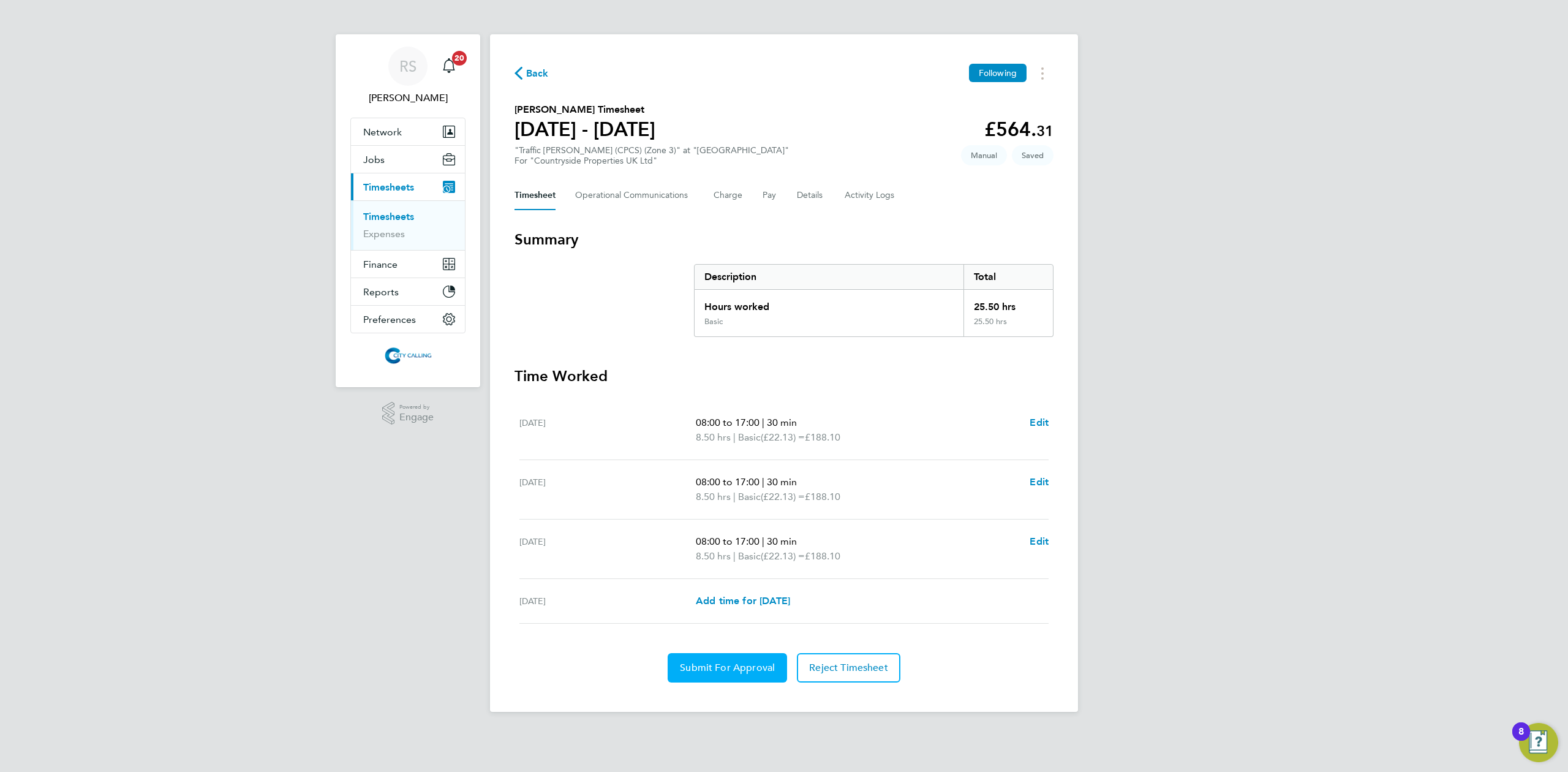
click at [743, 666] on span "Submit For Approval" at bounding box center [727, 667] width 95 height 13
click at [402, 213] on link "Timesheets" at bounding box center [389, 217] width 50 height 12
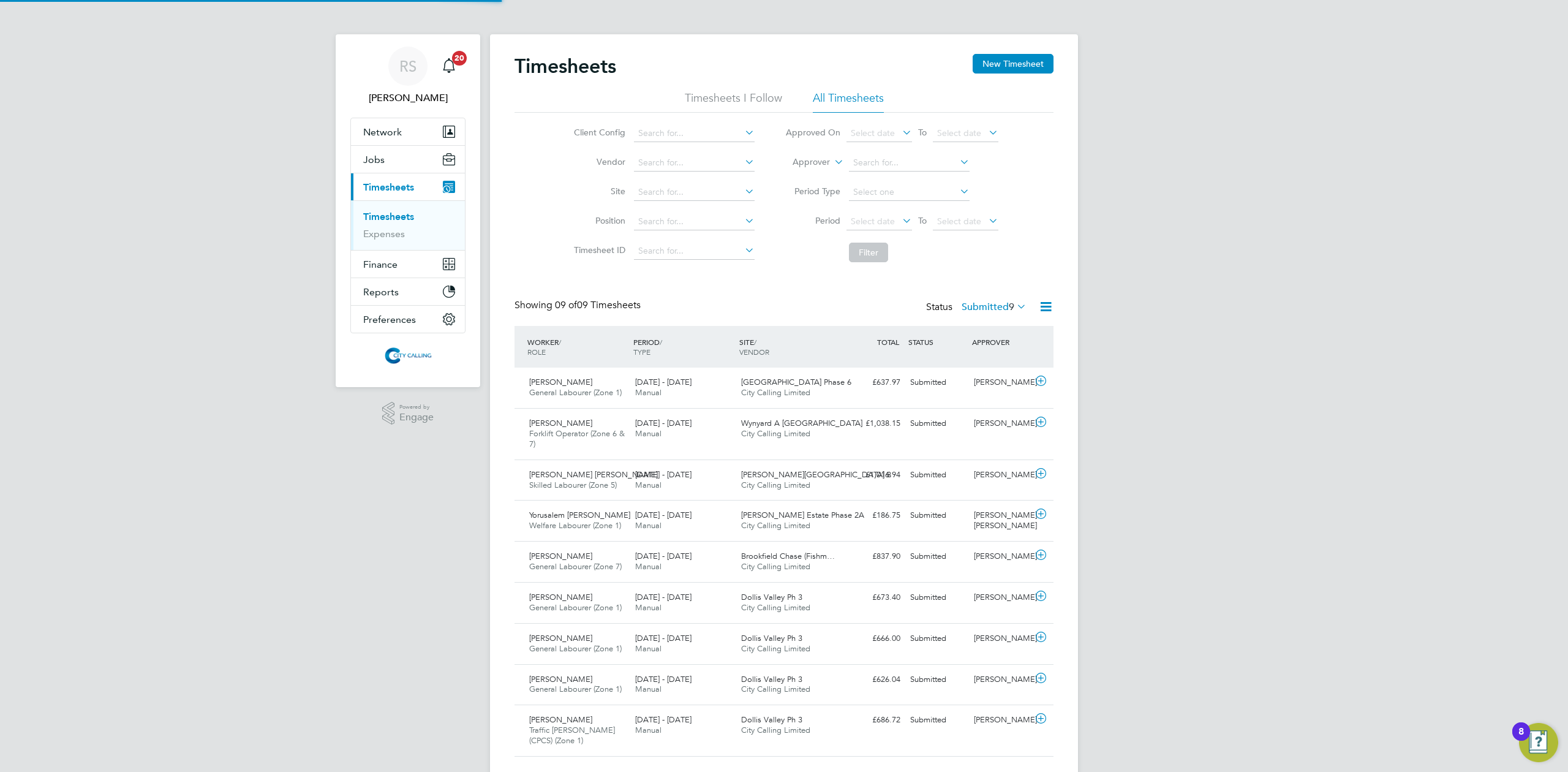
scroll to position [30, 107]
